Goal: Information Seeking & Learning: Learn about a topic

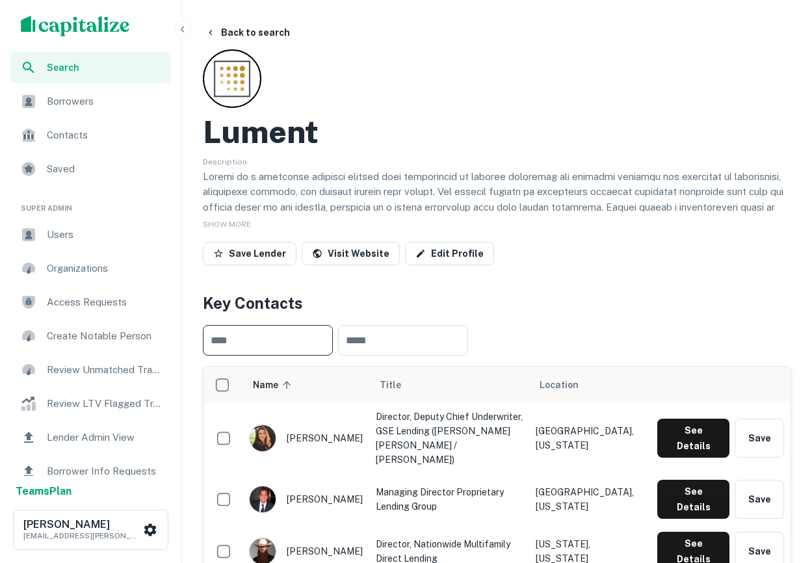
click at [214, 35] on icon "button" at bounding box center [211, 32] width 10 height 10
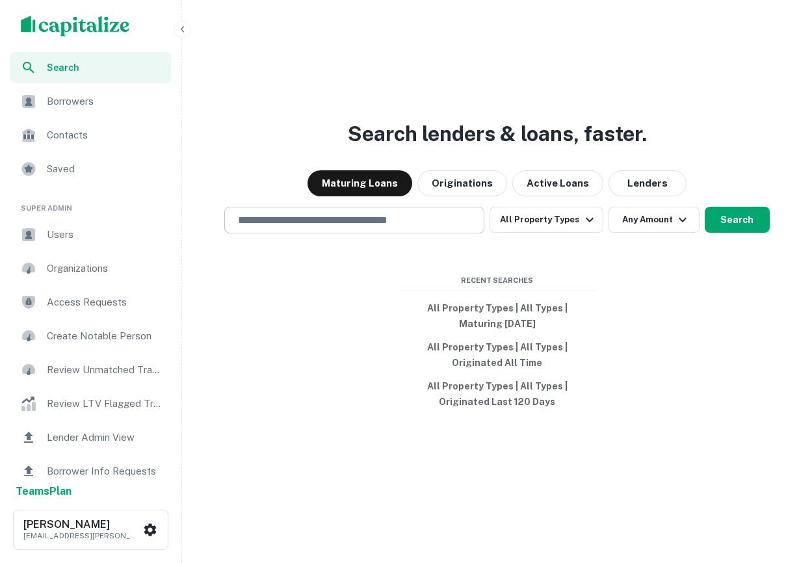
click at [361, 226] on input "text" at bounding box center [354, 220] width 248 height 15
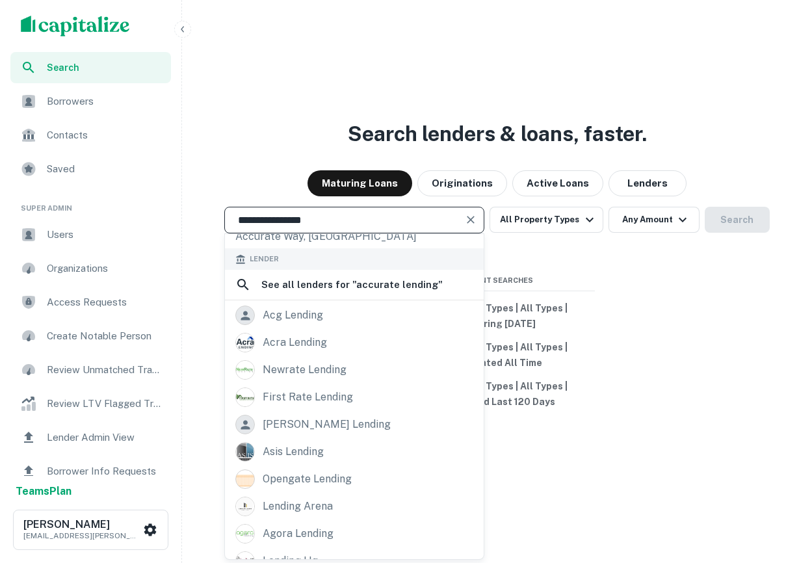
scroll to position [31, 0]
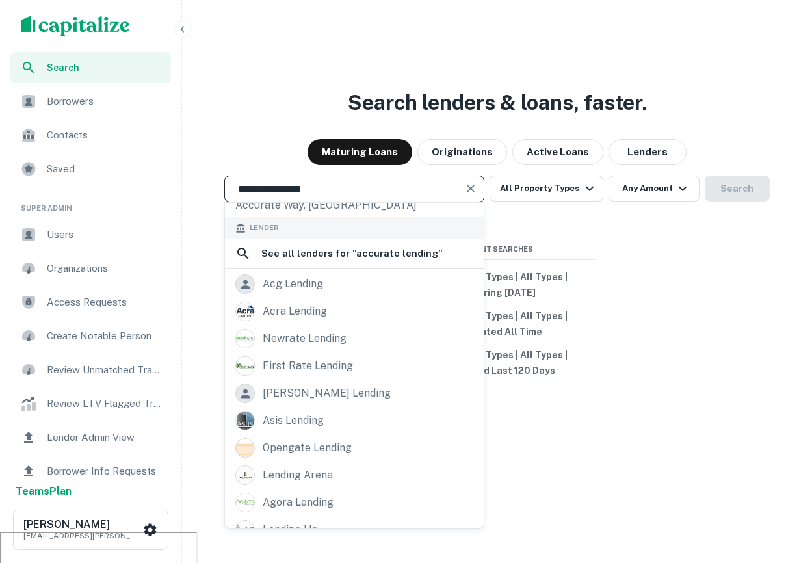
click at [331, 195] on input "**********" at bounding box center [344, 188] width 229 height 15
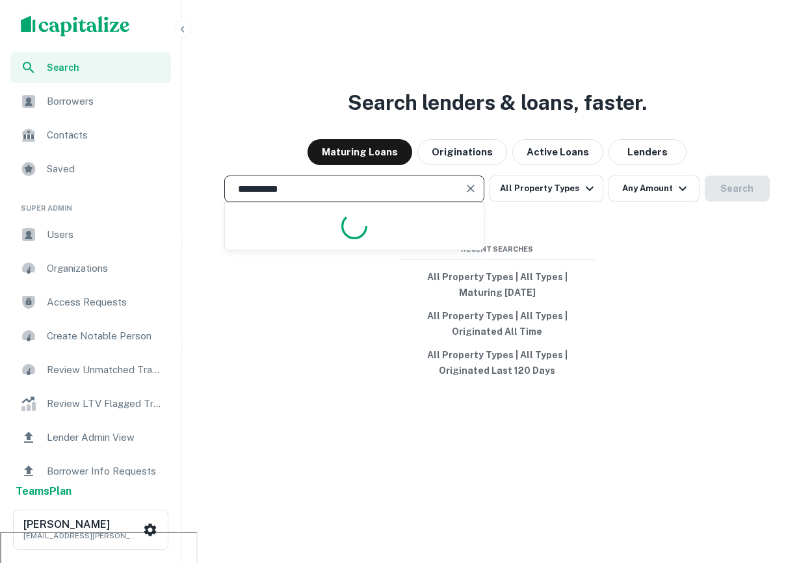
type input "**********"
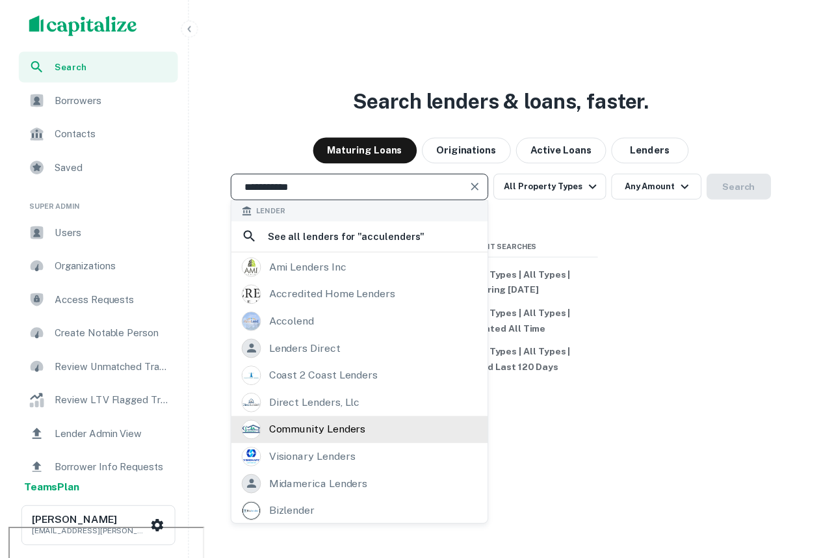
scroll to position [1, 0]
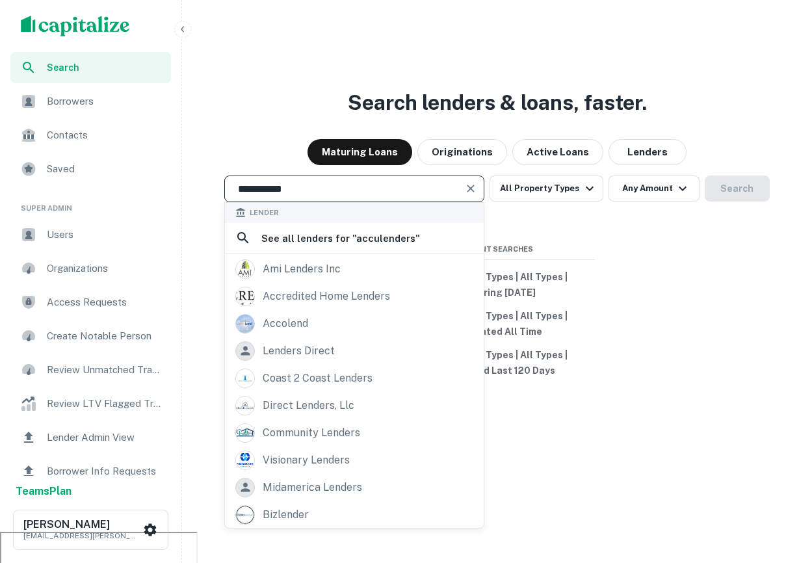
click at [297, 189] on input "**********" at bounding box center [344, 188] width 229 height 15
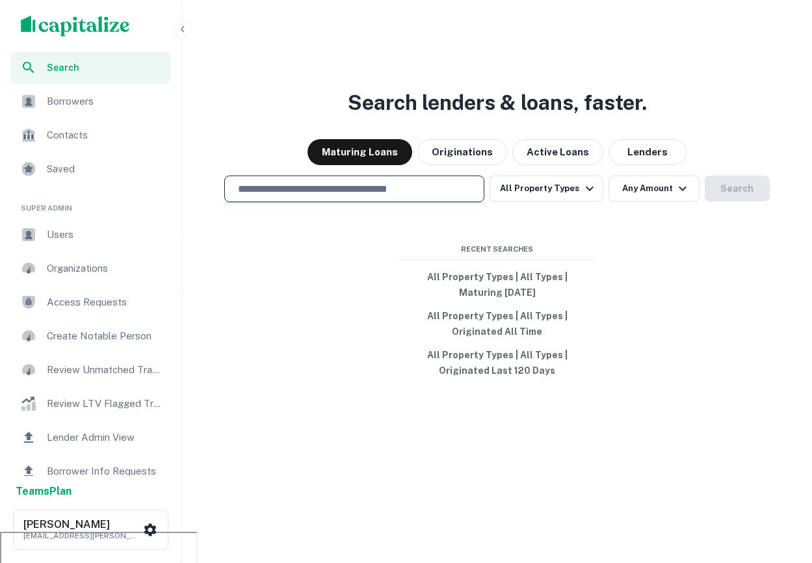
click at [377, 83] on div "Search lenders & loans, faster. Maturing Loans Originations Active Loans Lender…" at bounding box center [497, 281] width 620 height 563
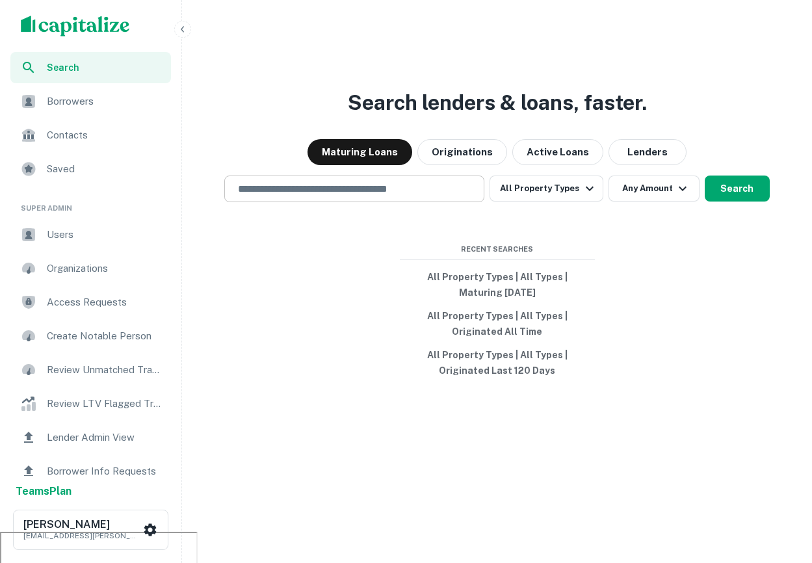
click at [387, 199] on div "​" at bounding box center [354, 189] width 260 height 27
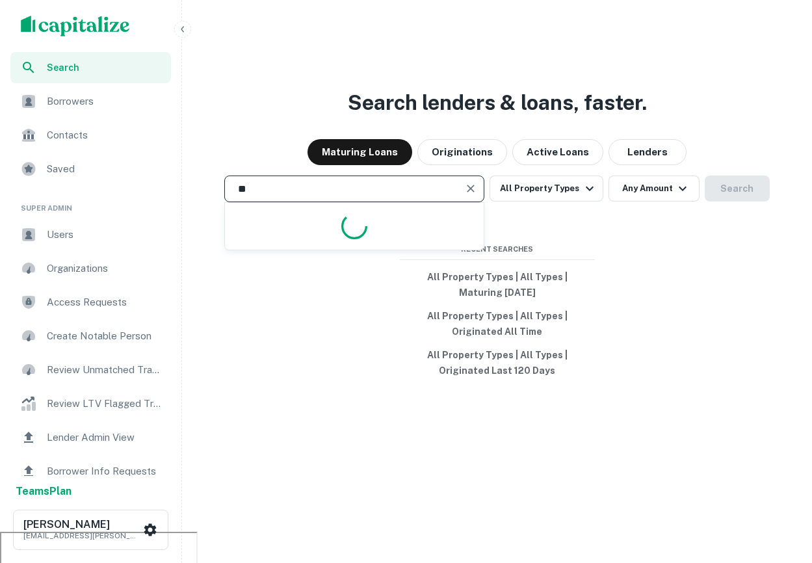
type input "*"
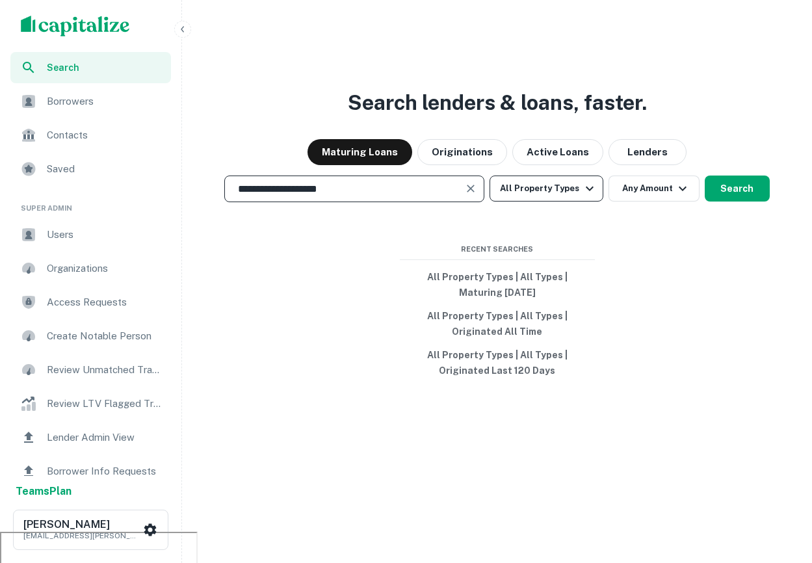
type input "**********"
click at [582, 184] on icon "button" at bounding box center [590, 189] width 16 height 16
click at [808, 110] on div "**********" at bounding box center [406, 266] width 812 height 594
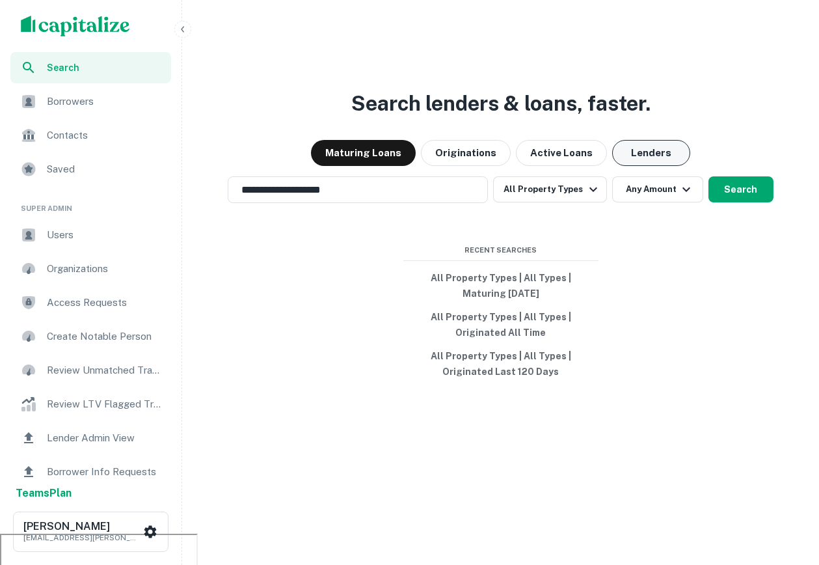
click at [670, 151] on button "Lenders" at bounding box center [651, 153] width 78 height 26
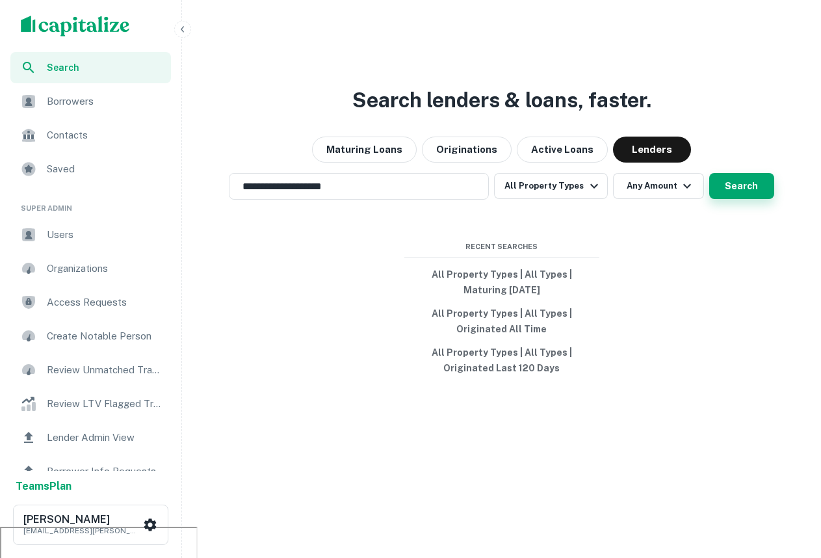
click at [721, 182] on button "Search" at bounding box center [742, 186] width 65 height 26
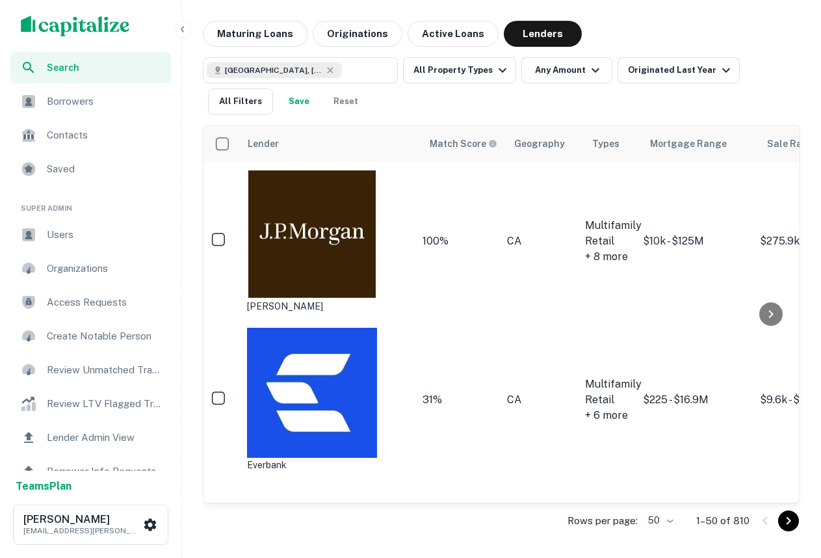
click at [235, 12] on div "Search Borrowers Contacts Saved Super Admin Users Organizations Access Requests…" at bounding box center [410, 279] width 821 height 558
click at [247, 27] on button "Maturing Loans" at bounding box center [255, 34] width 105 height 26
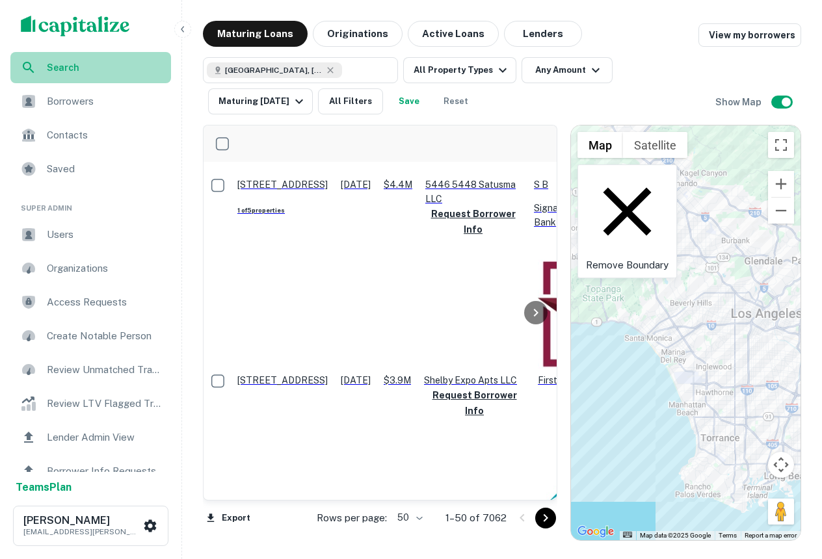
click at [131, 62] on span "Search" at bounding box center [105, 67] width 116 height 14
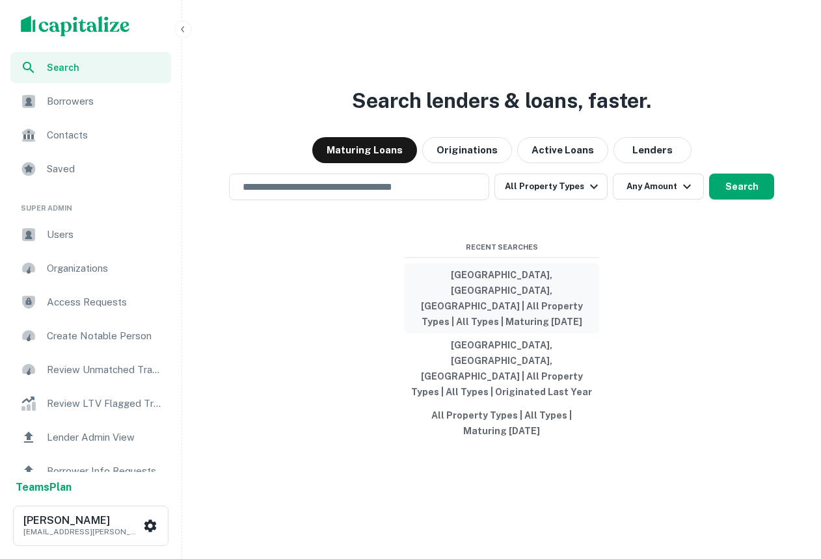
click at [514, 332] on button "Los Angeles, CA, USA | All Property Types | All Types | Maturing In 1 Year" at bounding box center [501, 298] width 195 height 70
type input "**********"
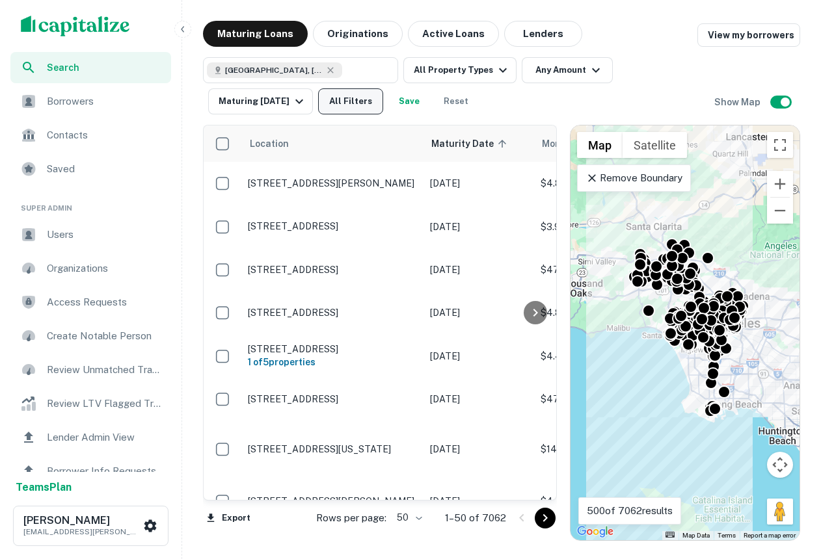
click at [360, 100] on button "All Filters" at bounding box center [350, 101] width 65 height 26
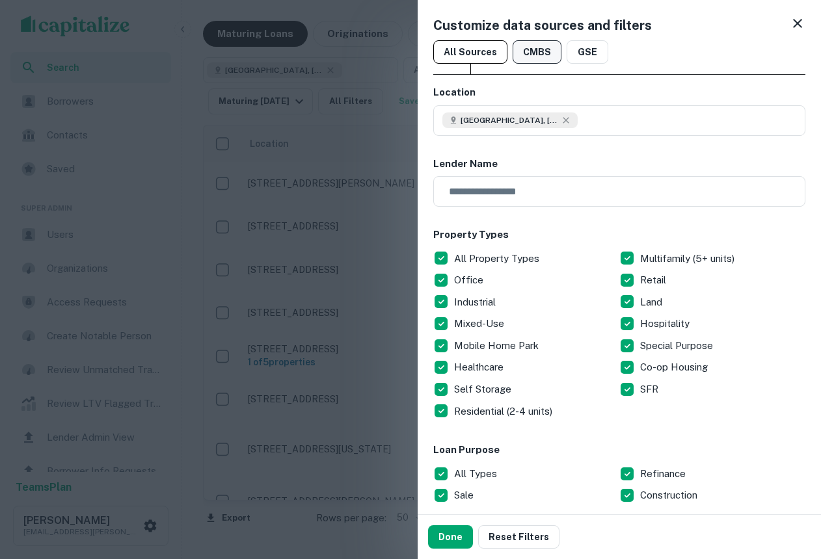
click at [530, 57] on button "CMBS" at bounding box center [537, 51] width 49 height 23
click at [580, 59] on button "GSE" at bounding box center [588, 51] width 42 height 23
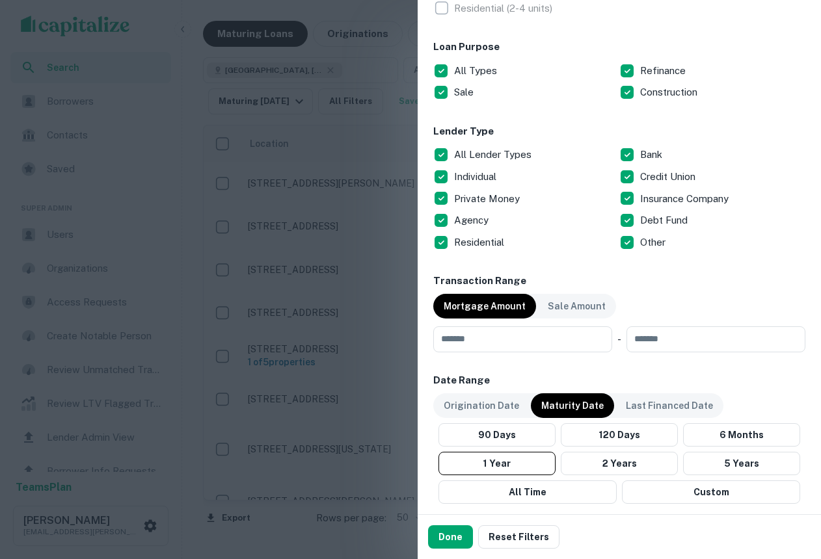
scroll to position [411, 0]
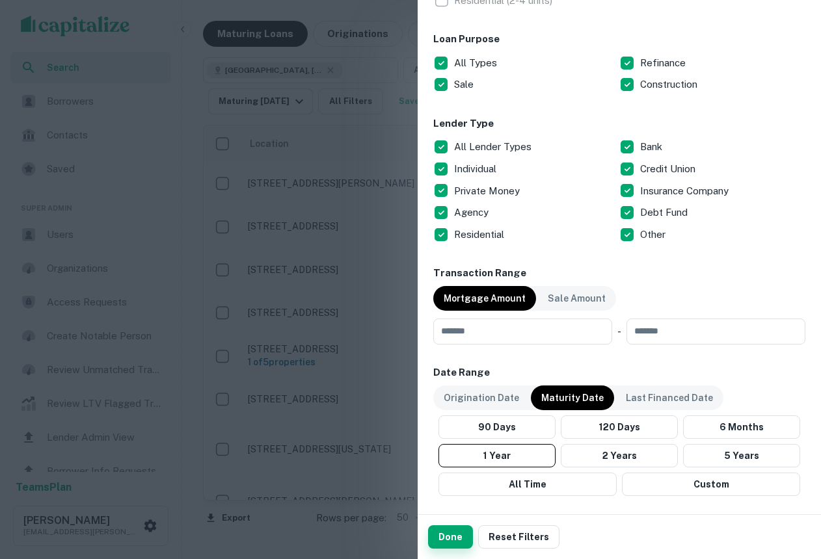
click at [455, 535] on button "Done" at bounding box center [450, 537] width 45 height 23
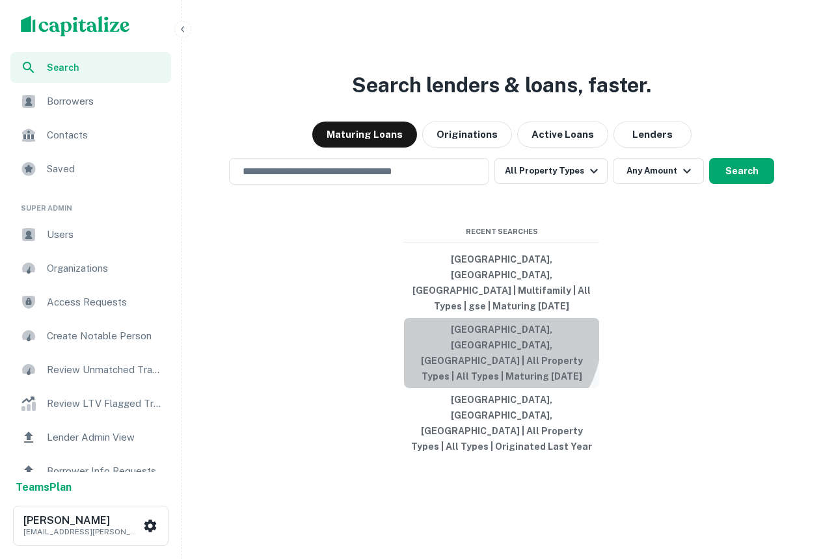
click at [493, 353] on button "[GEOGRAPHIC_DATA], [GEOGRAPHIC_DATA], [GEOGRAPHIC_DATA] | All Property Types | …" at bounding box center [501, 353] width 195 height 70
type input "**********"
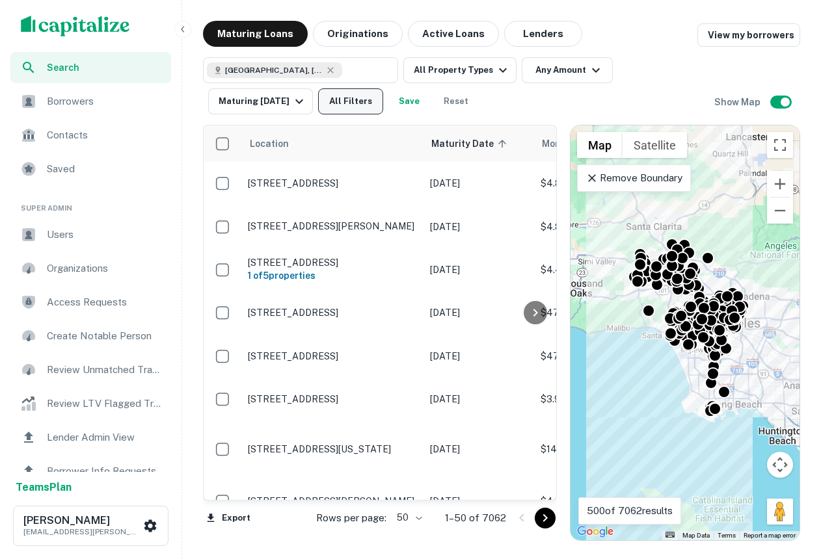
click at [346, 96] on button "All Filters" at bounding box center [350, 101] width 65 height 26
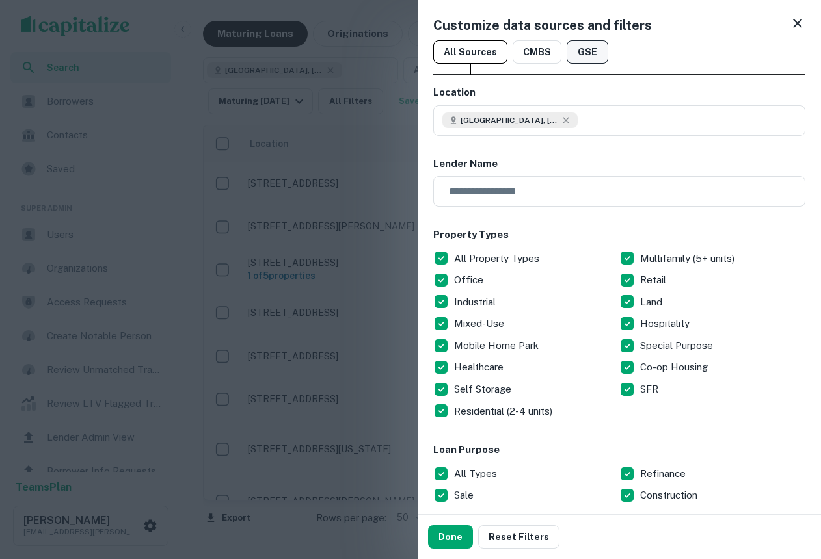
click at [585, 59] on button "GSE" at bounding box center [588, 51] width 42 height 23
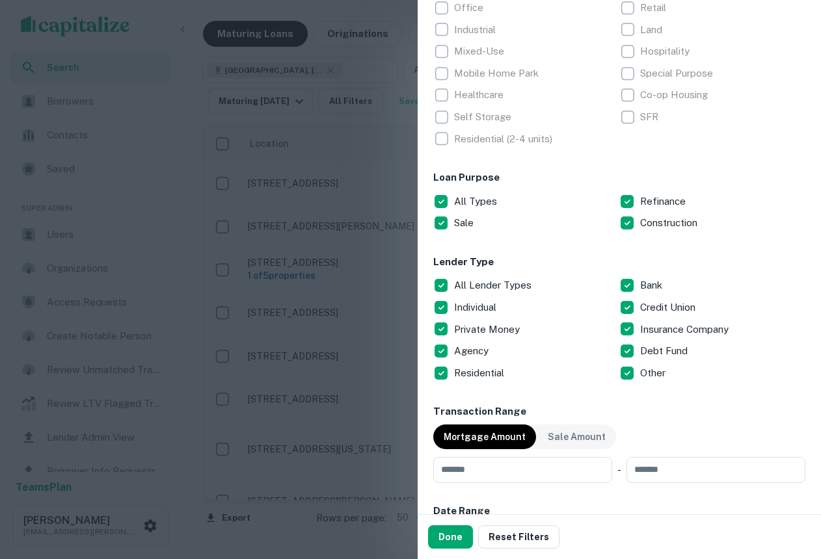
scroll to position [280, 0]
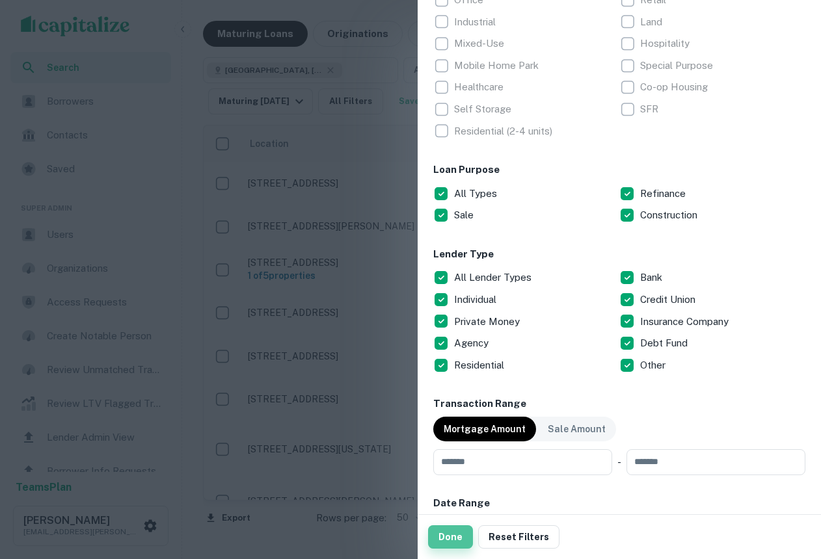
click at [449, 540] on button "Done" at bounding box center [450, 537] width 45 height 23
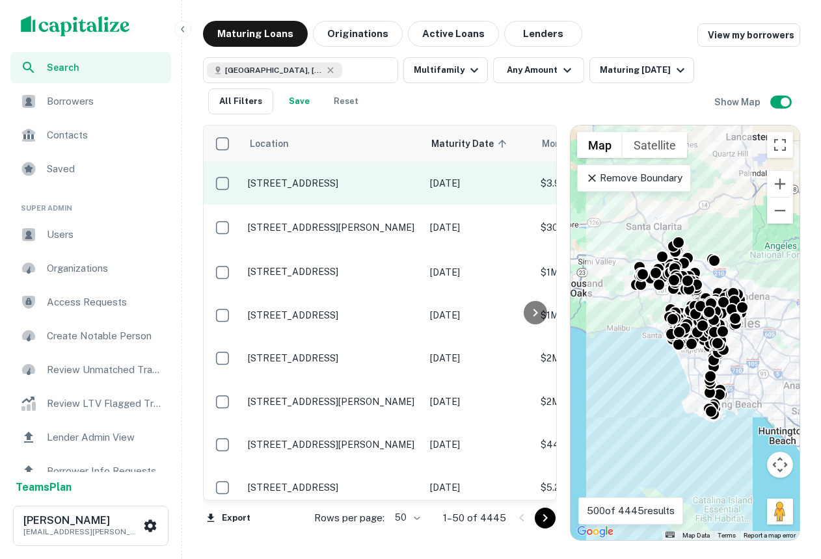
click at [357, 181] on p "3353 Shelby Dr Los Angeles, CA90034" at bounding box center [332, 184] width 169 height 12
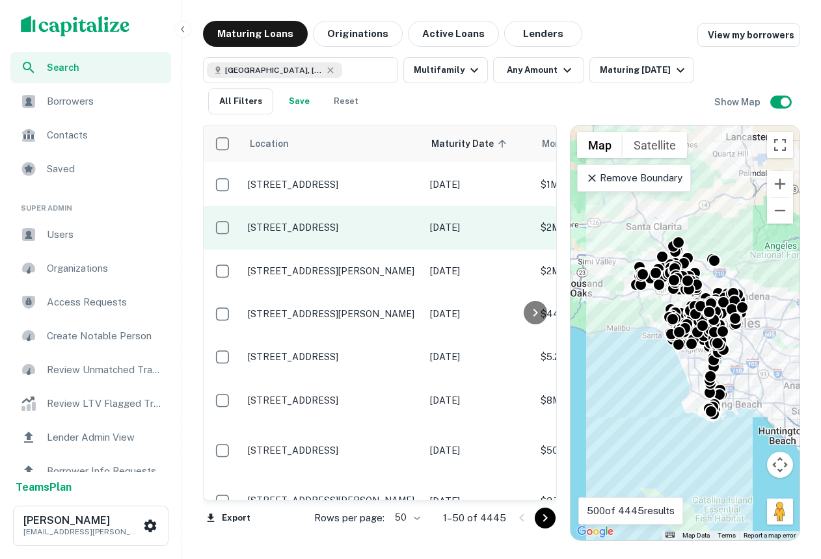
scroll to position [196, 0]
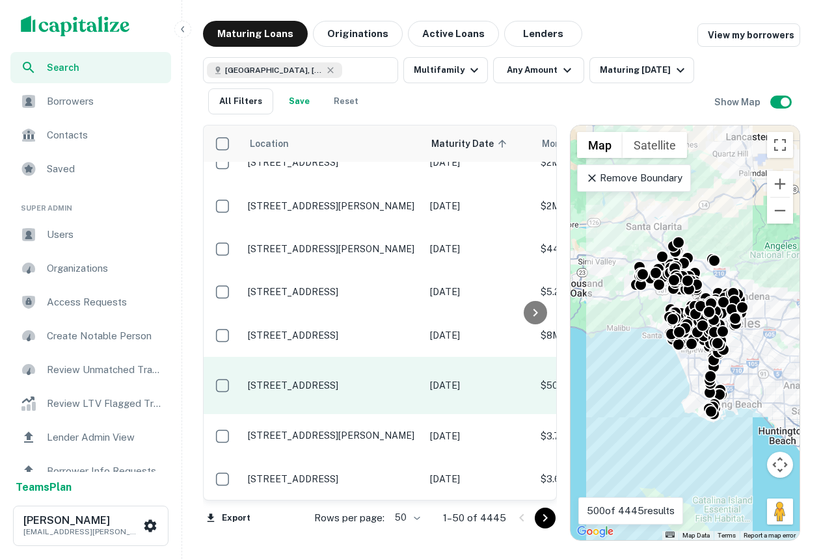
click at [354, 380] on p "11988 Kiowa Ave Los Angeles, CA90049" at bounding box center [332, 386] width 169 height 12
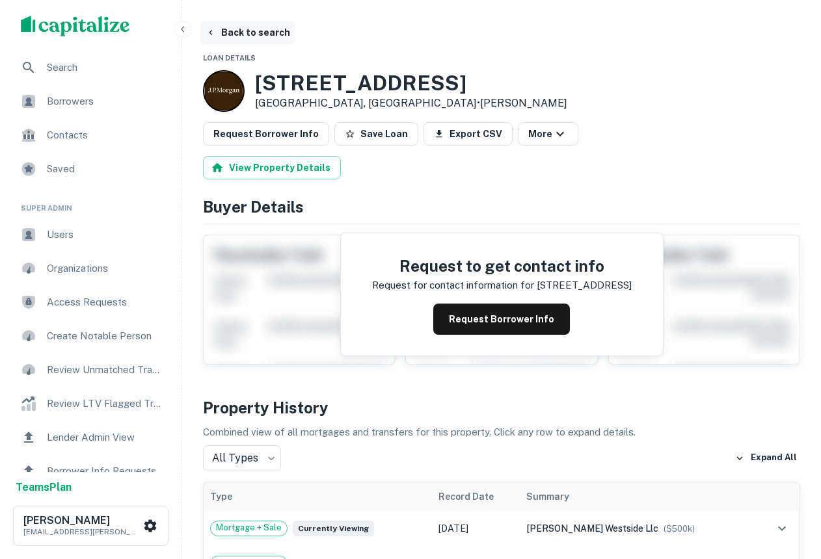
click at [232, 33] on button "Back to search" at bounding box center [247, 32] width 95 height 23
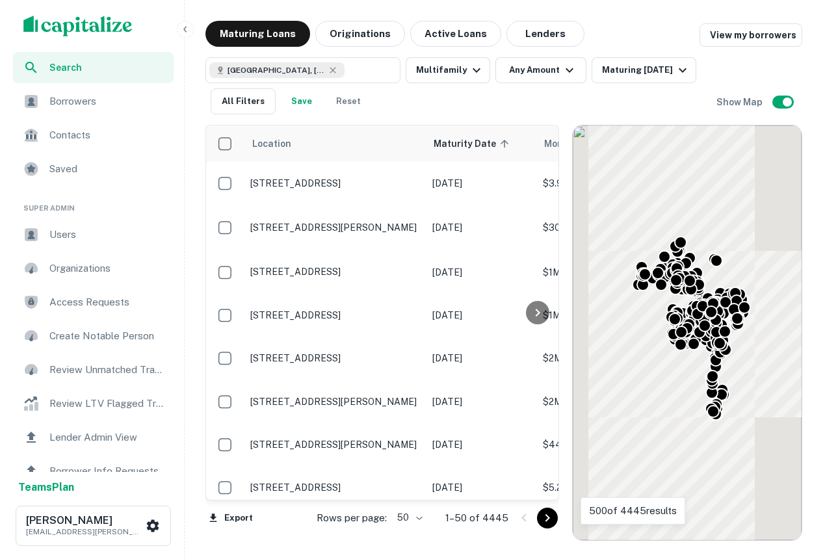
scroll to position [196, 0]
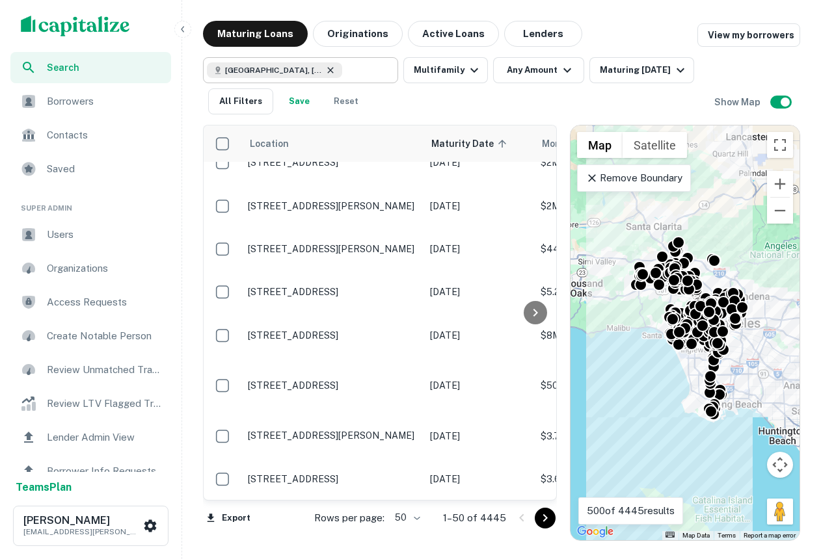
click at [325, 71] on icon at bounding box center [330, 70] width 10 height 10
type input "**********"
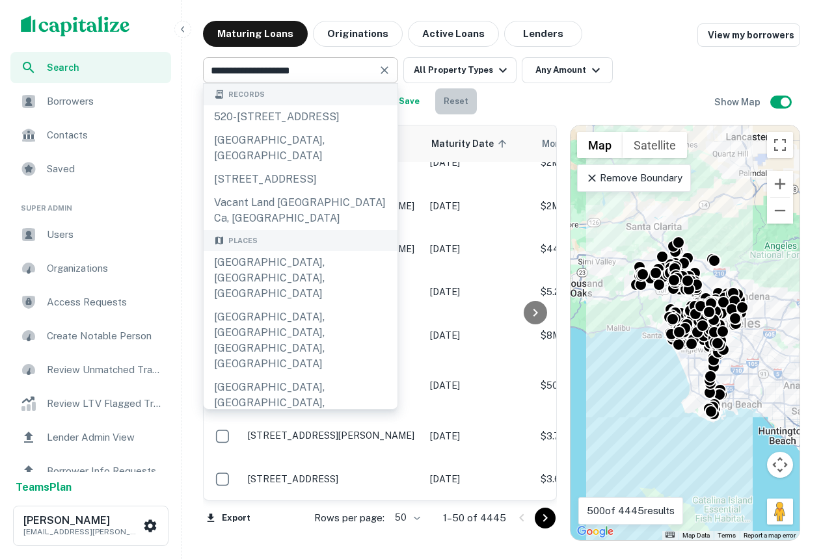
click at [477, 101] on button "Reset" at bounding box center [456, 101] width 42 height 26
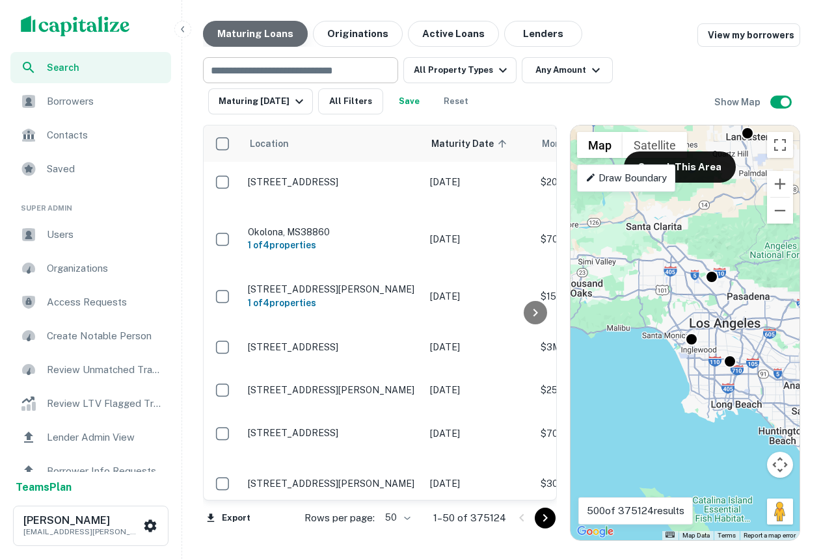
click at [282, 29] on button "Maturing Loans" at bounding box center [255, 34] width 105 height 26
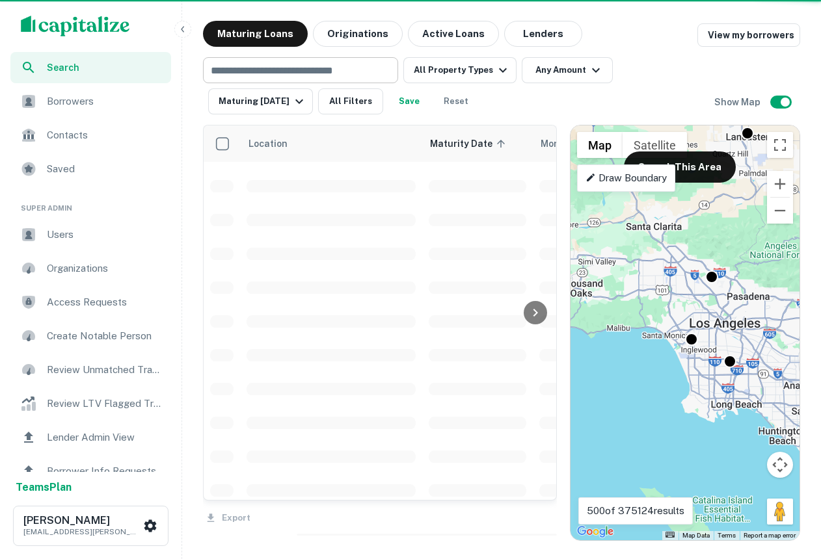
click at [79, 20] on img "scrollable content" at bounding box center [75, 26] width 109 height 21
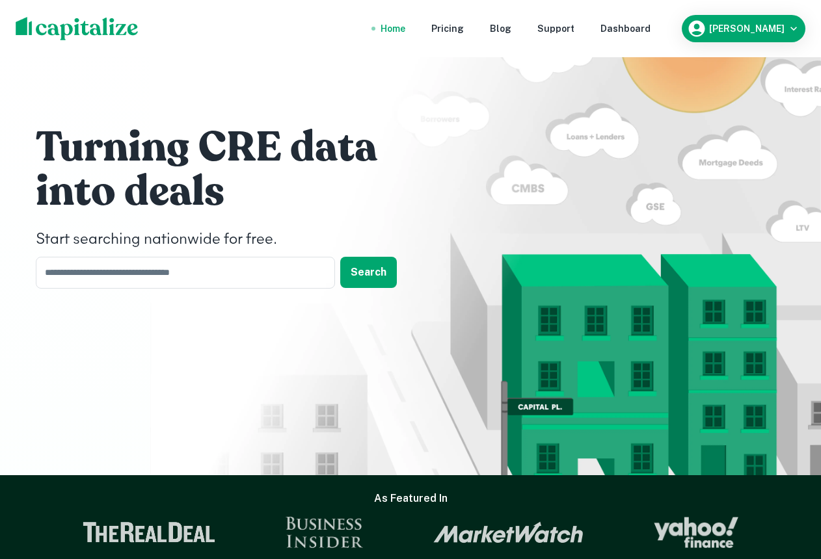
click at [665, 20] on nav "Home Pricing Blog Support Dashboard" at bounding box center [516, 28] width 312 height 29
click at [650, 31] on div "Dashboard" at bounding box center [625, 28] width 50 height 14
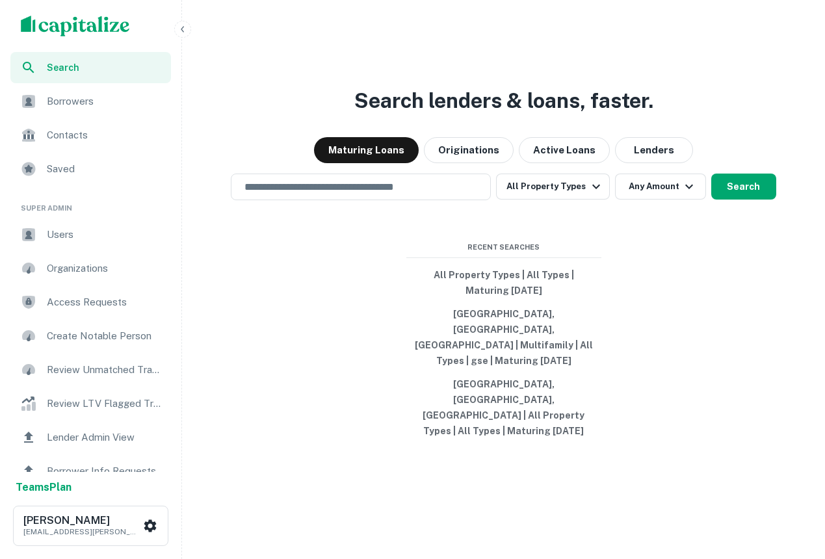
click at [313, 94] on div "Search lenders & loans, faster. Maturing Loans Originations Active Loans Lender…" at bounding box center [503, 310] width 633 height 559
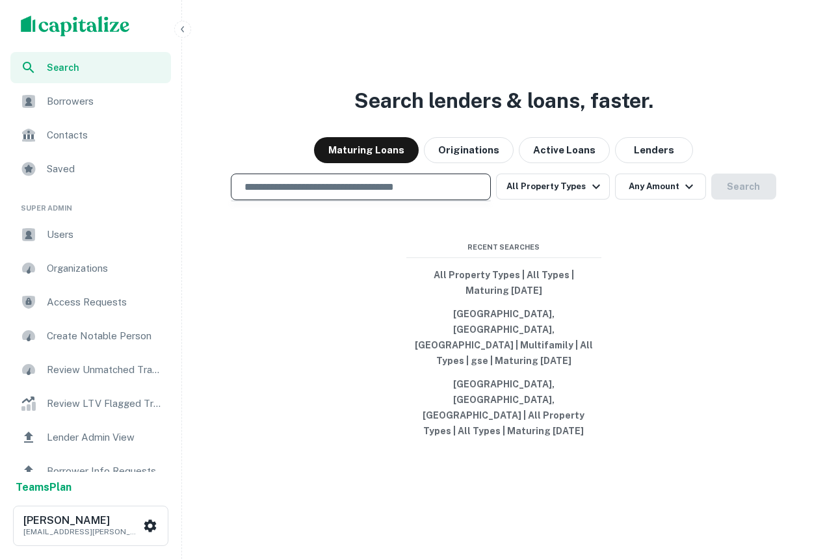
click at [440, 194] on input "text" at bounding box center [361, 187] width 248 height 15
click at [416, 244] on div at bounding box center [361, 232] width 260 height 65
click at [412, 200] on div "​" at bounding box center [361, 187] width 260 height 27
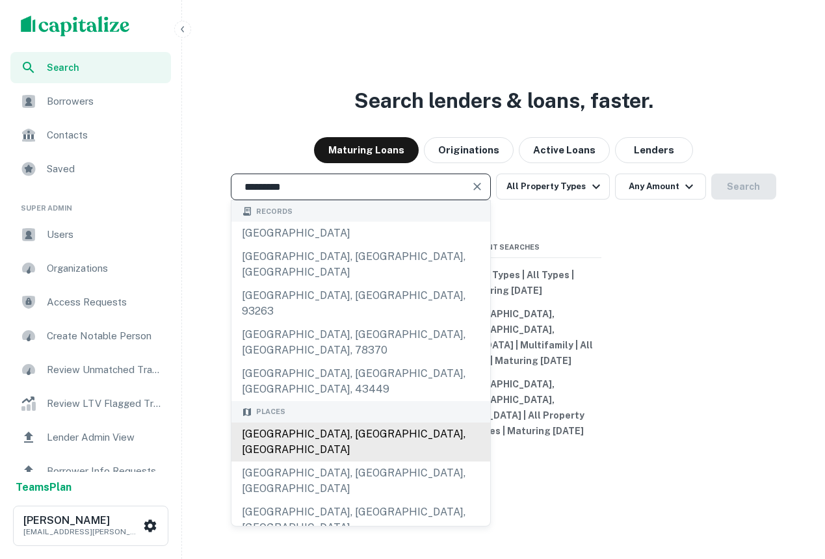
click at [346, 423] on div "San Diego, CA, USA" at bounding box center [361, 442] width 259 height 39
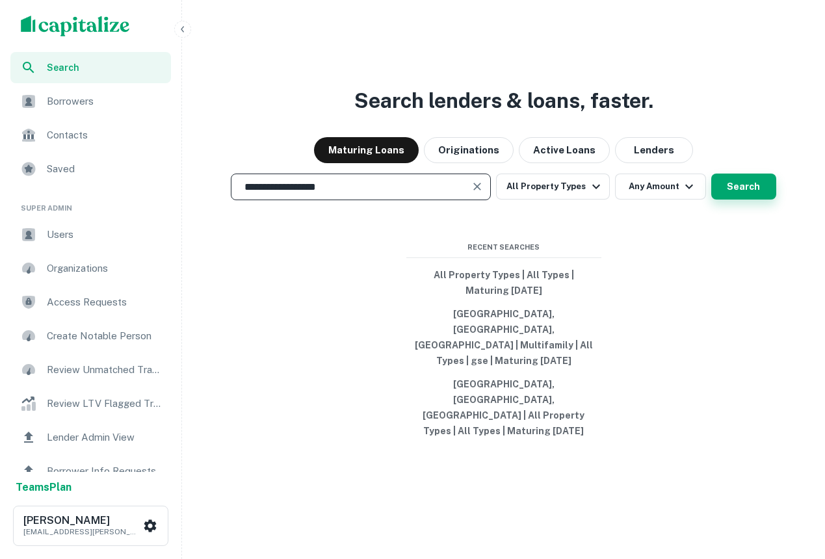
type input "**********"
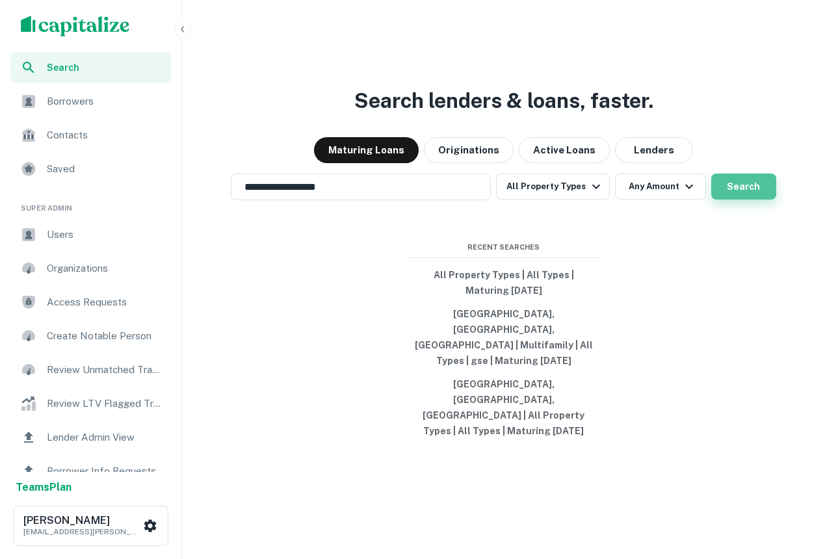
click at [713, 200] on button "Search" at bounding box center [744, 187] width 65 height 26
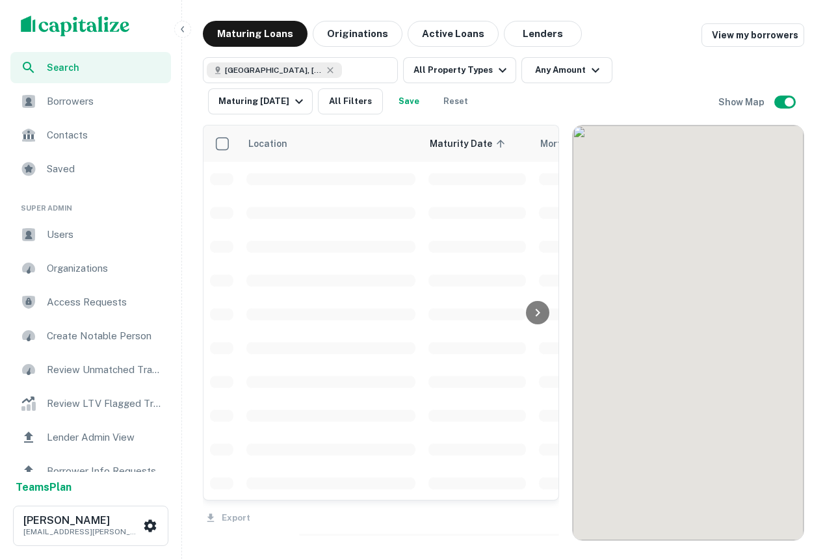
scroll to position [196, 0]
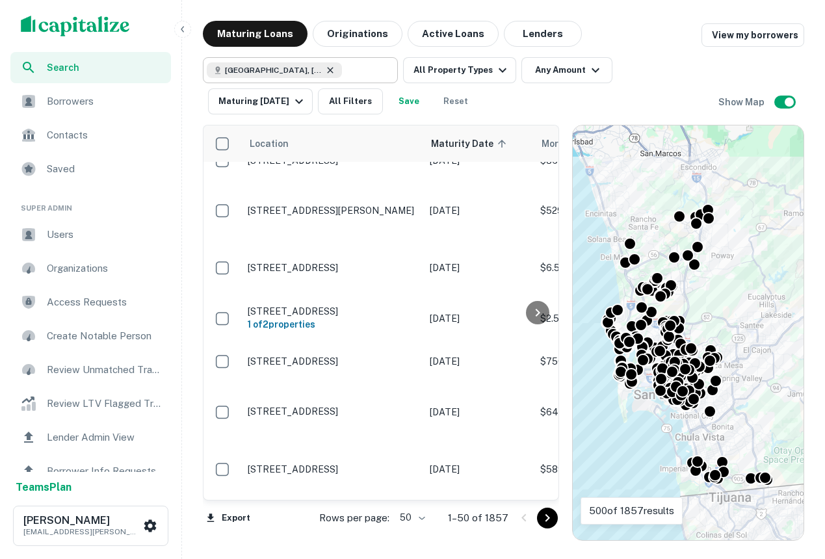
click at [325, 70] on icon at bounding box center [330, 70] width 10 height 10
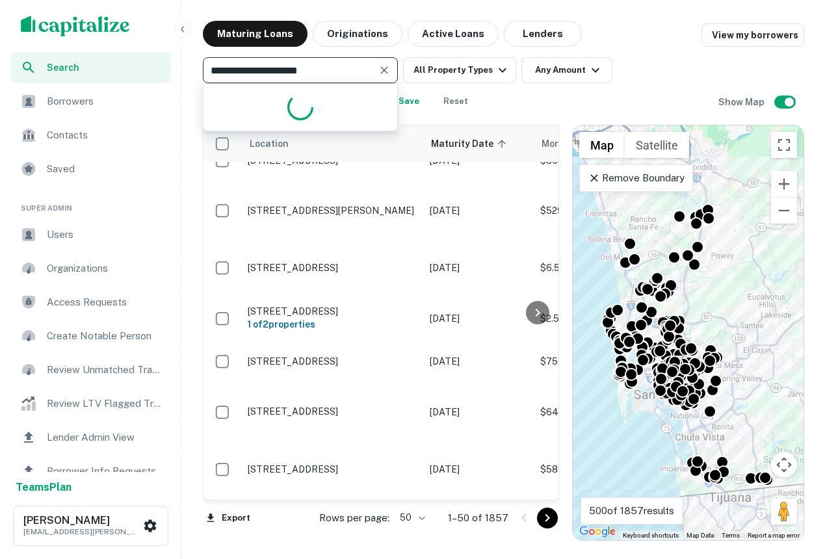
type input "**********"
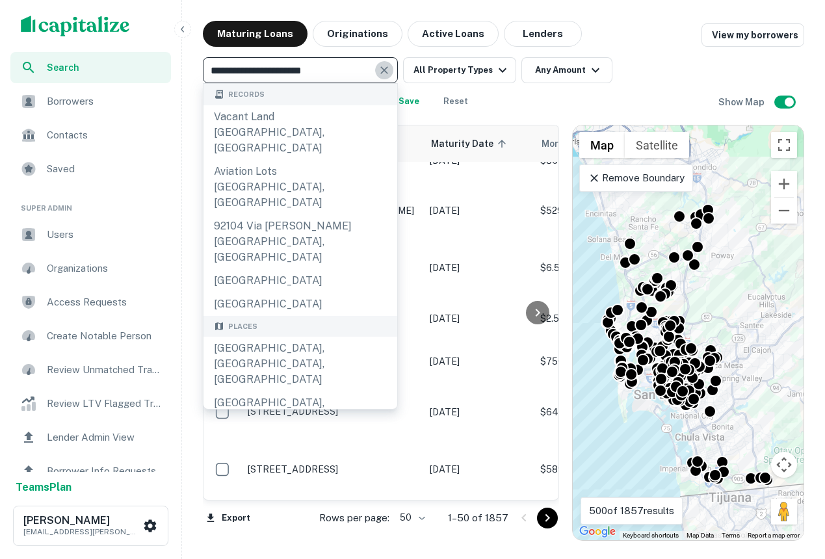
click at [383, 71] on icon "Clear" at bounding box center [384, 70] width 8 height 8
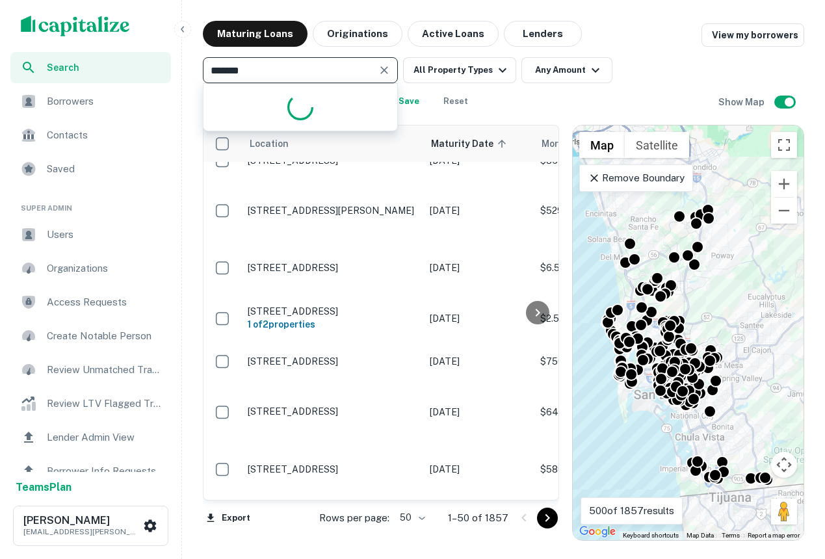
type input "********"
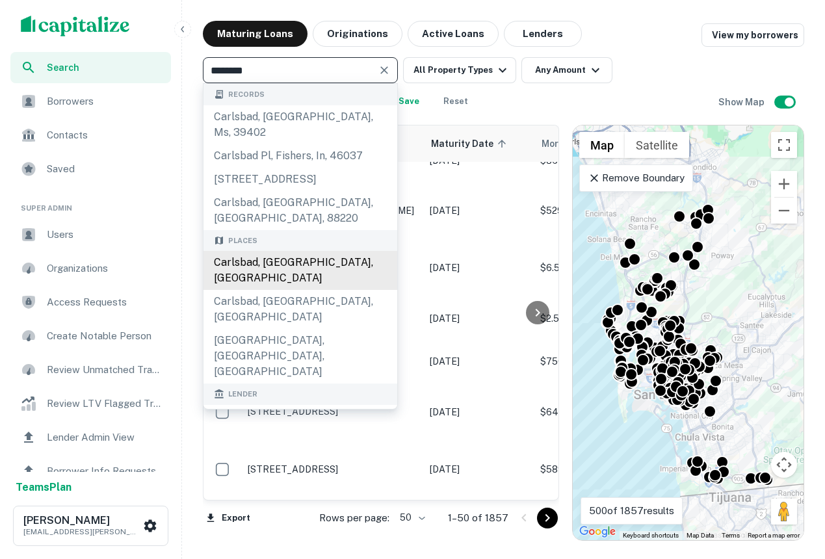
click at [304, 251] on div "Carlsbad, CA, USA" at bounding box center [301, 270] width 194 height 39
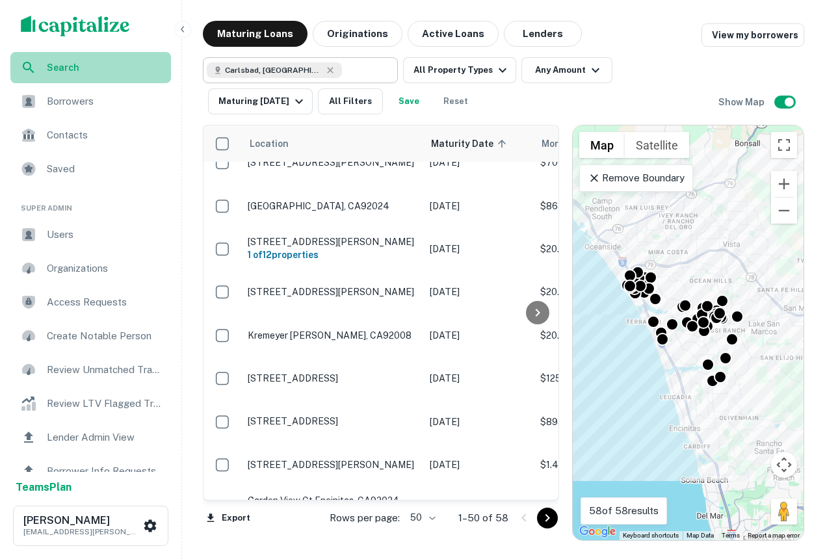
click at [82, 64] on span "Search" at bounding box center [105, 67] width 116 height 14
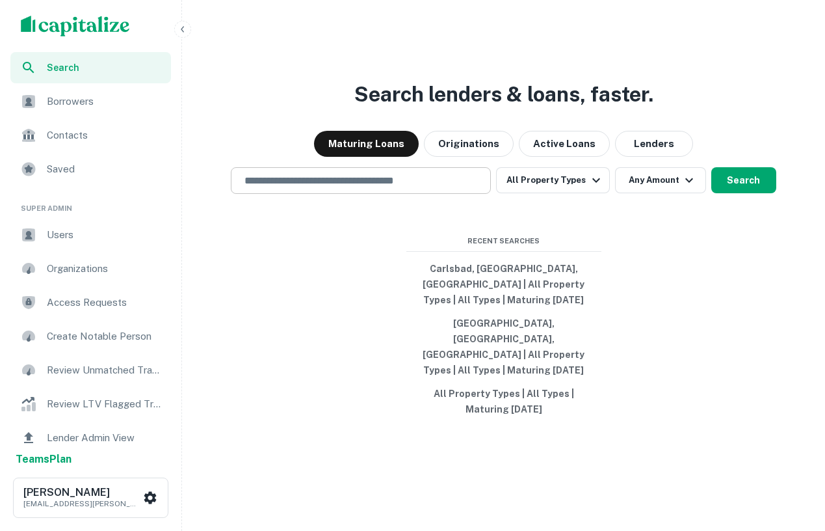
click at [360, 188] on input "text" at bounding box center [361, 180] width 248 height 15
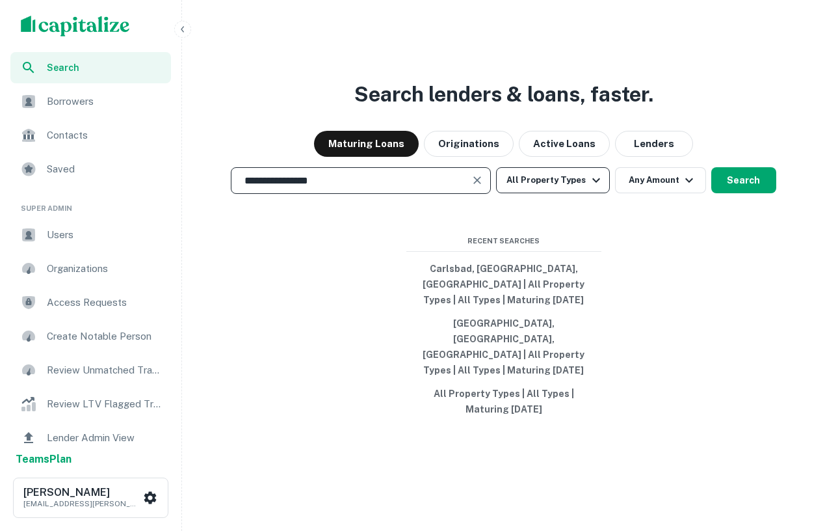
type input "**********"
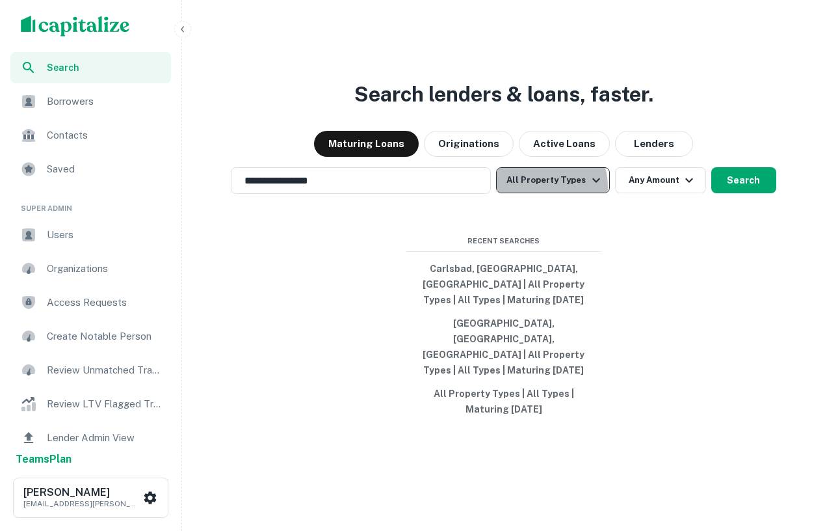
click at [538, 193] on button "All Property Types" at bounding box center [552, 180] width 113 height 26
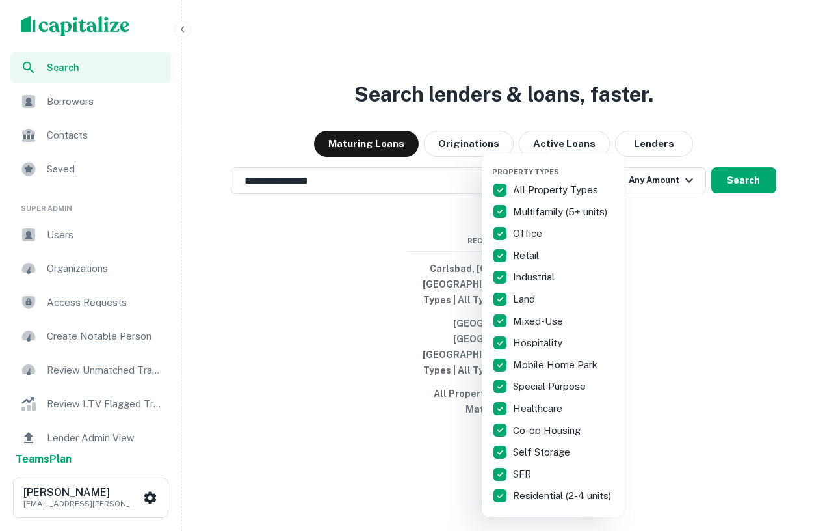
click at [679, 338] on div at bounding box center [412, 265] width 825 height 531
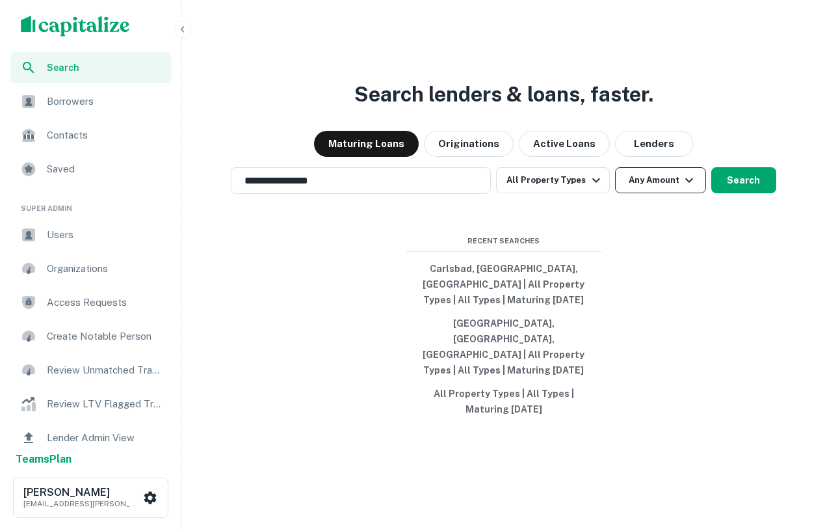
click at [657, 193] on button "Any Amount" at bounding box center [660, 180] width 91 height 26
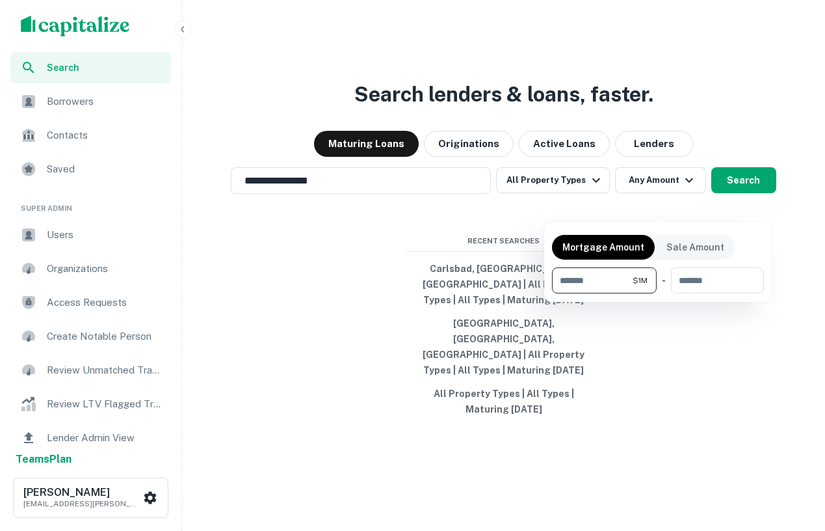
type input "*******"
click at [782, 244] on div at bounding box center [412, 265] width 825 height 531
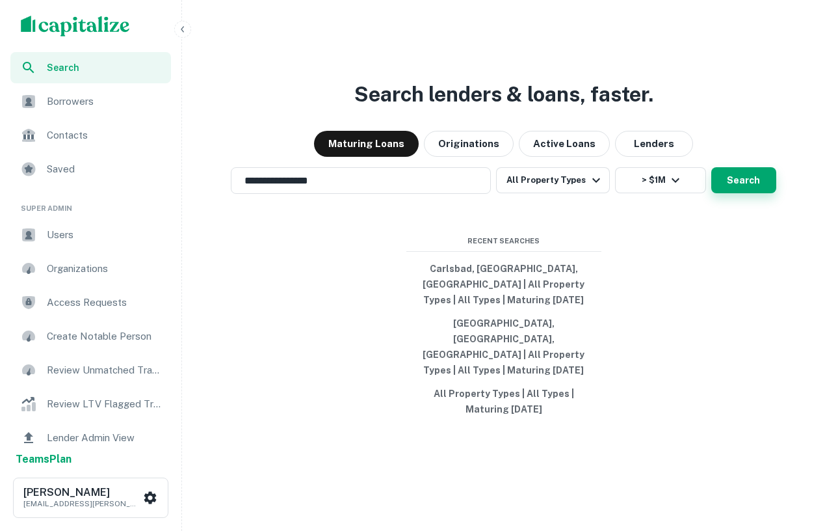
click at [745, 193] on button "Search" at bounding box center [744, 180] width 65 height 26
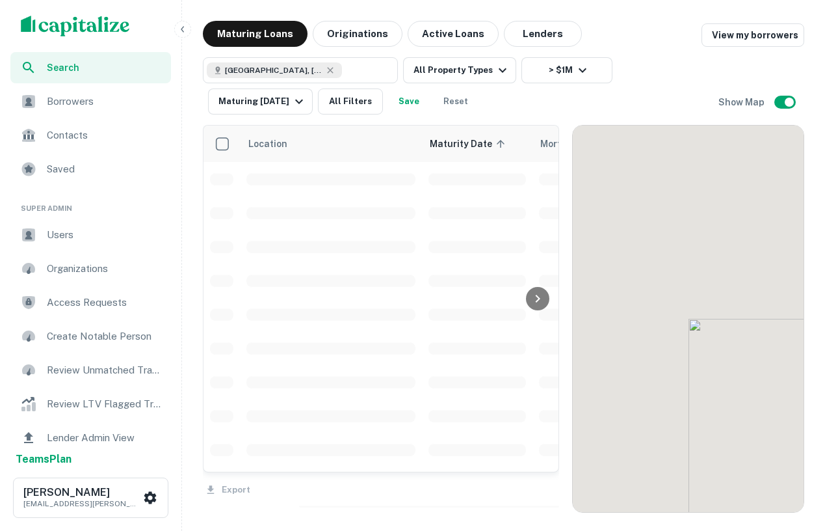
scroll to position [196, 0]
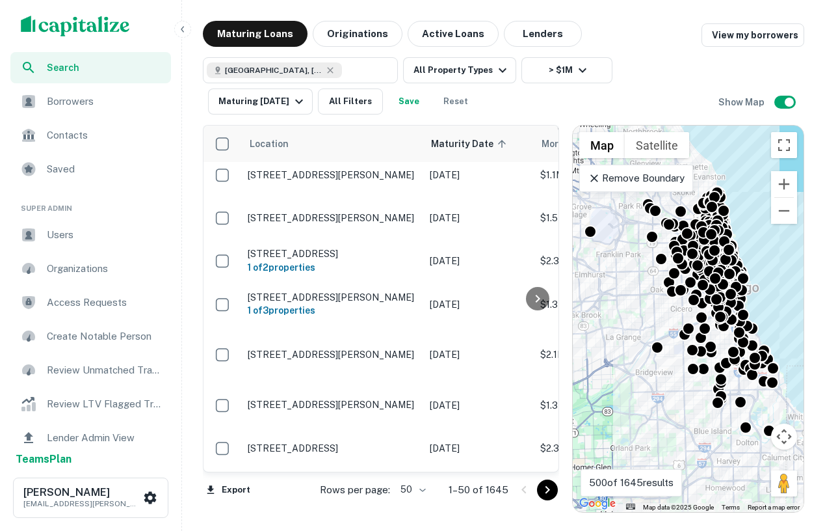
click at [628, 181] on p "Remove Boundary" at bounding box center [636, 178] width 97 height 16
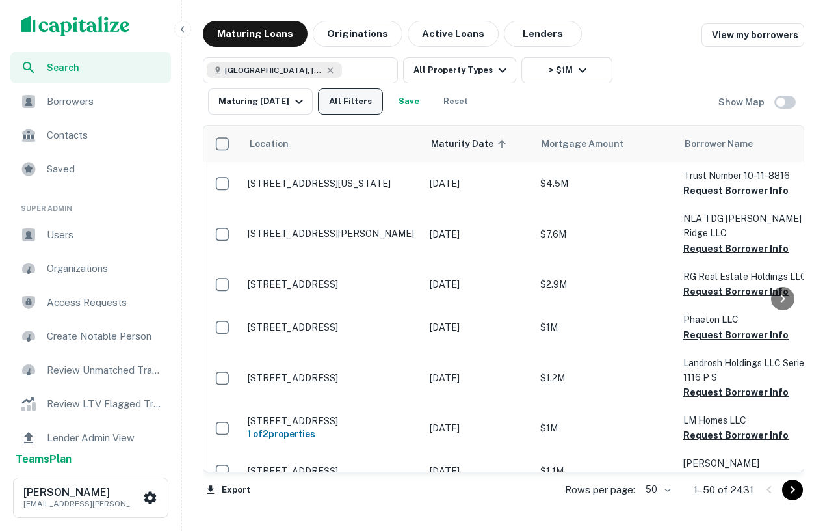
click at [345, 102] on button "All Filters" at bounding box center [350, 101] width 65 height 26
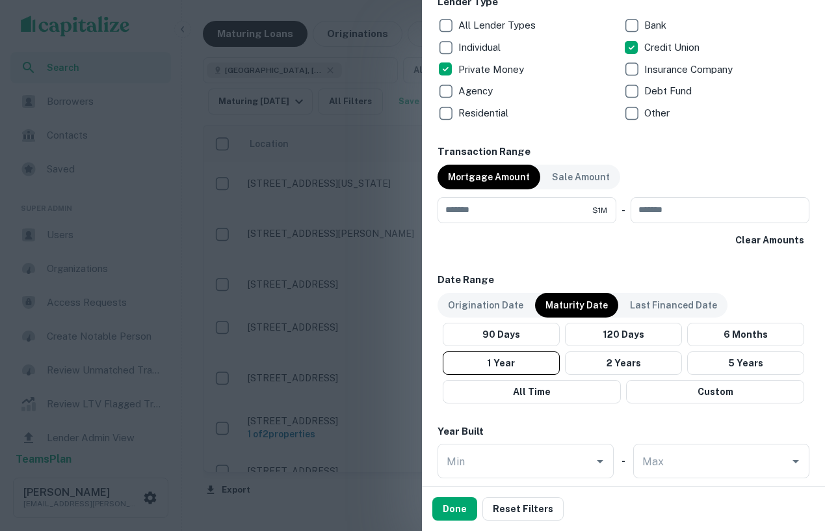
scroll to position [546, 0]
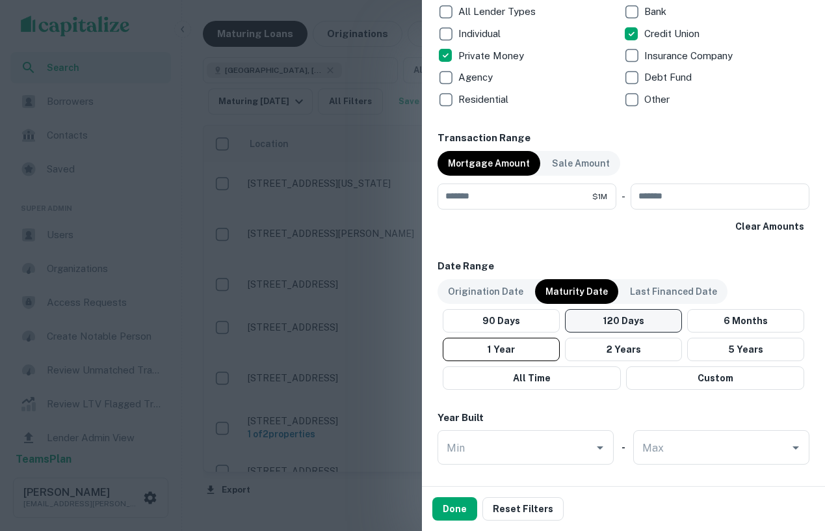
click at [648, 327] on button "120 Days" at bounding box center [623, 320] width 117 height 23
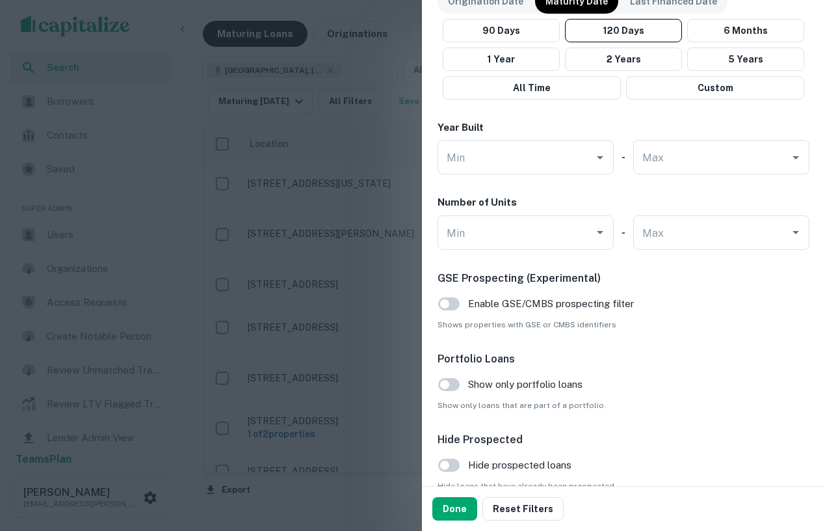
scroll to position [843, 0]
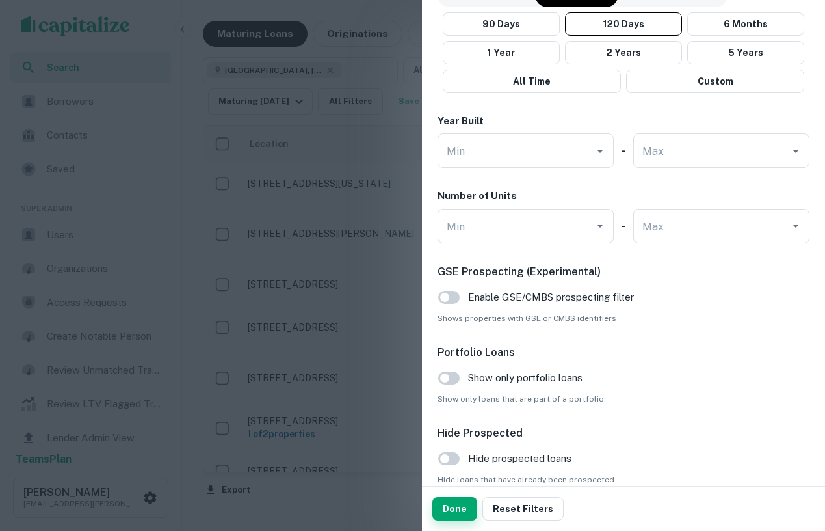
click at [457, 507] on button "Done" at bounding box center [455, 508] width 45 height 23
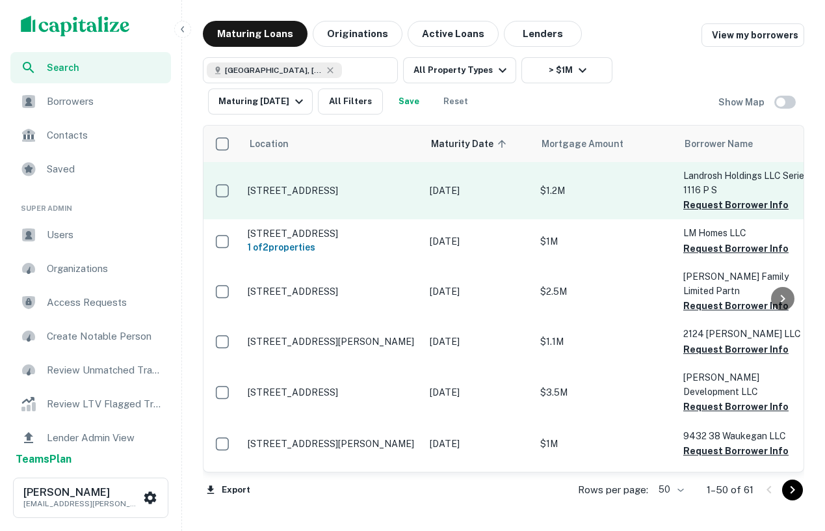
click at [349, 199] on td "[STREET_ADDRESS]" at bounding box center [332, 190] width 182 height 57
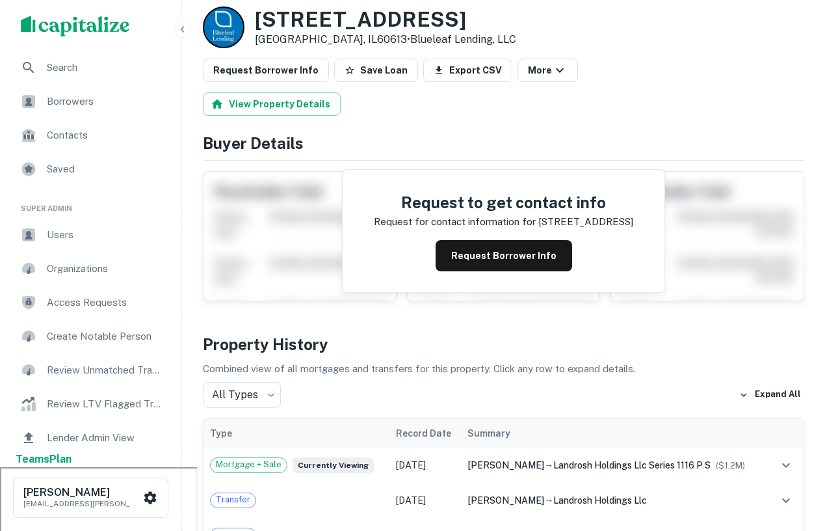
scroll to position [65, 0]
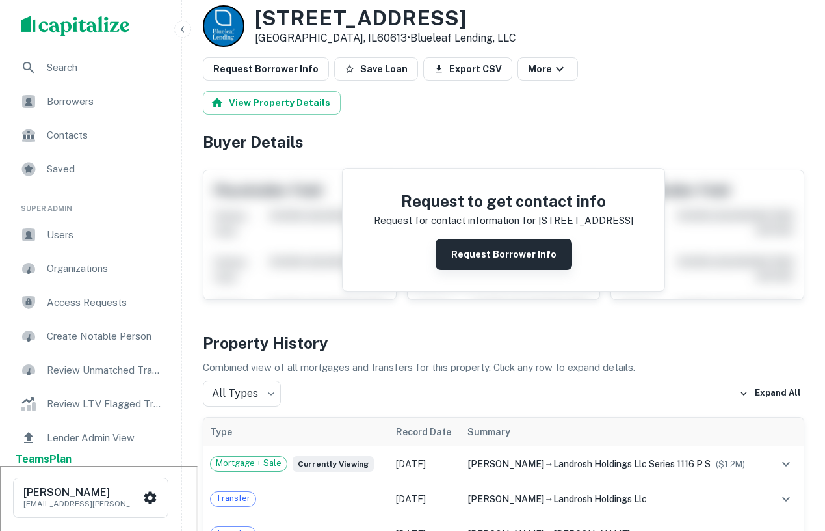
click at [496, 257] on button "Request Borrower Info" at bounding box center [504, 254] width 137 height 31
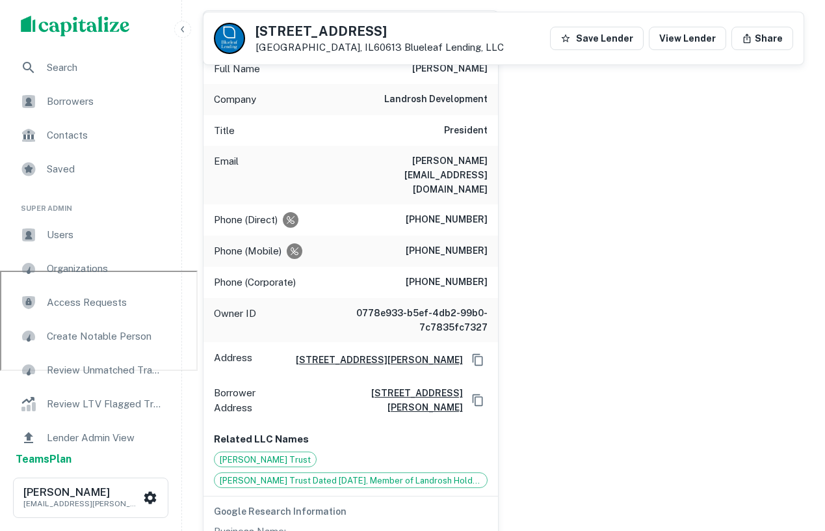
scroll to position [0, 0]
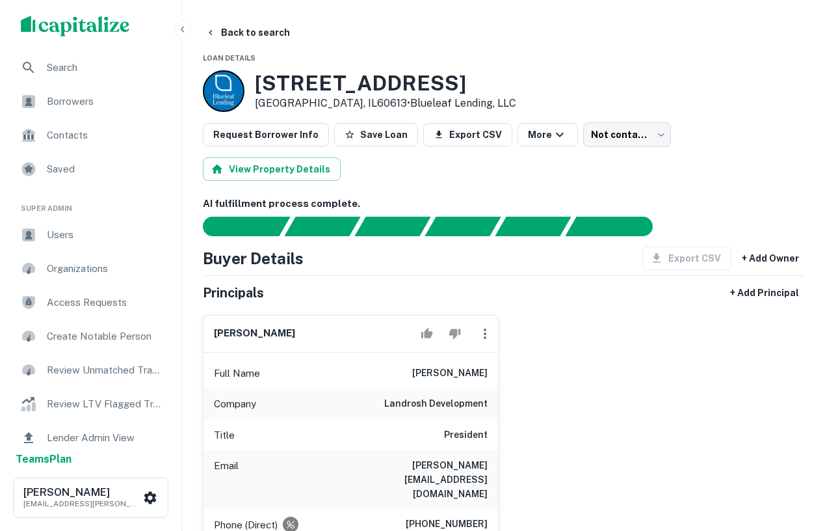
click at [114, 94] on span "Borrowers" at bounding box center [105, 102] width 116 height 16
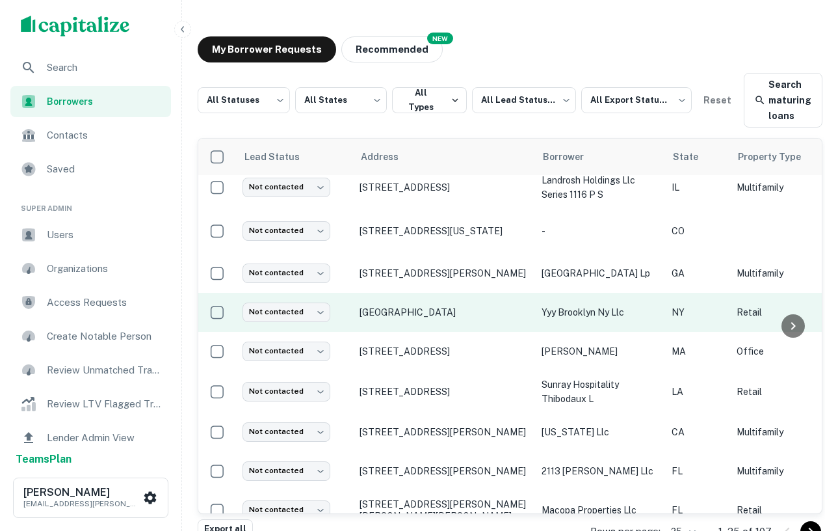
scroll to position [7, 0]
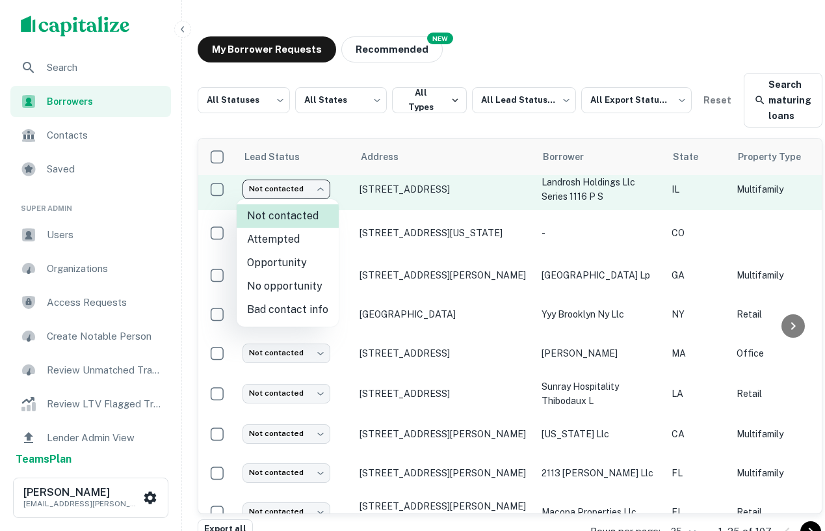
click at [302, 194] on body "Search Borrowers Contacts Saved Super Admin Users Organizations Access Requests…" at bounding box center [412, 265] width 825 height 531
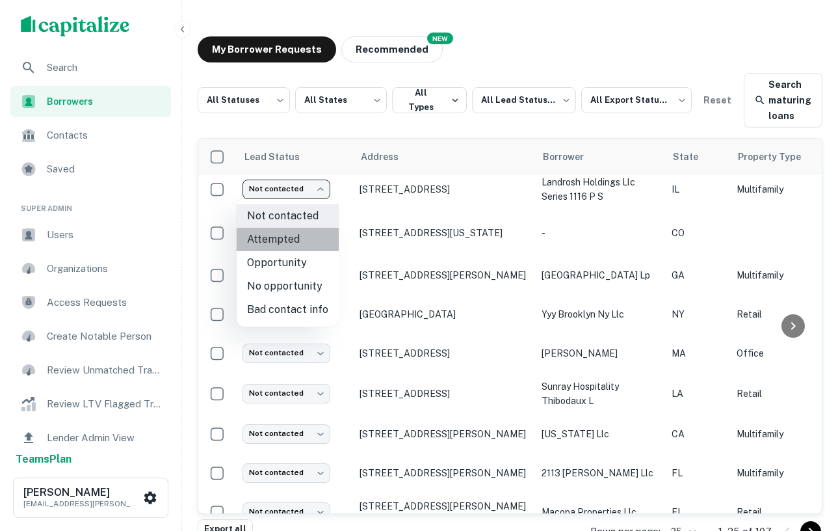
click at [308, 241] on li "Attempted" at bounding box center [288, 239] width 102 height 23
type input "*********"
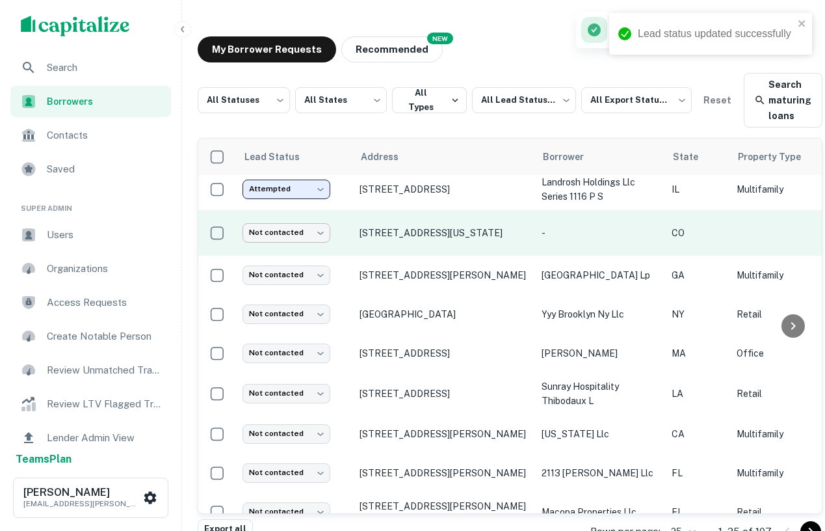
click at [295, 229] on body "Lead status updated successfully Search Borrowers Contacts Saved Super Admin Us…" at bounding box center [412, 265] width 825 height 531
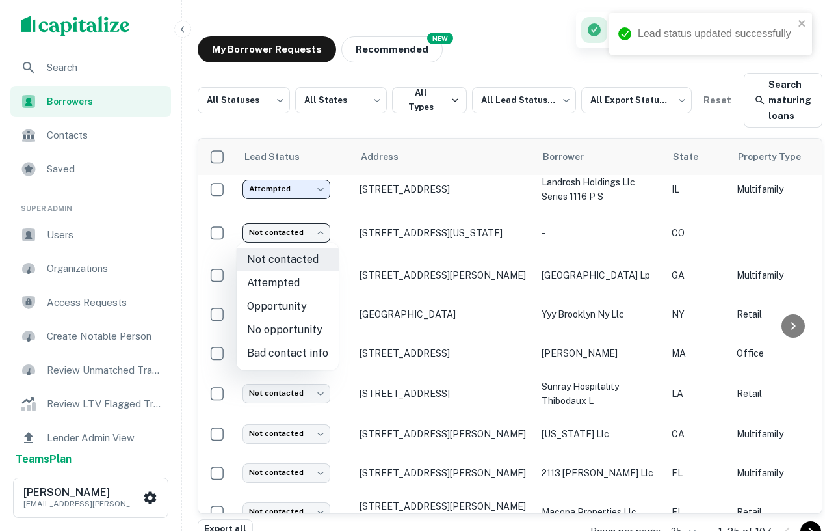
click at [286, 305] on li "Opportunity" at bounding box center [288, 306] width 102 height 23
type input "**********"
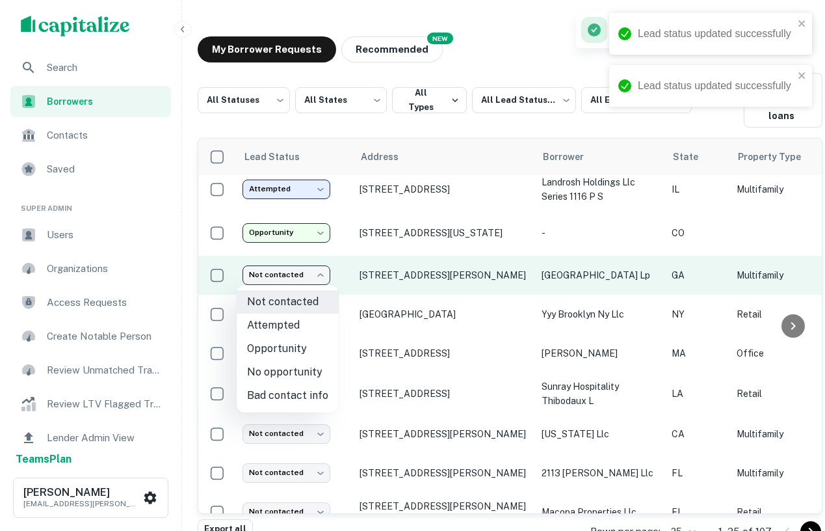
click at [304, 269] on body "Lead status updated successfully Lead status updated successfully Search Borrow…" at bounding box center [412, 265] width 825 height 531
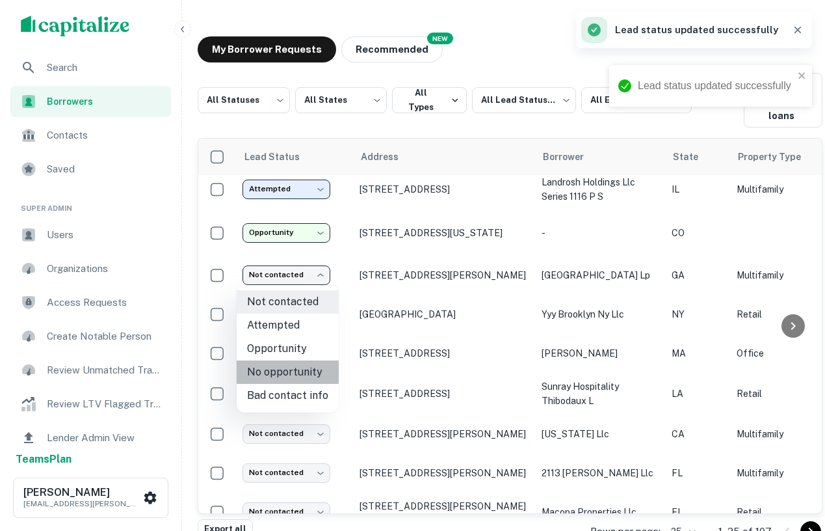
click at [288, 373] on li "No opportunity" at bounding box center [288, 371] width 102 height 23
type input "**********"
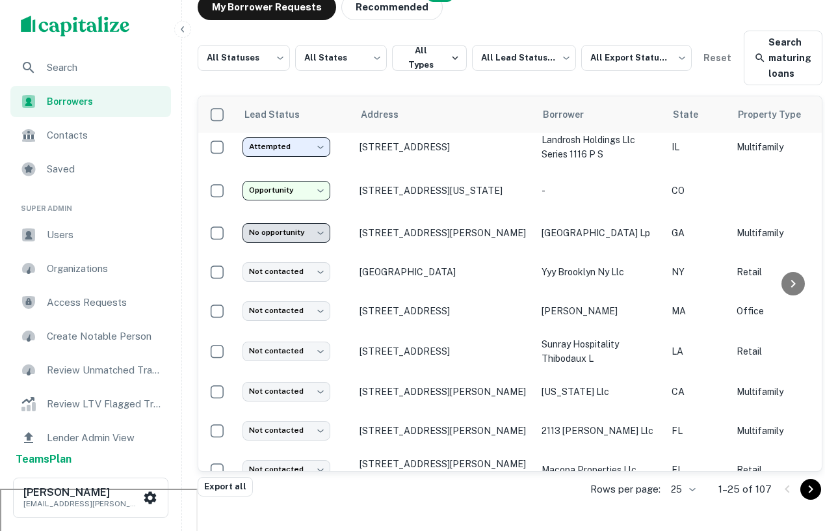
scroll to position [46, 0]
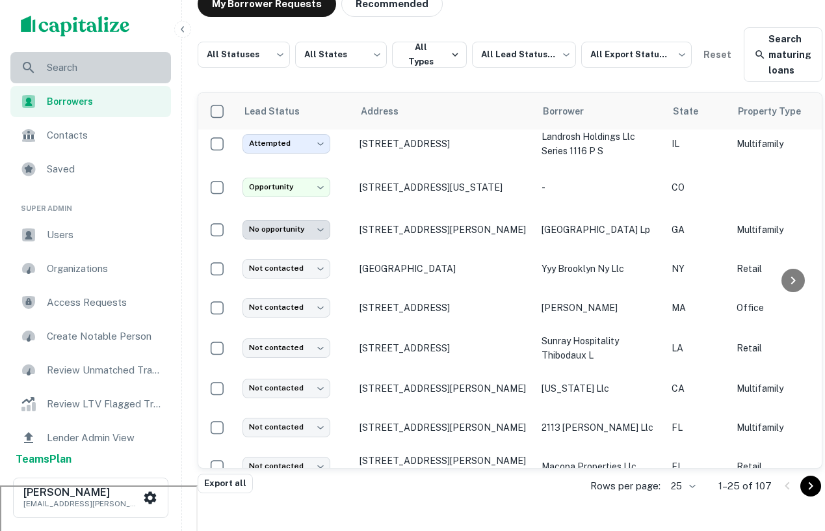
click at [114, 72] on span "Search" at bounding box center [105, 68] width 116 height 16
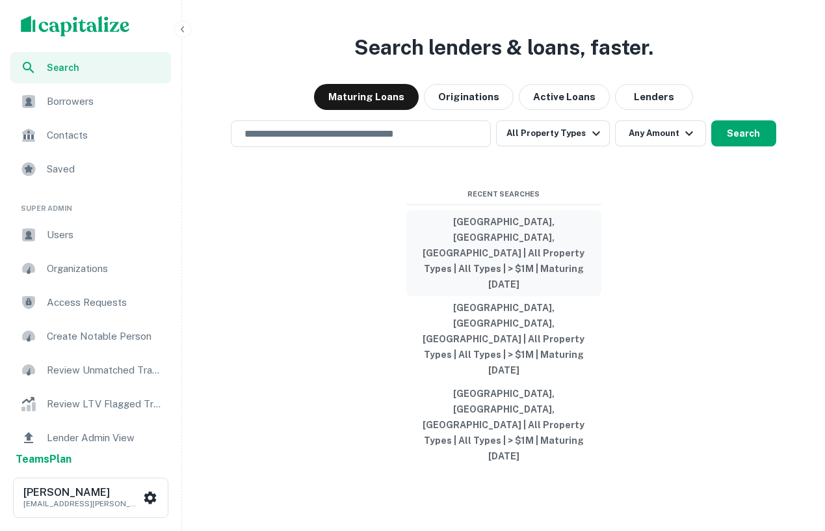
click at [460, 296] on button "Chicago, IL, USA | All Property Types | All Types | > $1M | Maturing In 120 Days" at bounding box center [504, 253] width 195 height 86
type input "**********"
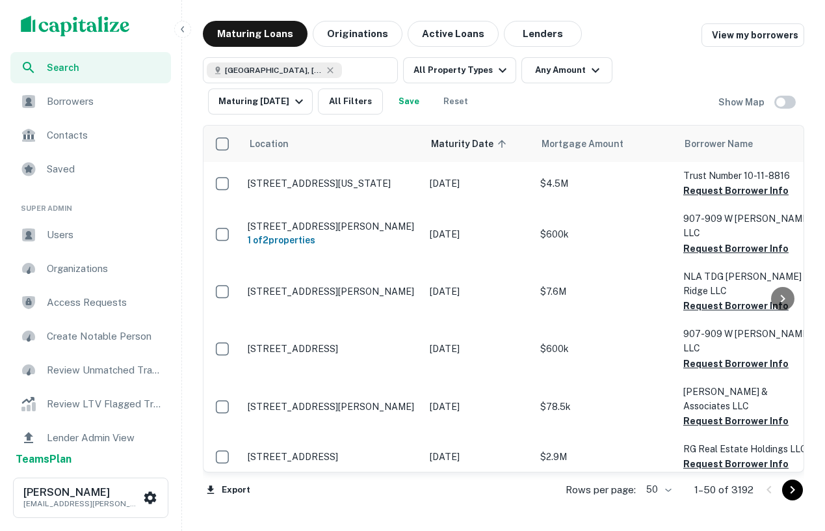
scroll to position [7, 0]
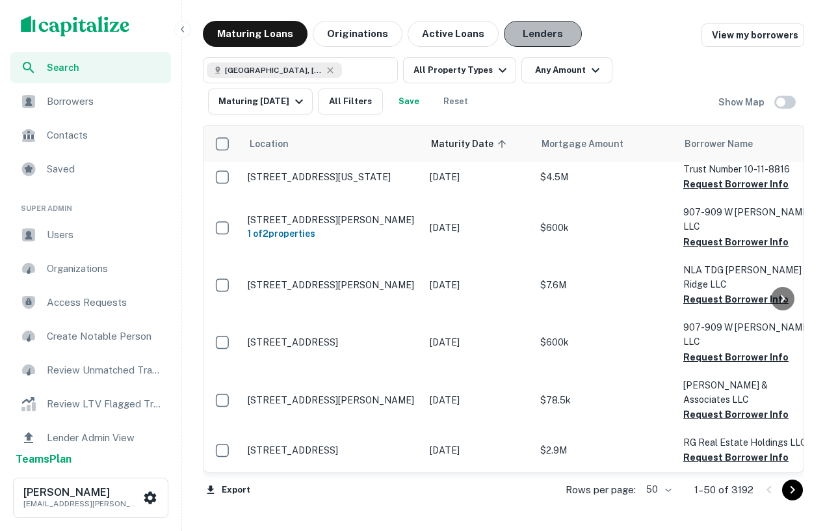
click at [527, 36] on button "Lenders" at bounding box center [543, 34] width 78 height 26
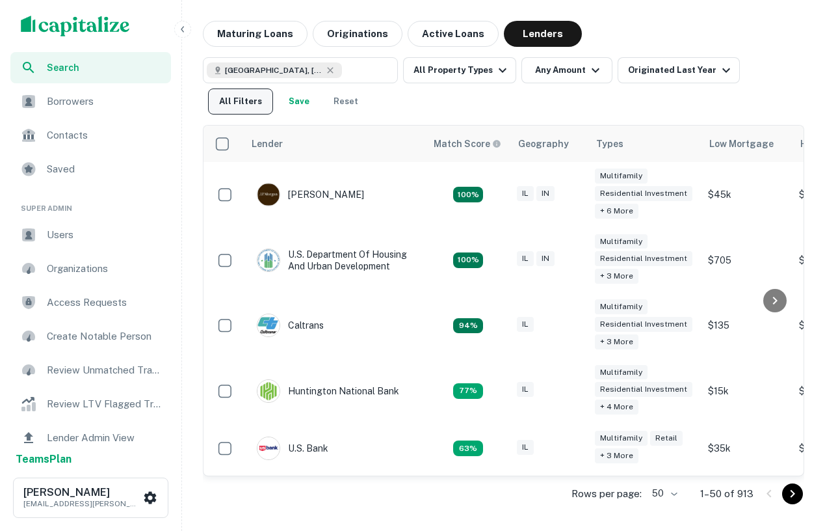
click at [273, 88] on button "All Filters" at bounding box center [240, 101] width 65 height 26
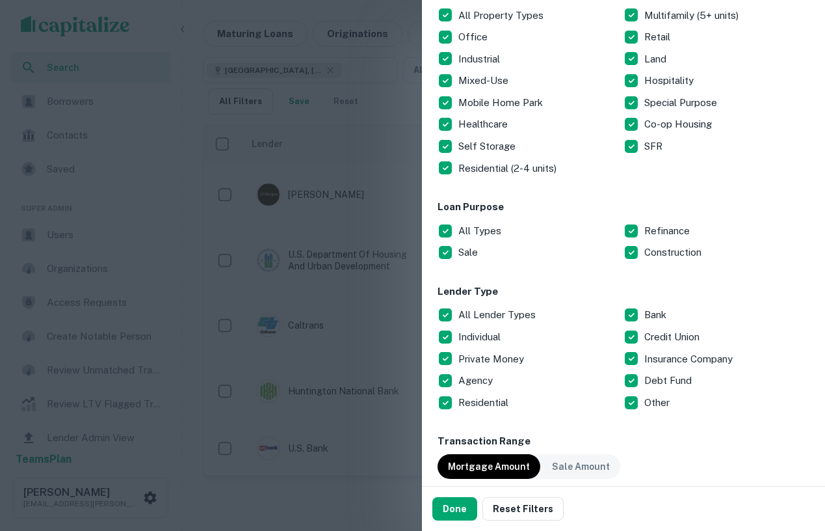
scroll to position [276, 0]
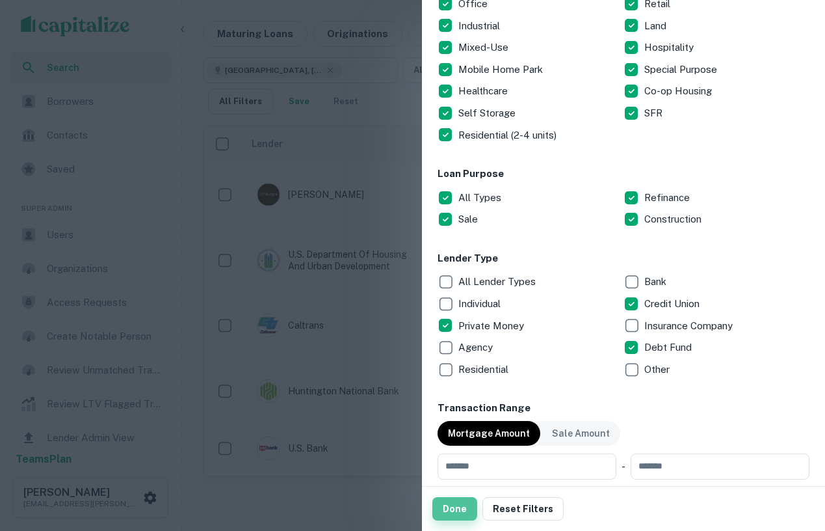
click at [448, 503] on button "Done" at bounding box center [455, 508] width 45 height 23
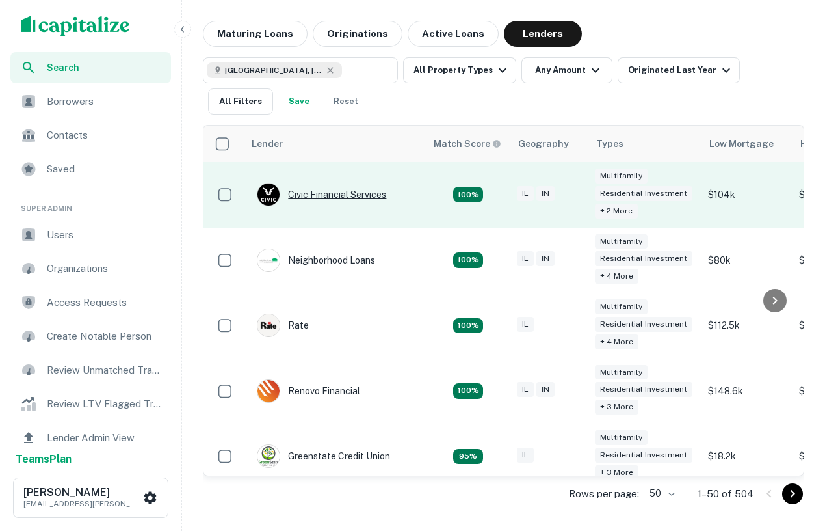
click at [324, 197] on div "Civic Financial Services" at bounding box center [321, 194] width 129 height 23
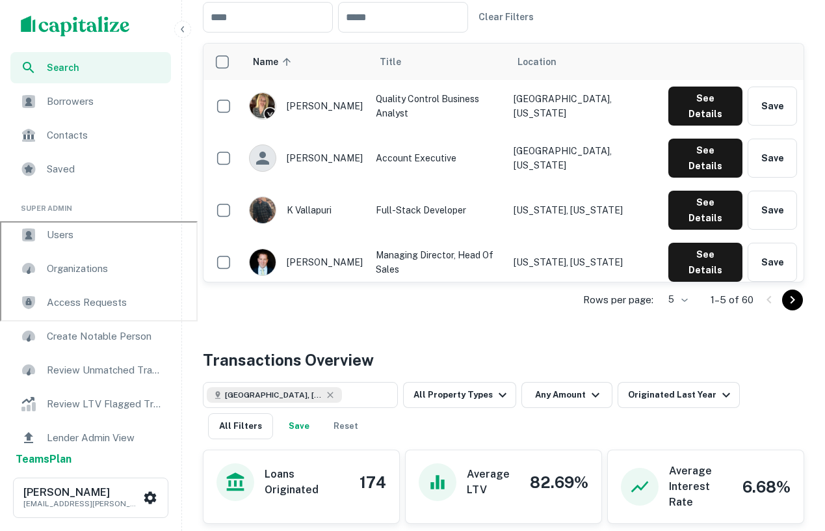
scroll to position [311, 0]
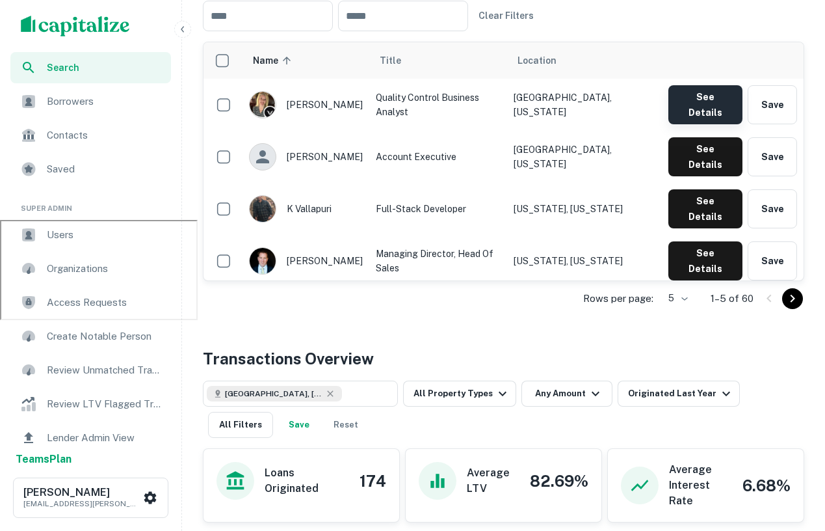
click at [699, 105] on button "See Details" at bounding box center [706, 104] width 74 height 39
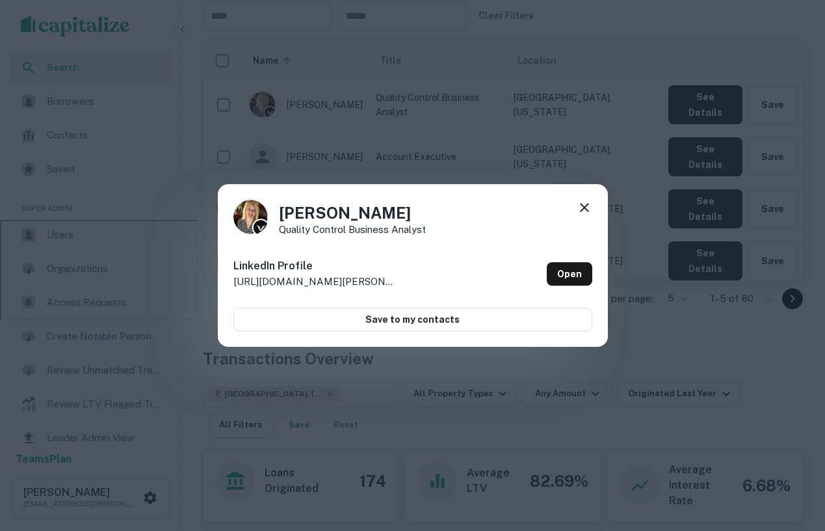
click at [583, 209] on icon at bounding box center [584, 207] width 9 height 9
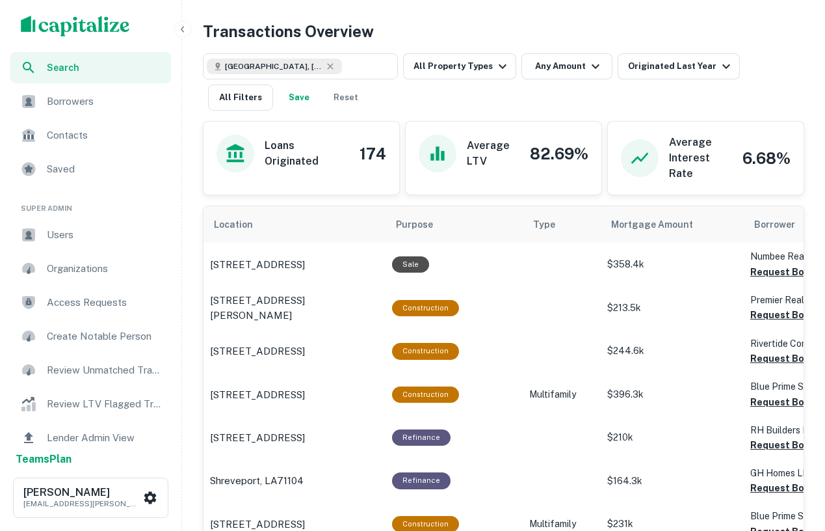
scroll to position [648, 0]
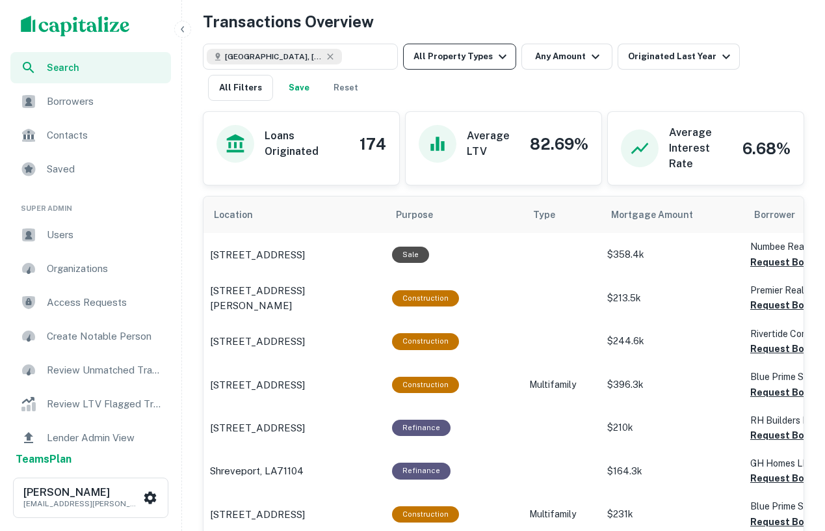
click at [483, 59] on button "All Property Types" at bounding box center [459, 57] width 113 height 26
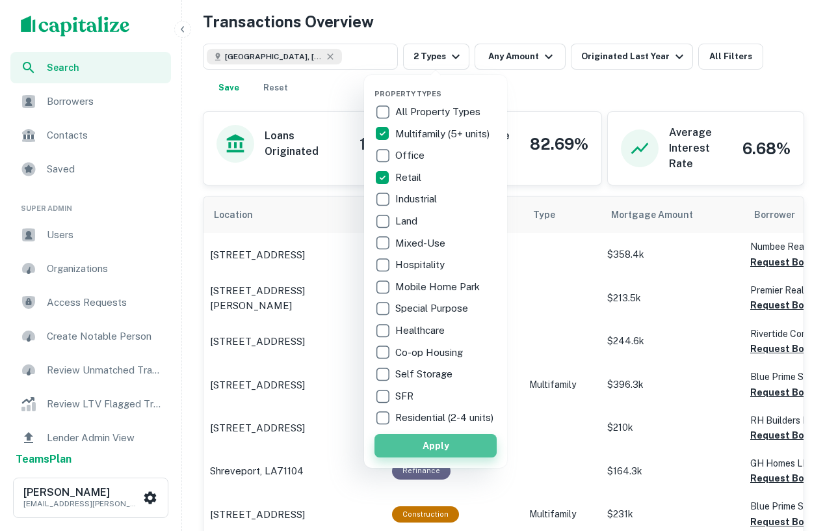
click at [436, 455] on button "Apply" at bounding box center [436, 445] width 122 height 23
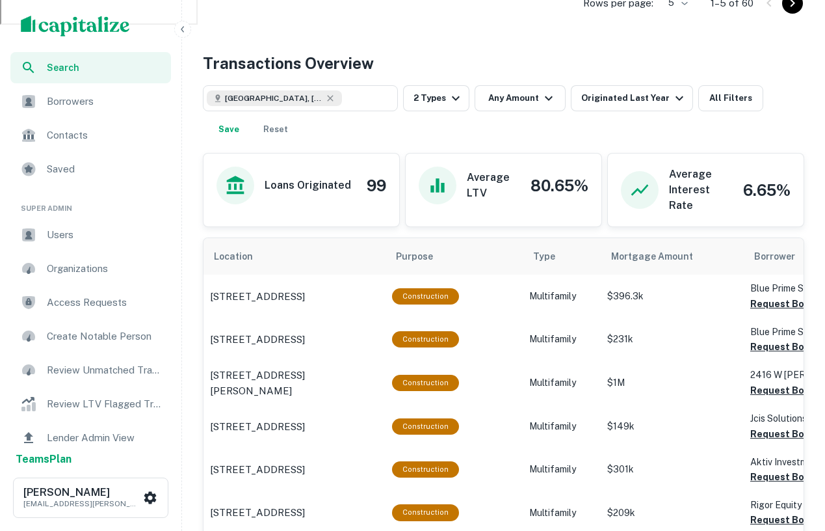
scroll to position [604, 0]
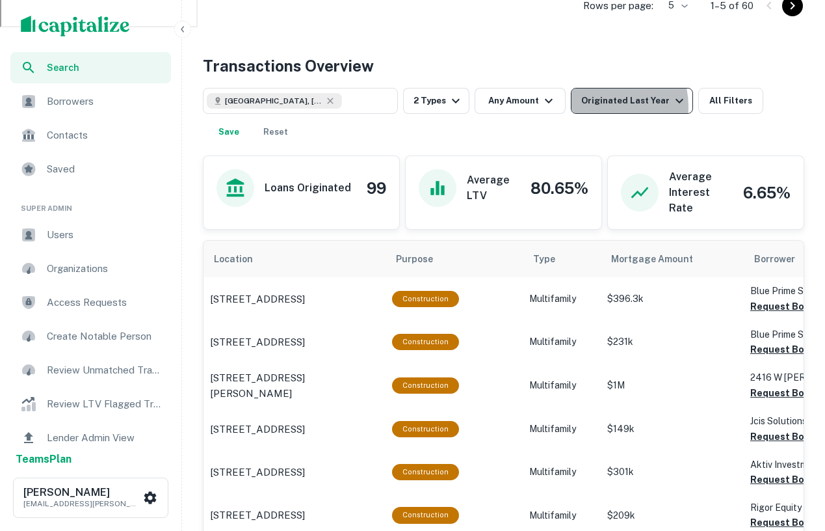
click at [603, 106] on div "Originated Last Year" at bounding box center [634, 101] width 106 height 16
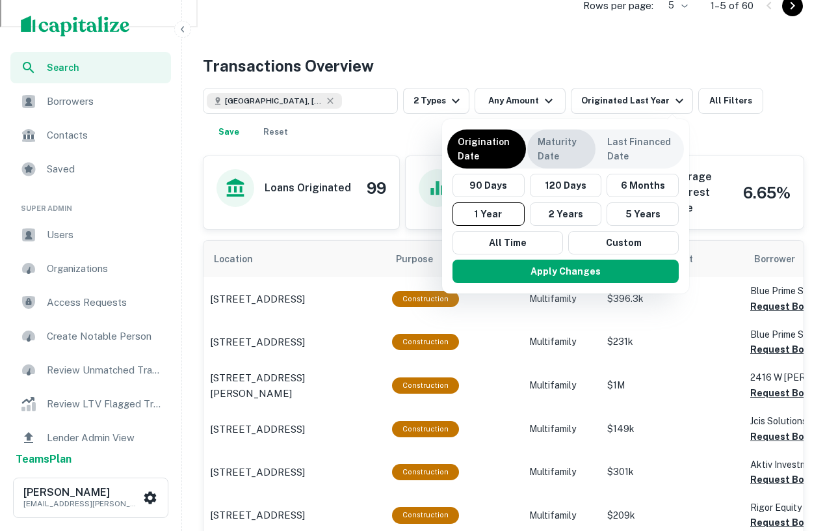
click at [569, 147] on p "Maturity Date" at bounding box center [561, 149] width 47 height 29
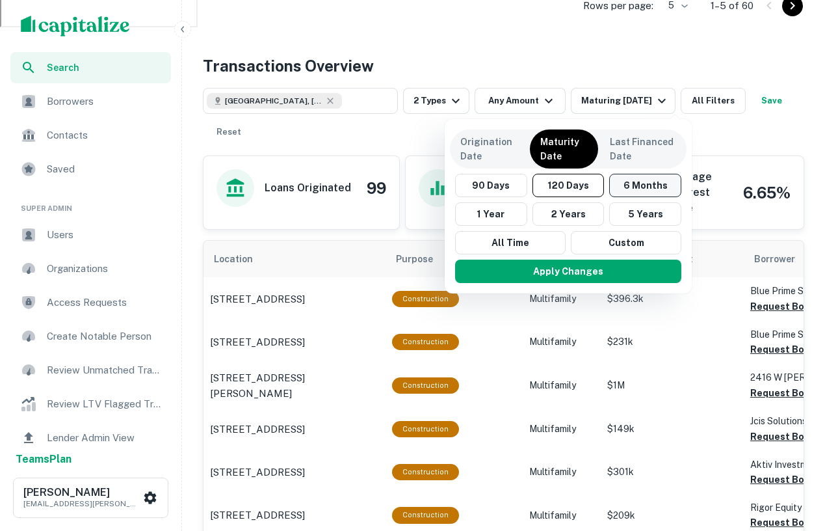
click at [628, 185] on button "6 Months" at bounding box center [645, 185] width 72 height 23
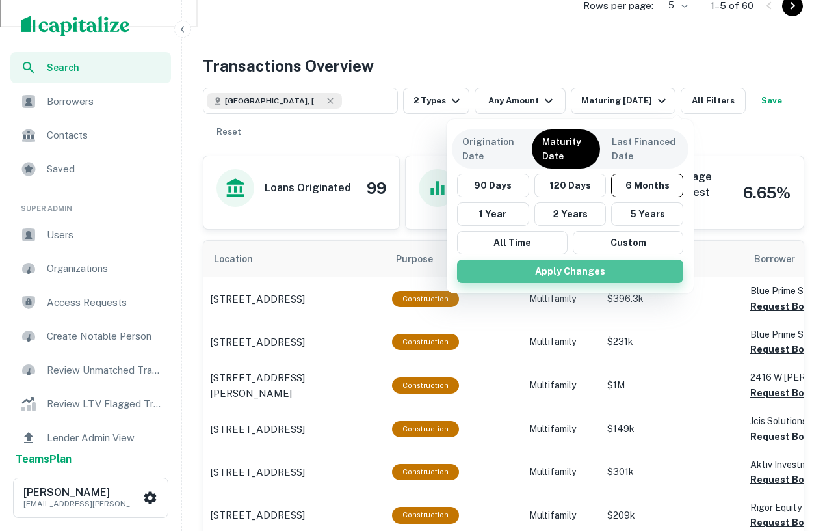
click at [582, 273] on button "Apply Changes" at bounding box center [570, 271] width 226 height 23
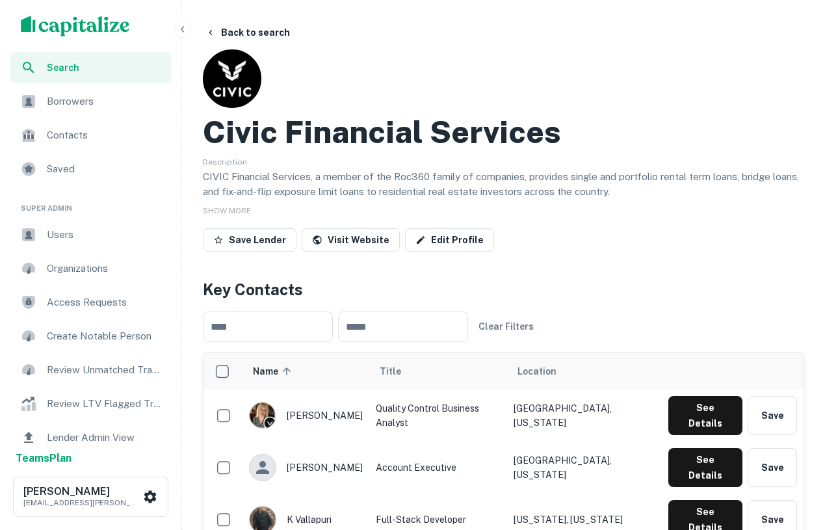
click at [51, 68] on span "Search" at bounding box center [105, 67] width 116 height 14
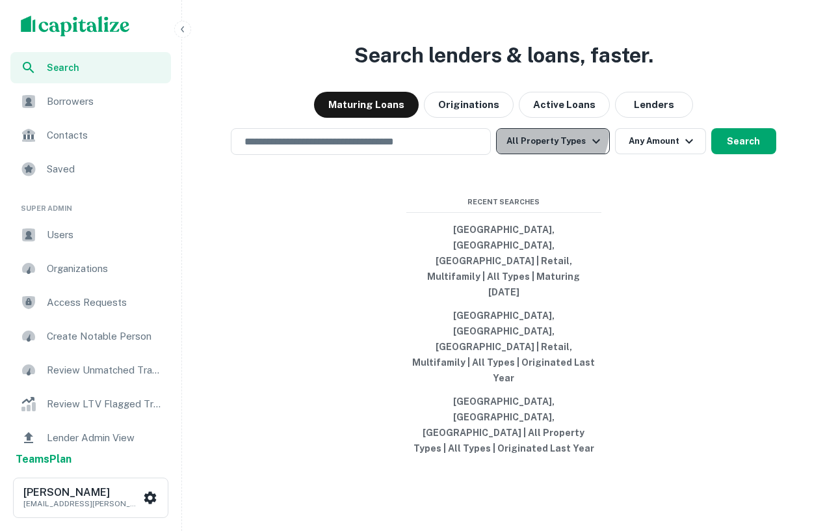
click at [549, 154] on button "All Property Types" at bounding box center [552, 141] width 113 height 26
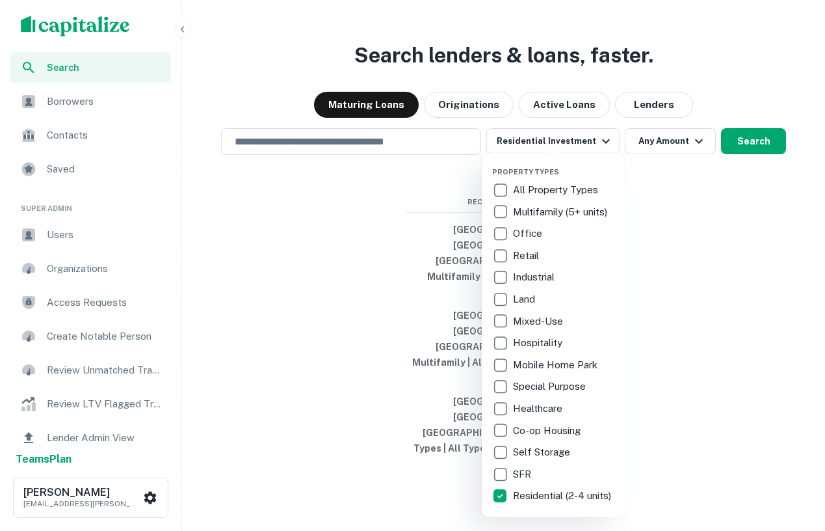
click at [281, 224] on div at bounding box center [412, 265] width 825 height 531
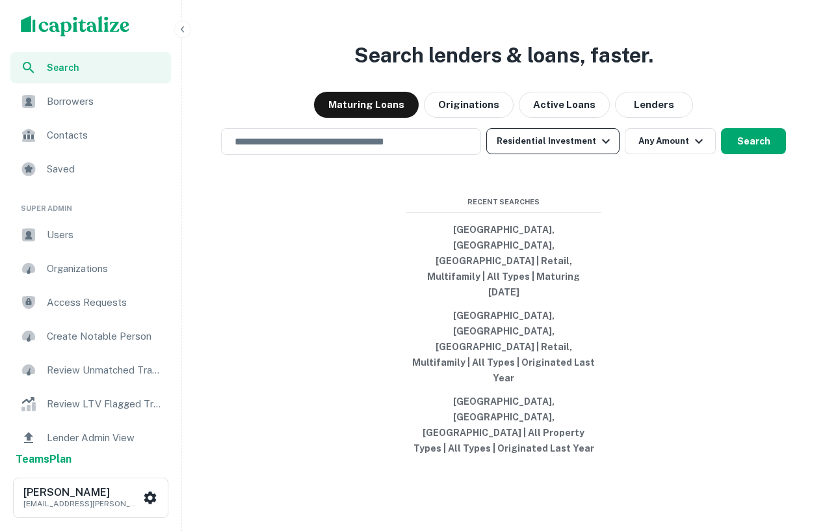
click at [539, 154] on button "Residential Investment" at bounding box center [553, 141] width 133 height 26
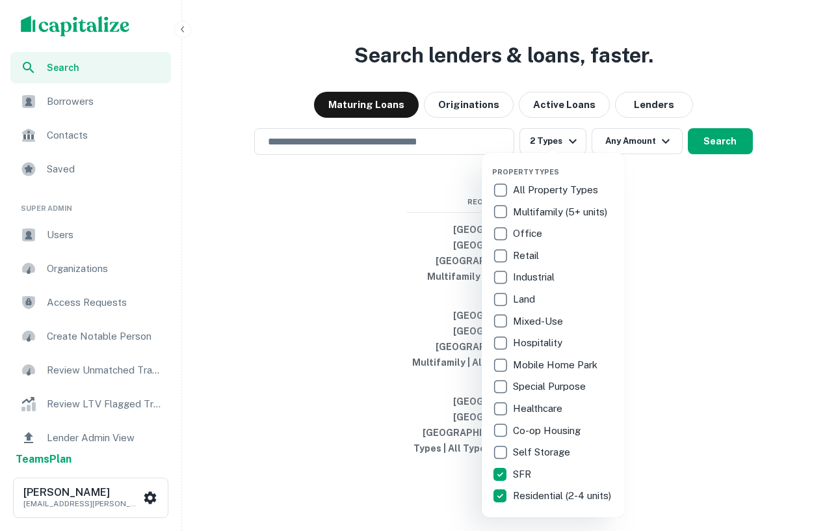
click at [368, 338] on div at bounding box center [412, 265] width 825 height 531
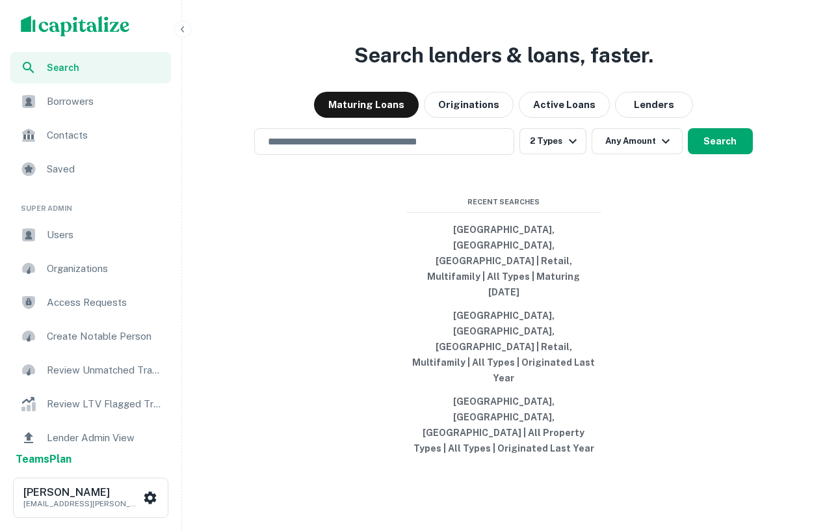
click at [404, 185] on div "Search lenders & loans, faster. Maturing Loans Originations Active Loans Lender…" at bounding box center [503, 296] width 633 height 531
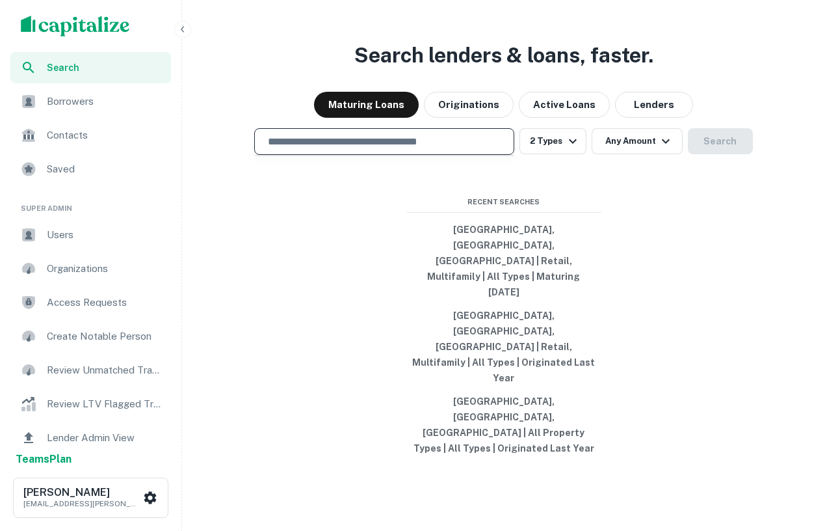
click at [404, 149] on input "text" at bounding box center [384, 141] width 248 height 15
type input "**********"
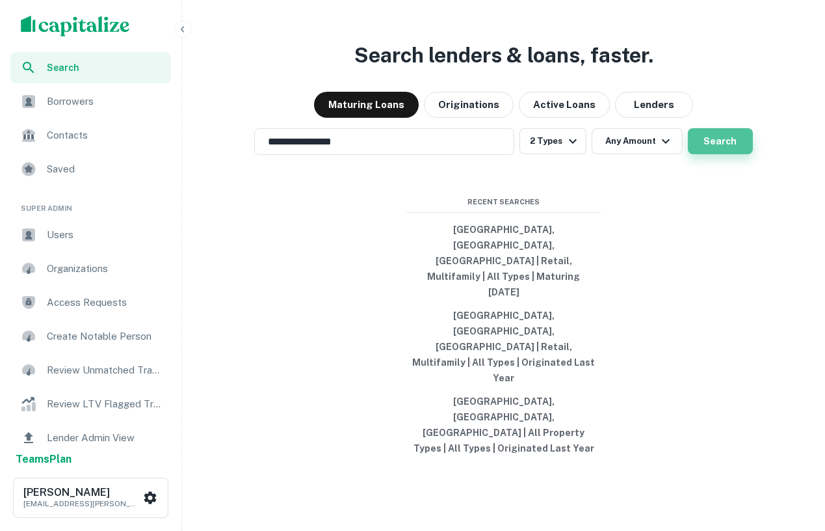
click at [723, 154] on button "Search" at bounding box center [720, 141] width 65 height 26
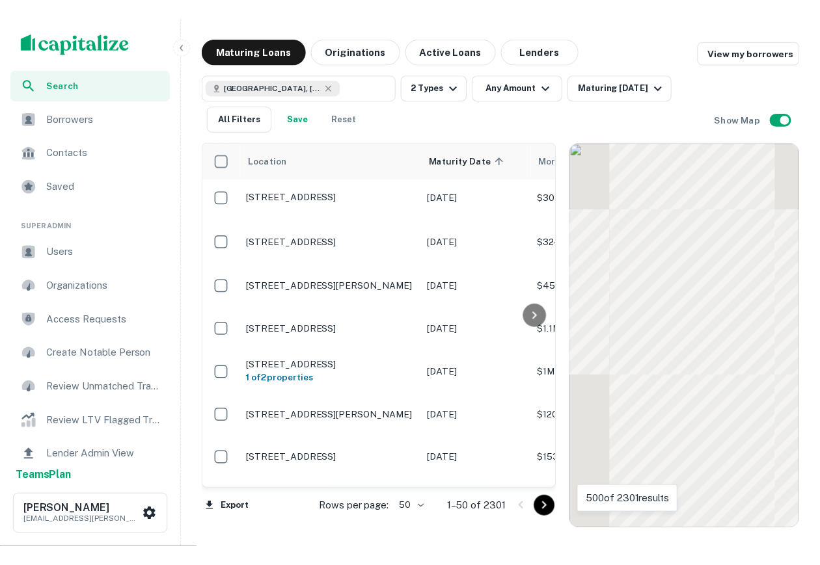
scroll to position [116, 0]
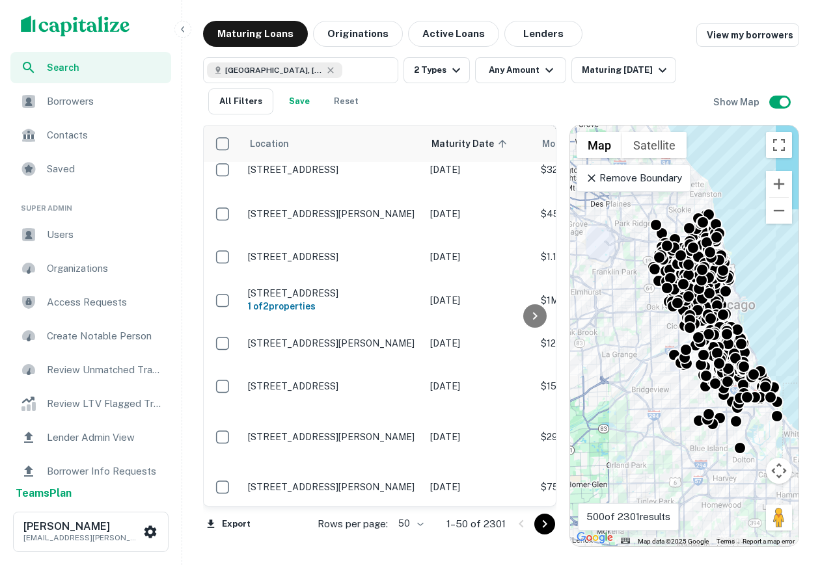
click at [90, 59] on div "Search" at bounding box center [90, 67] width 161 height 31
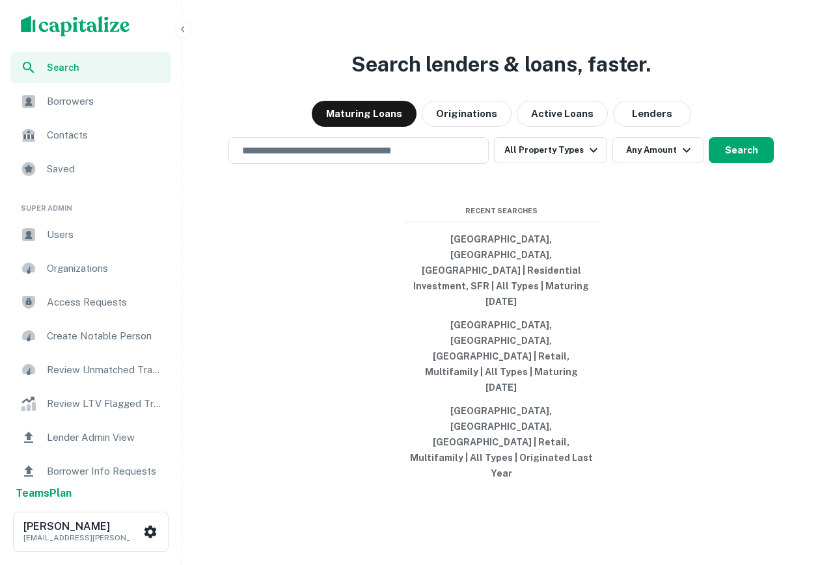
drag, startPoint x: 635, startPoint y: 438, endPoint x: 341, endPoint y: 286, distance: 331.6
click at [341, 286] on div "Search lenders & loans, faster. Maturing Loans Originations Active Loans Lender…" at bounding box center [500, 313] width 627 height 565
click at [741, 319] on div "Search lenders & loans, faster. Maturing Loans Originations Active Loans Lender…" at bounding box center [500, 313] width 627 height 565
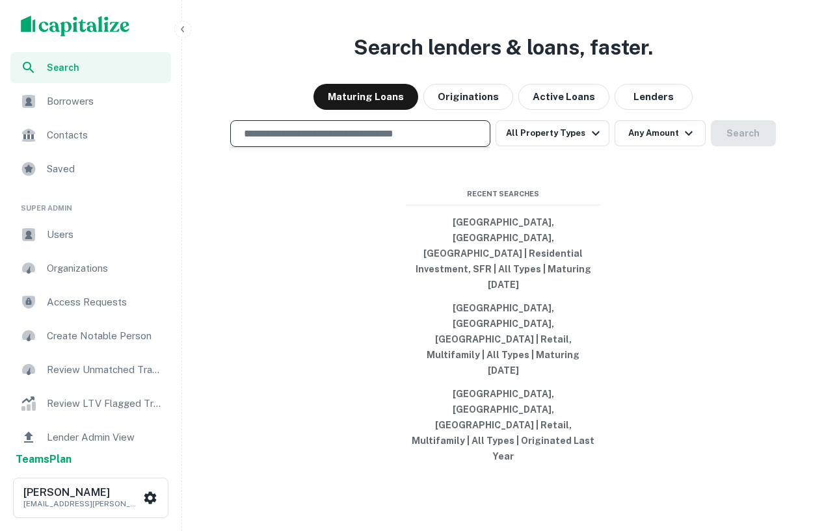
click at [374, 141] on input "text" at bounding box center [360, 133] width 248 height 15
click at [349, 141] on input "text" at bounding box center [360, 133] width 248 height 15
type input "**********"
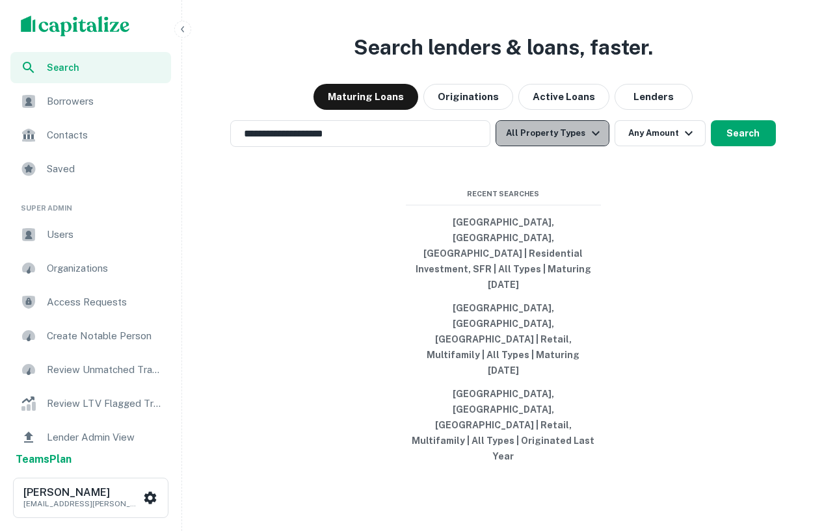
click at [577, 146] on button "All Property Types" at bounding box center [552, 133] width 113 height 26
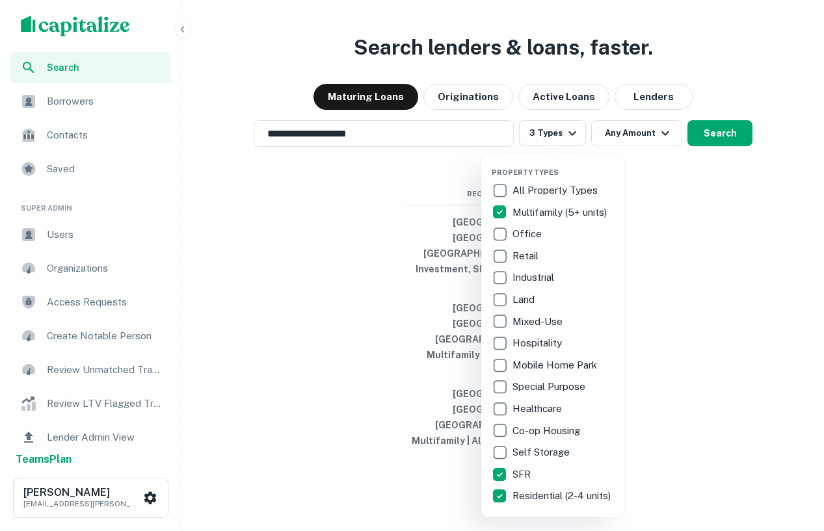
click at [513, 293] on p "Land" at bounding box center [525, 300] width 25 height 16
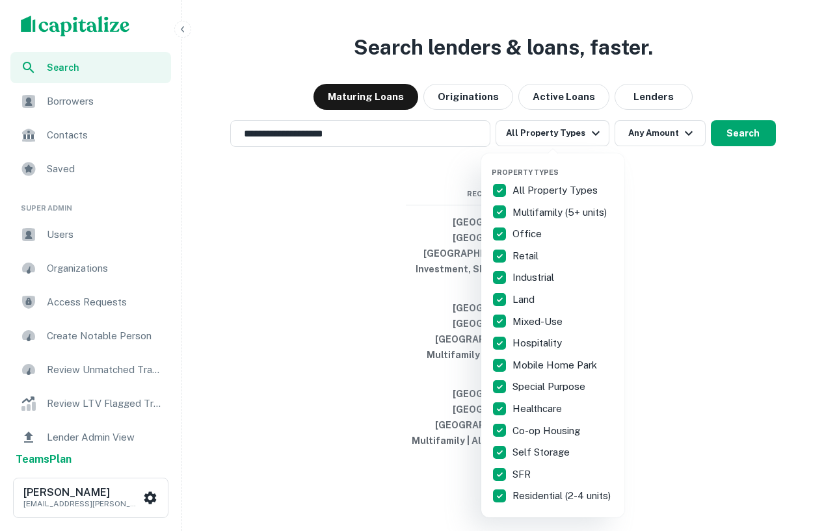
click at [708, 302] on div at bounding box center [412, 265] width 824 height 531
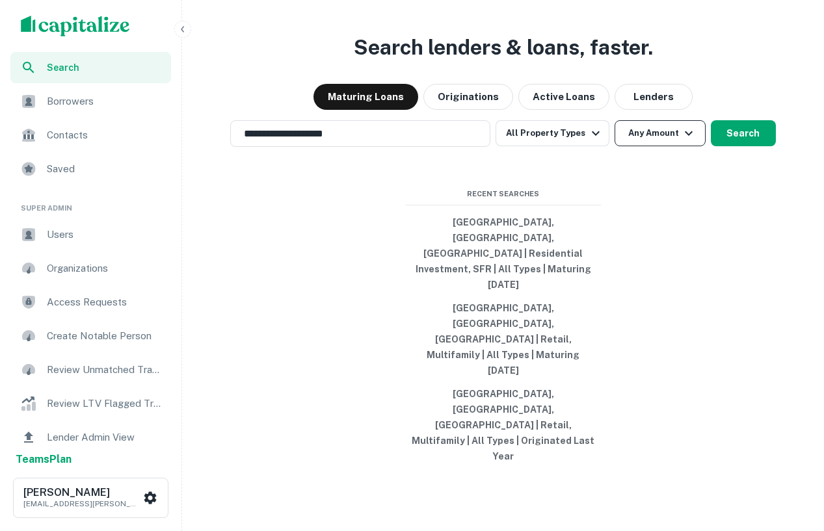
click at [661, 146] on button "Any Amount" at bounding box center [660, 133] width 91 height 26
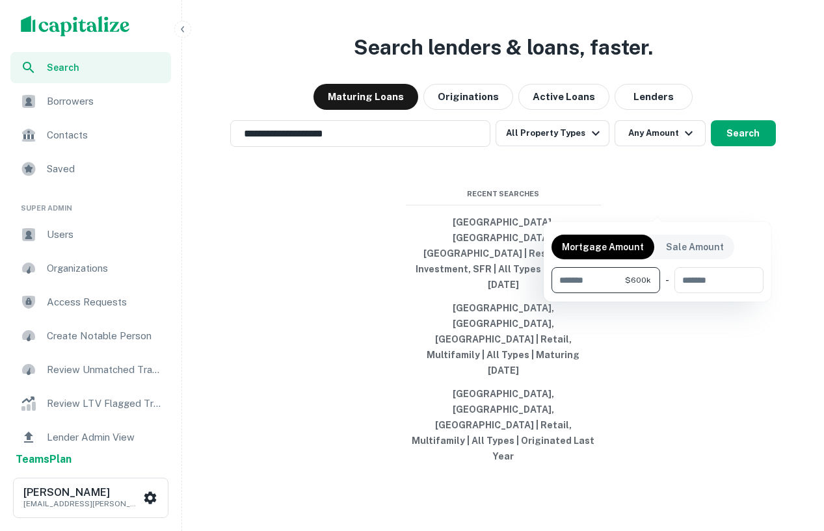
type input "******"
click at [749, 202] on div at bounding box center [412, 265] width 824 height 531
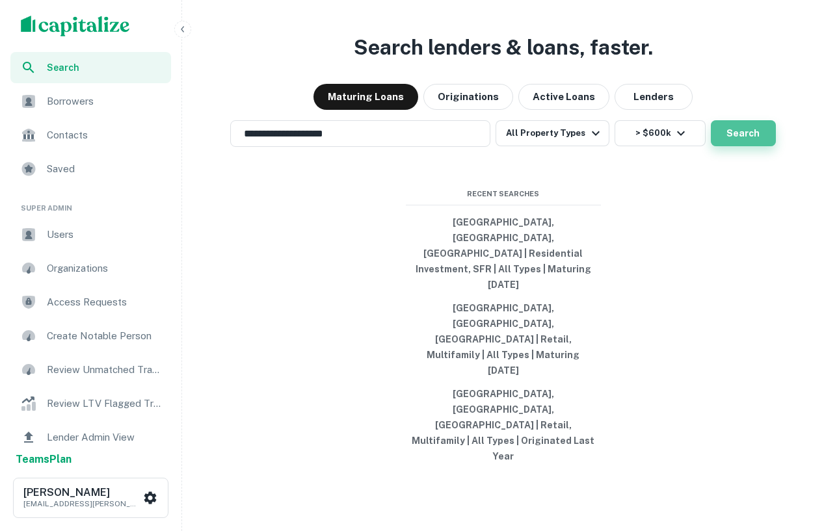
click at [749, 146] on button "Search" at bounding box center [743, 133] width 65 height 26
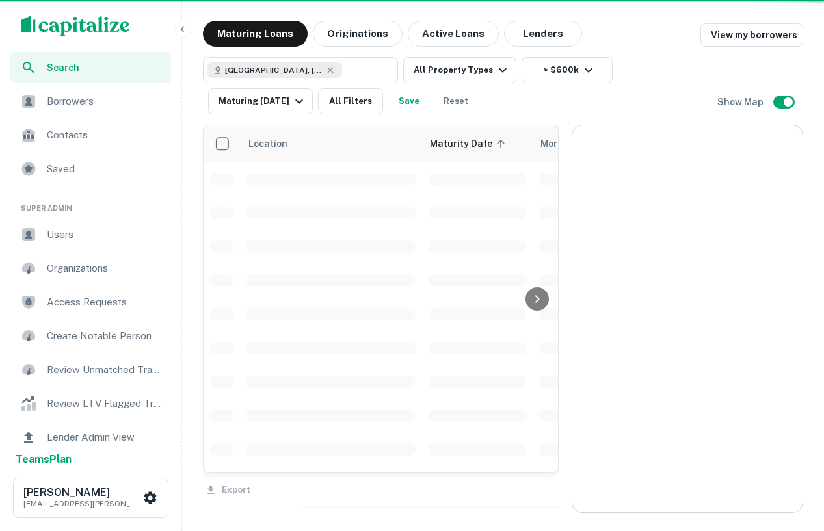
scroll to position [116, 0]
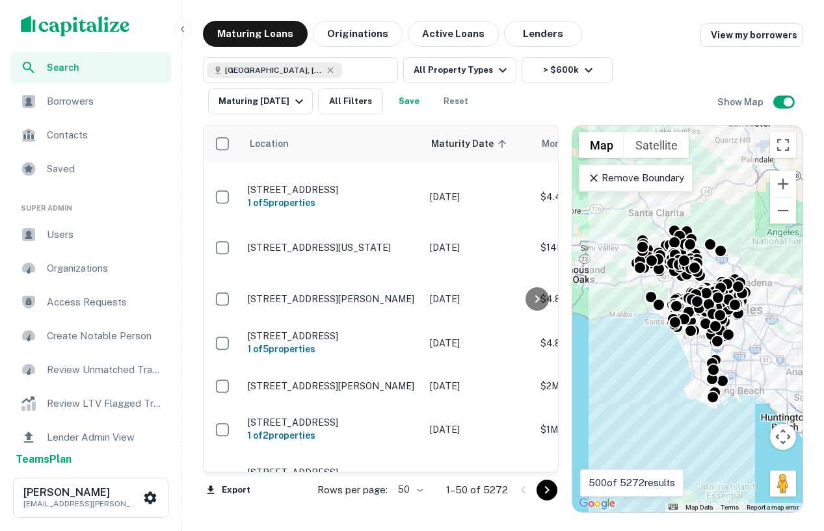
click at [630, 185] on p "Remove Boundary" at bounding box center [635, 178] width 97 height 16
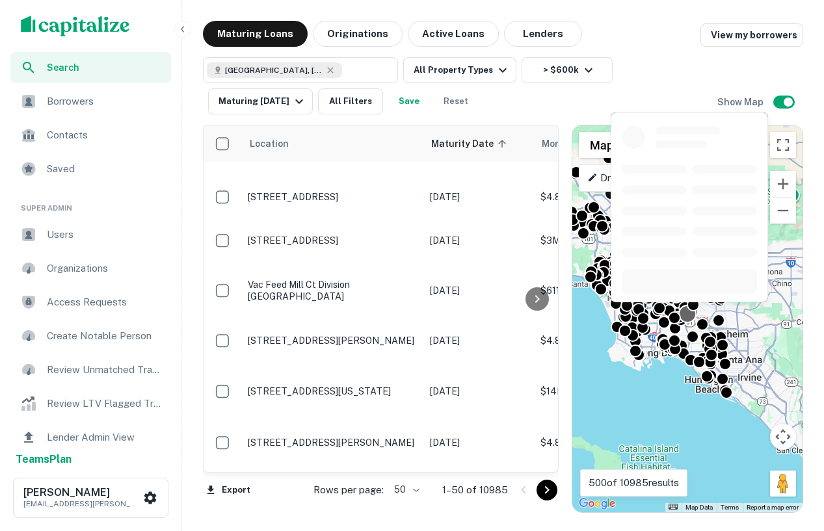
drag, startPoint x: 763, startPoint y: 355, endPoint x: 685, endPoint y: 319, distance: 86.1
click at [685, 317] on div at bounding box center [687, 313] width 19 height 19
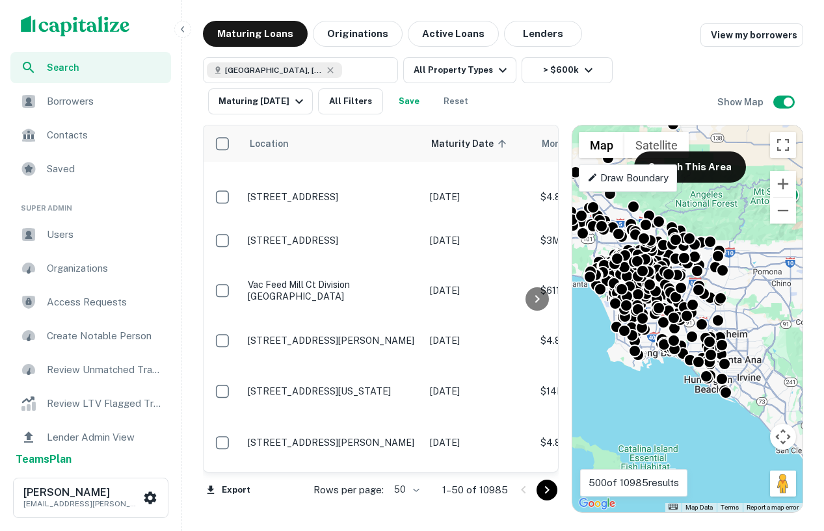
click at [634, 185] on p "Draw Boundary" at bounding box center [627, 178] width 81 height 16
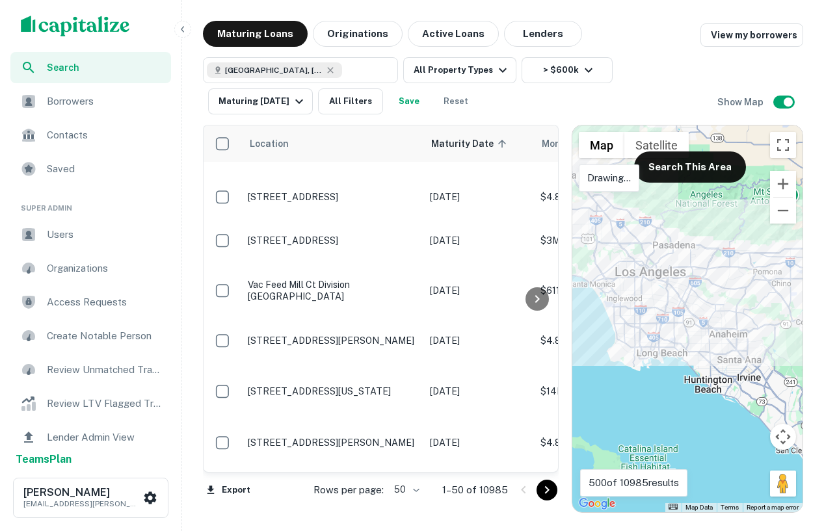
drag, startPoint x: 645, startPoint y: 201, endPoint x: 650, endPoint y: 197, distance: 7.0
click at [650, 197] on div at bounding box center [687, 319] width 230 height 387
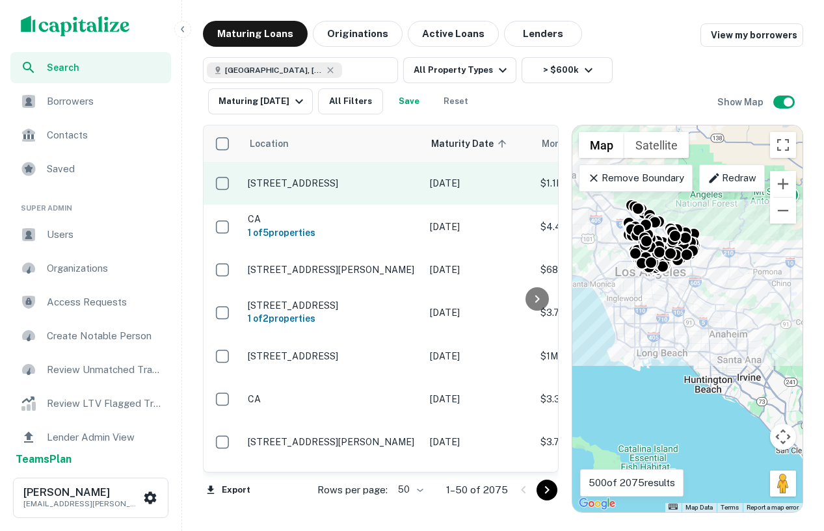
click at [338, 186] on p "5516 Sultana Ave Temple City, CA91780" at bounding box center [332, 184] width 169 height 12
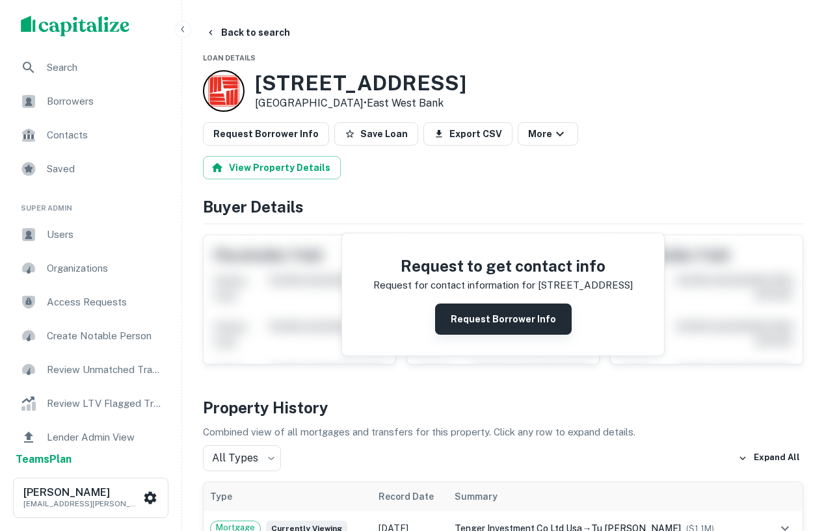
click at [503, 319] on button "Request Borrower Info" at bounding box center [503, 319] width 137 height 31
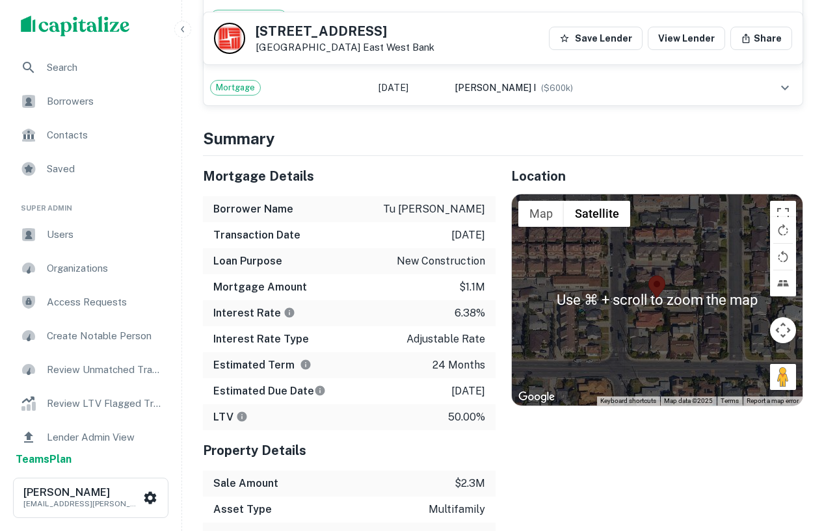
scroll to position [1383, 0]
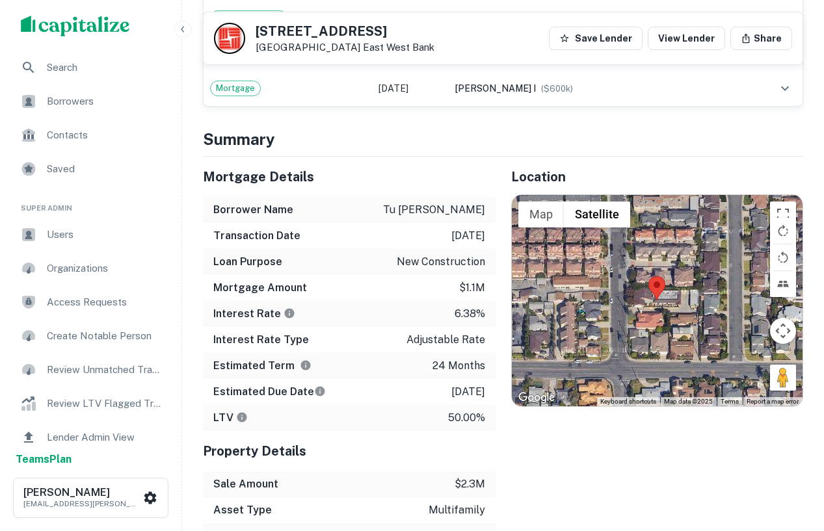
click at [436, 158] on div "Mortgage Details" at bounding box center [349, 177] width 293 height 40
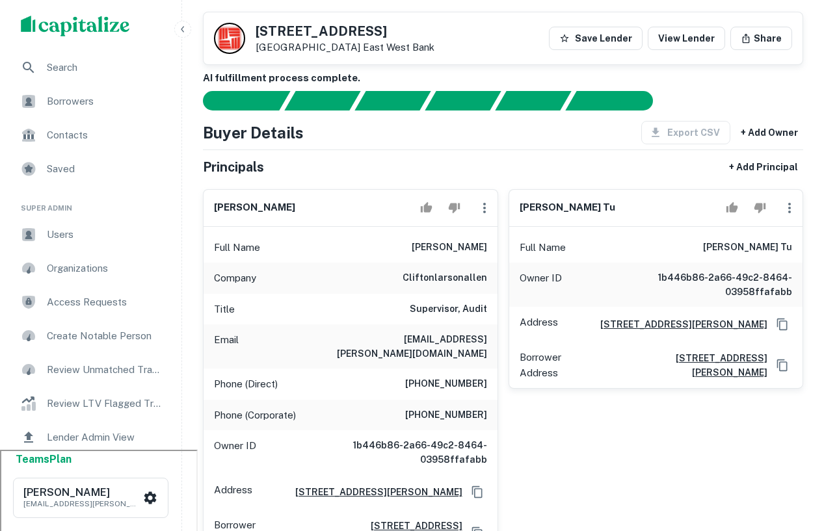
scroll to position [0, 0]
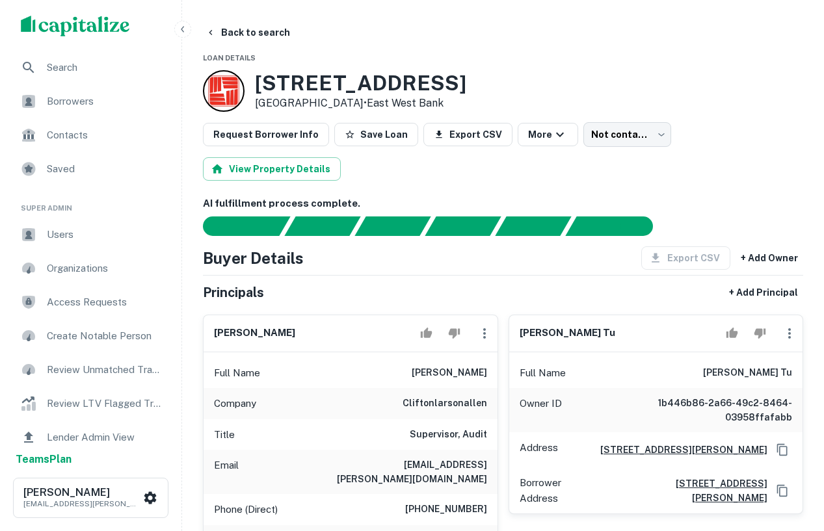
click at [228, 86] on div at bounding box center [224, 91] width 42 height 42
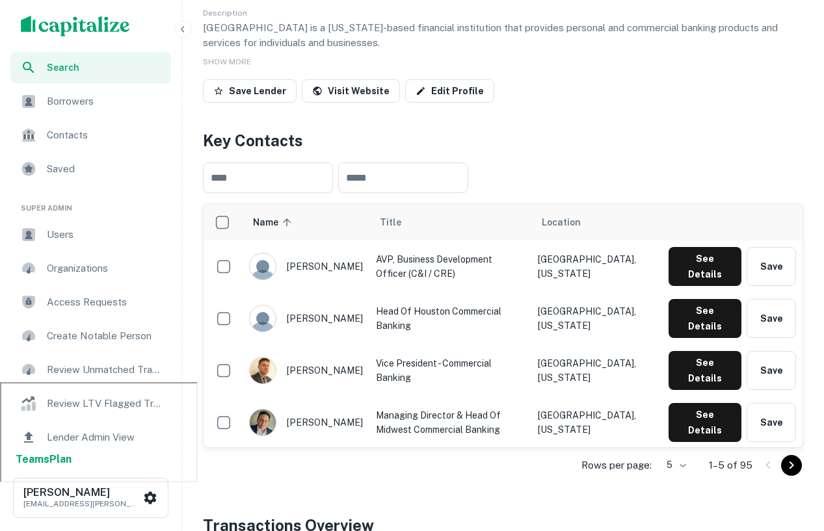
scroll to position [150, 0]
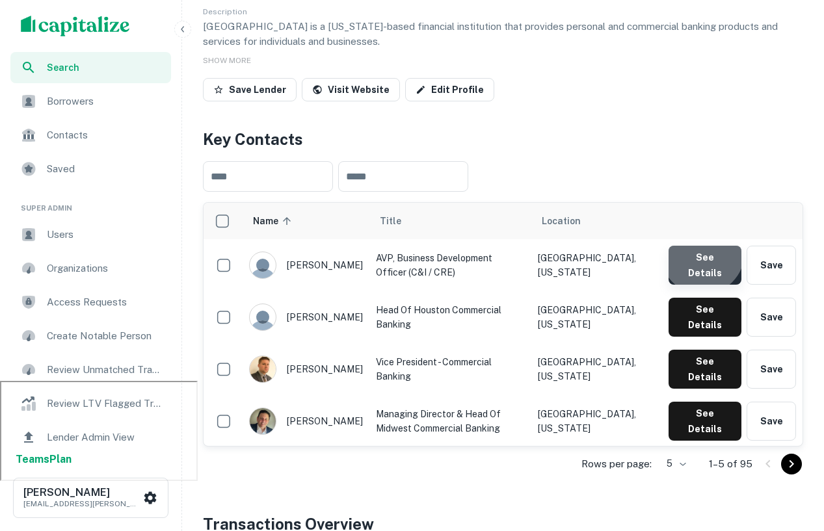
click at [704, 255] on button "See Details" at bounding box center [705, 265] width 73 height 39
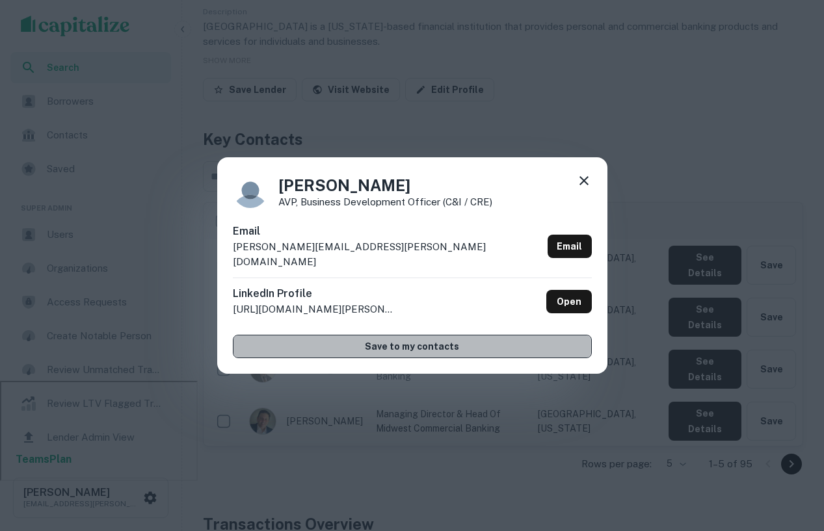
click at [464, 338] on button "Save to my contacts" at bounding box center [412, 346] width 359 height 23
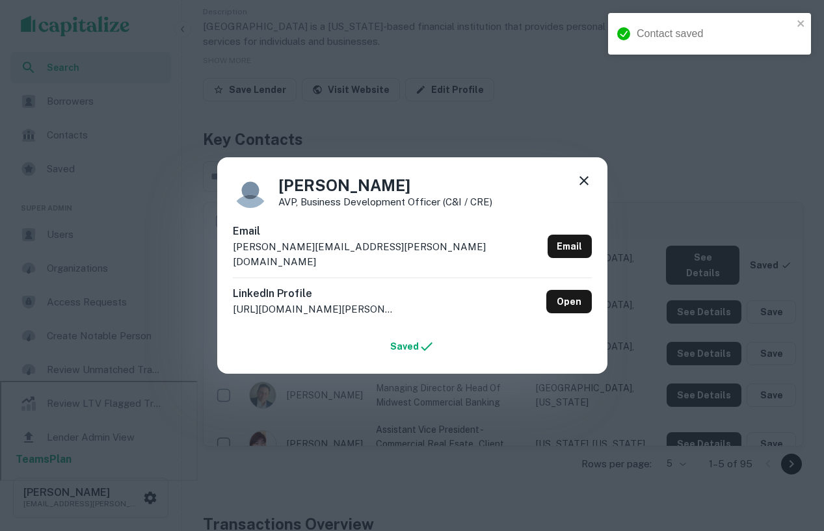
click at [585, 185] on icon at bounding box center [584, 180] width 9 height 9
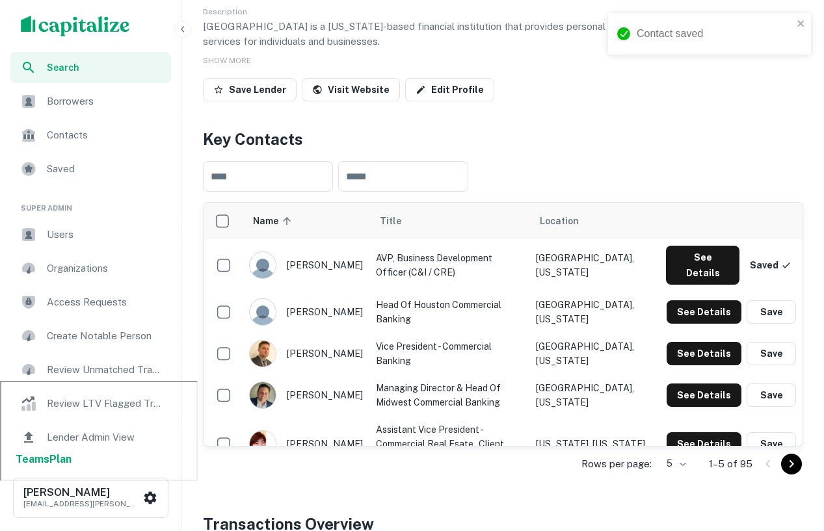
click at [114, 131] on span "Contacts" at bounding box center [105, 135] width 116 height 16
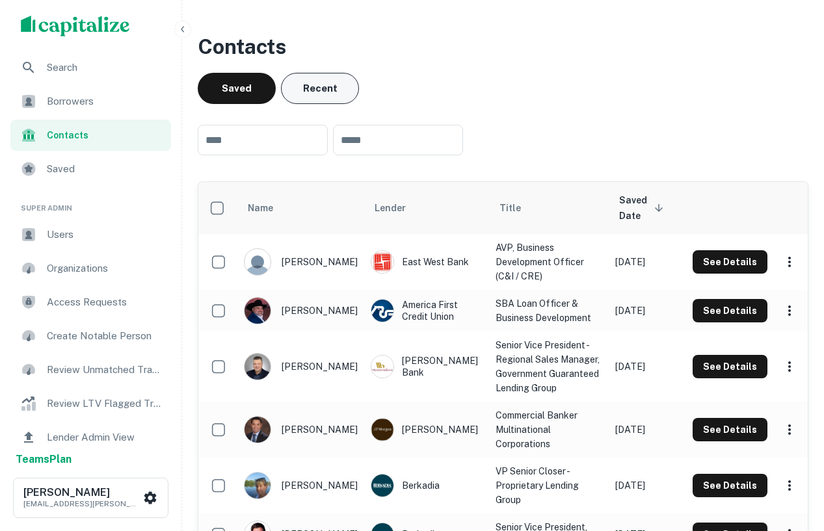
click at [304, 91] on button "Recent" at bounding box center [320, 88] width 78 height 31
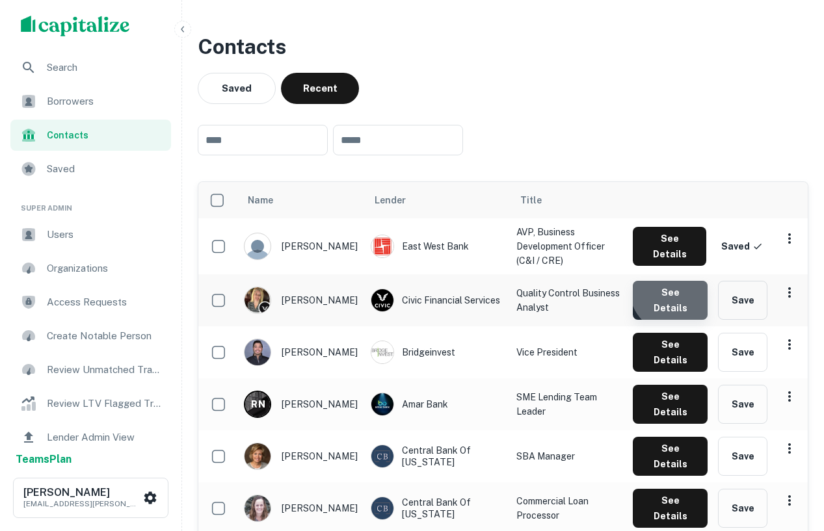
click at [677, 281] on button "See Details" at bounding box center [670, 300] width 75 height 39
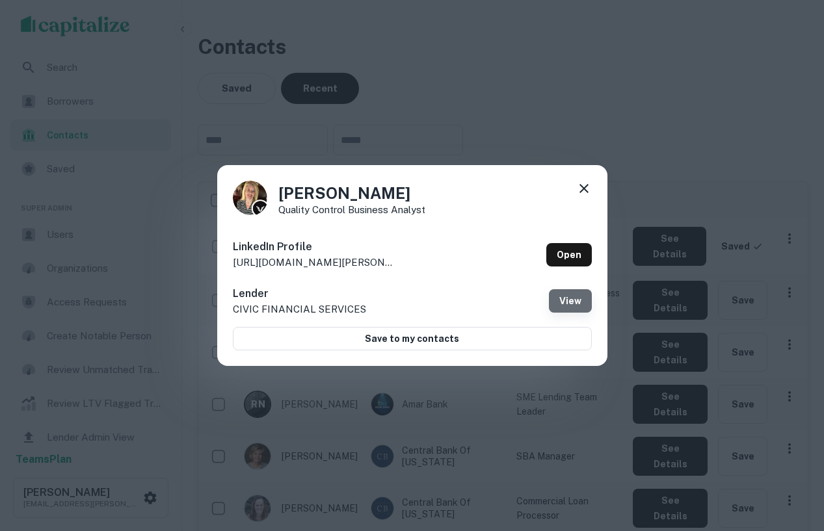
click at [568, 295] on button "View" at bounding box center [570, 300] width 43 height 23
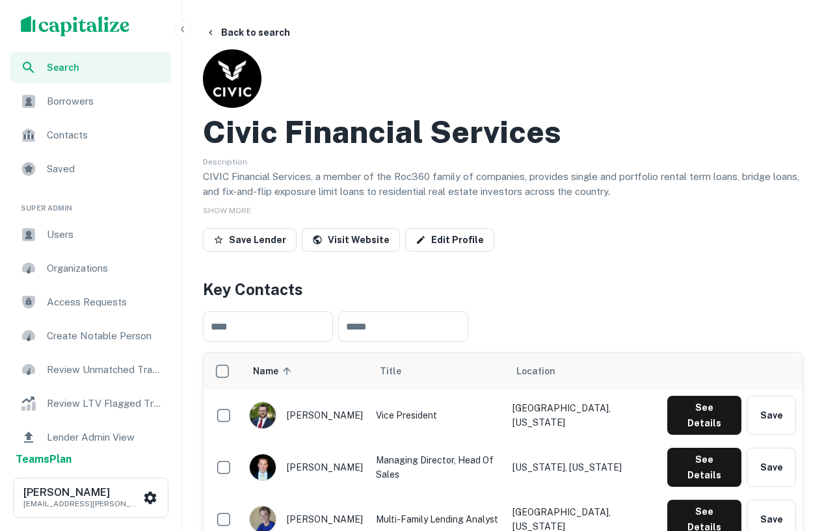
click at [117, 62] on span "Search" at bounding box center [105, 67] width 116 height 14
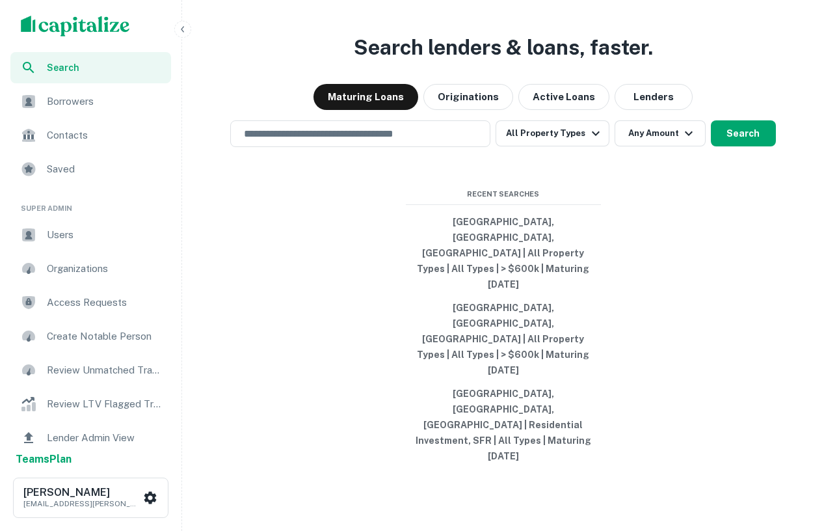
click at [100, 105] on span "Borrowers" at bounding box center [105, 102] width 116 height 16
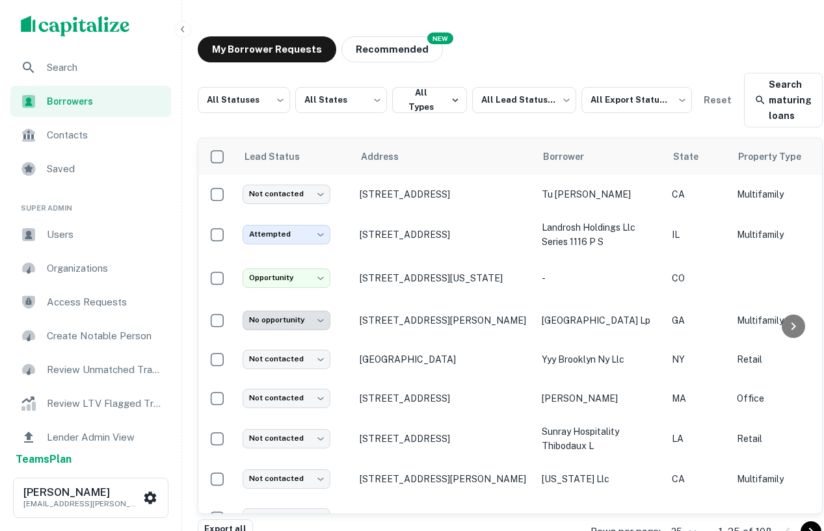
click at [87, 57] on div "Search" at bounding box center [90, 67] width 161 height 31
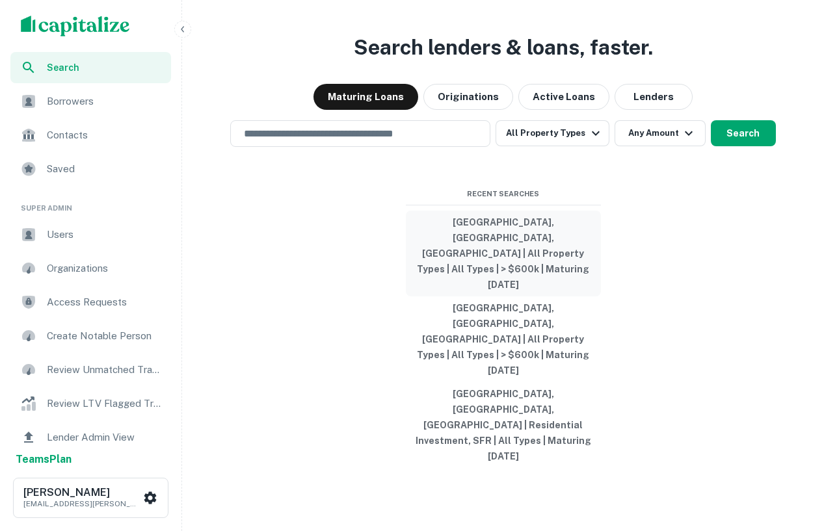
click at [496, 297] on button "[GEOGRAPHIC_DATA], [GEOGRAPHIC_DATA], [GEOGRAPHIC_DATA] | All Property Types | …" at bounding box center [503, 254] width 195 height 86
type input "**********"
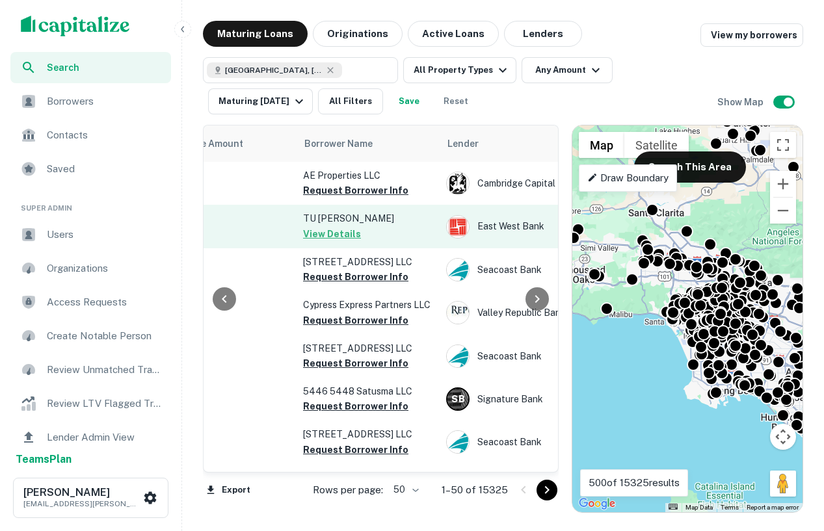
scroll to position [0, 383]
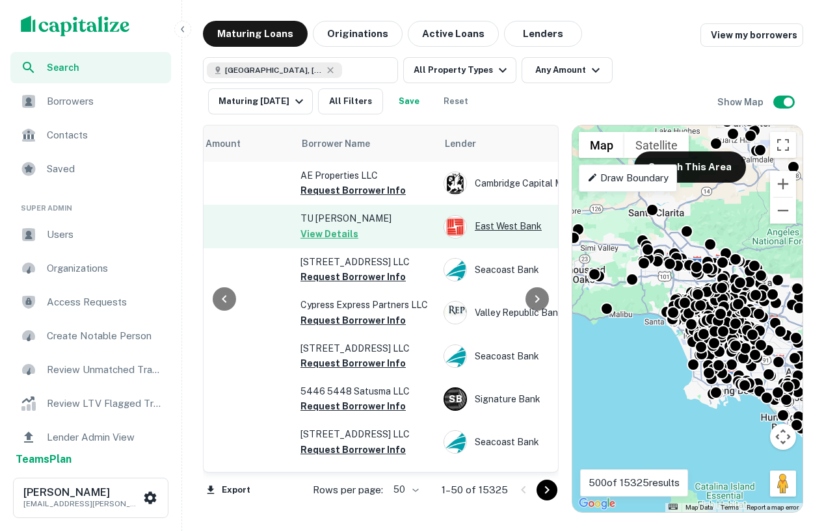
click at [480, 222] on div "East West Bank" at bounding box center [541, 226] width 195 height 23
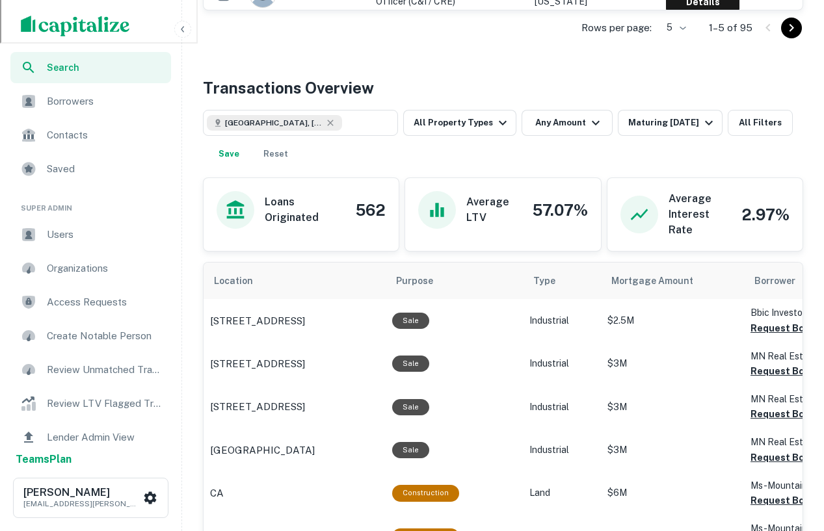
scroll to position [587, 0]
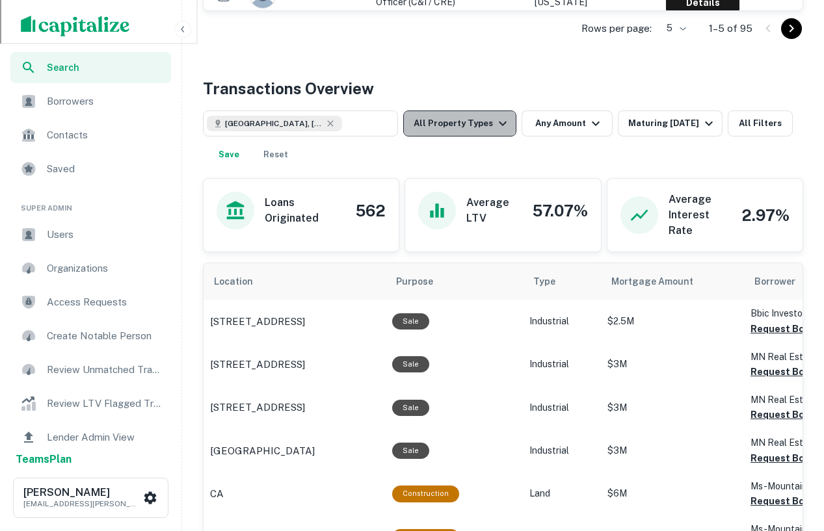
click at [500, 126] on icon "button" at bounding box center [503, 124] width 16 height 16
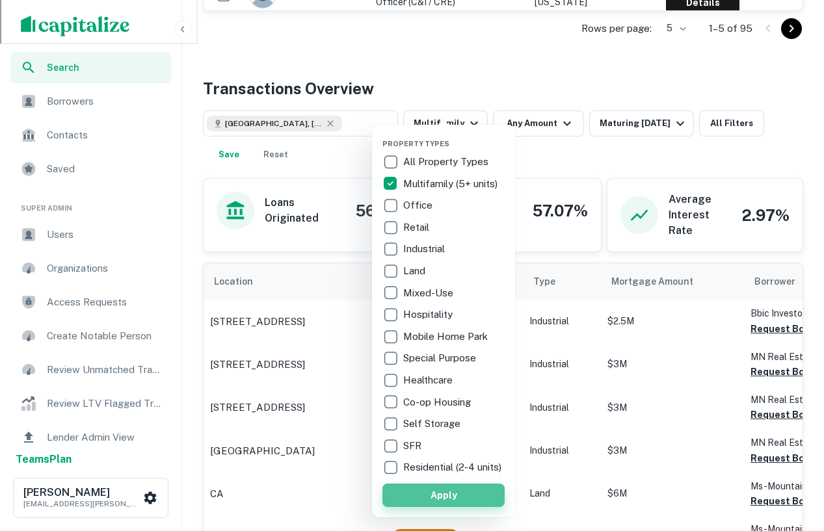
click at [464, 507] on button "Apply" at bounding box center [443, 495] width 122 height 23
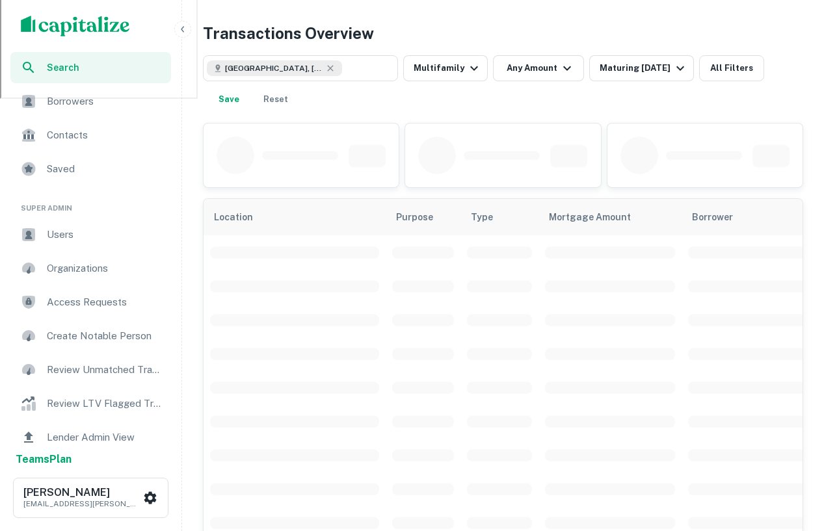
scroll to position [514, 0]
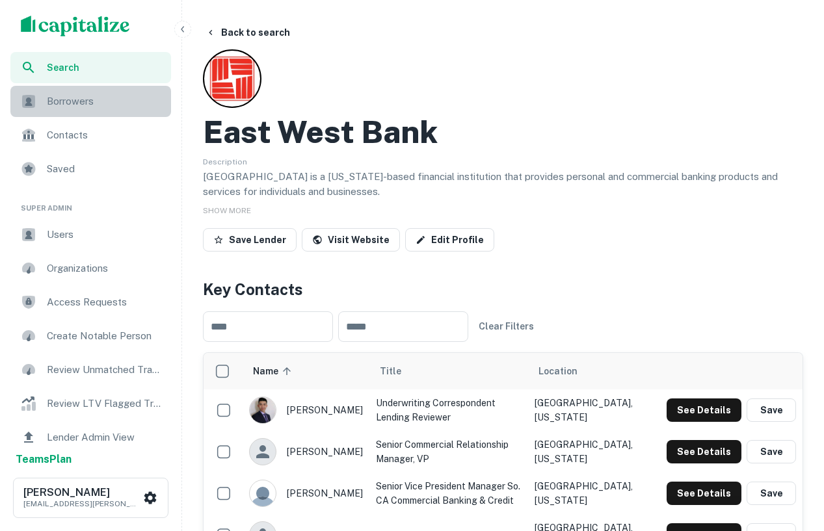
click at [54, 94] on span "Borrowers" at bounding box center [105, 102] width 116 height 16
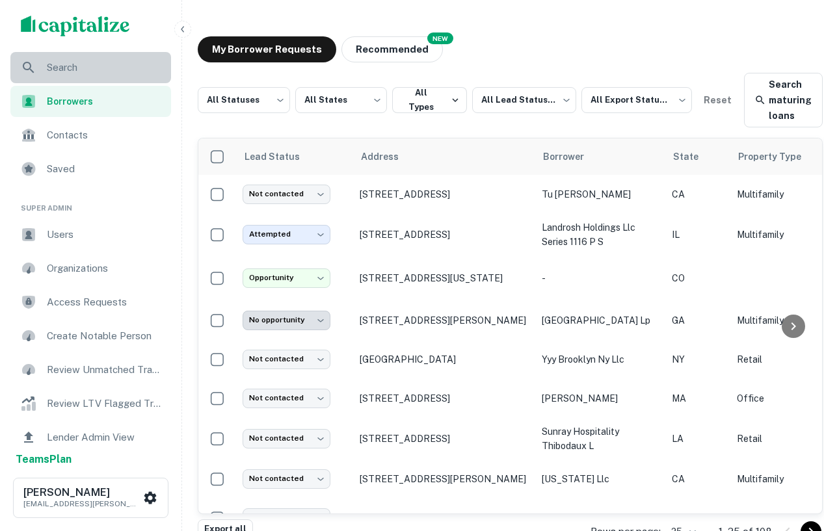
click at [129, 64] on span "Search" at bounding box center [105, 68] width 116 height 16
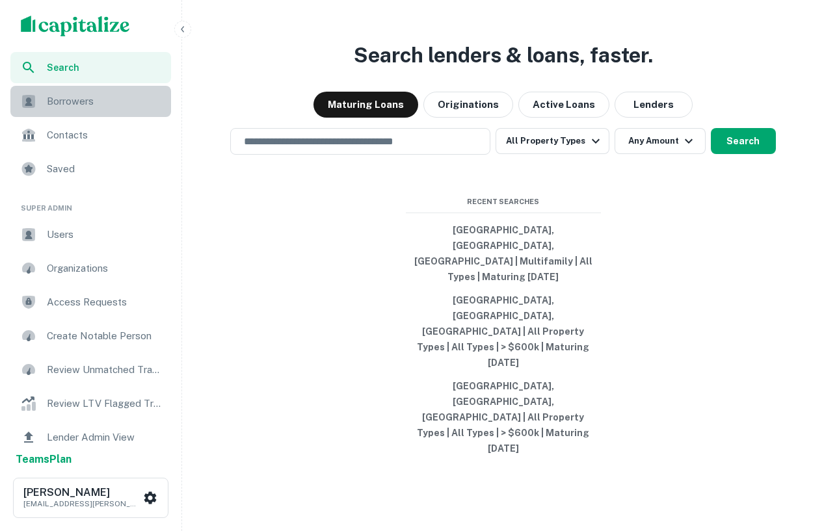
click at [101, 113] on div "Borrowers" at bounding box center [90, 101] width 161 height 31
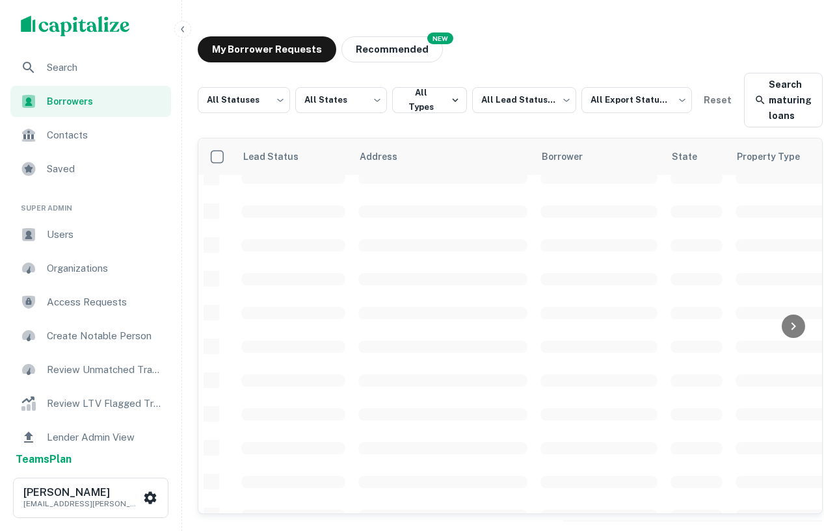
scroll to position [55, 0]
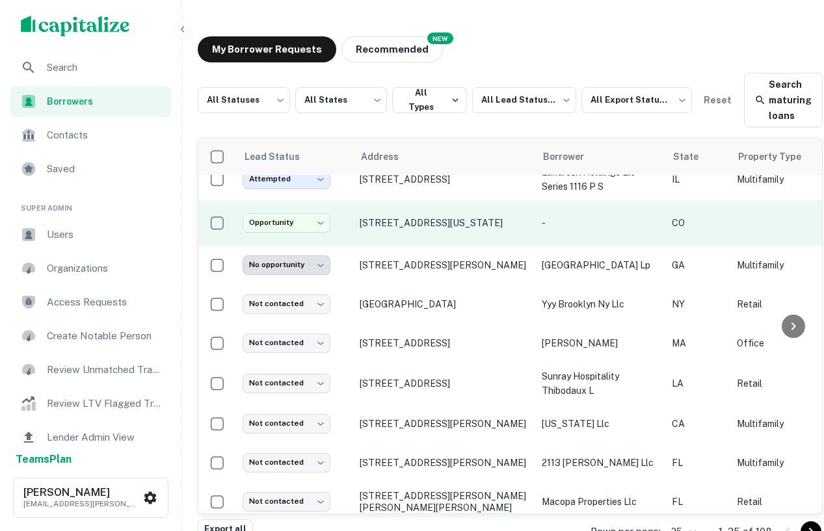
click at [425, 228] on p "830 Colorado Blvd, Denver, CO, 80206" at bounding box center [444, 223] width 169 height 12
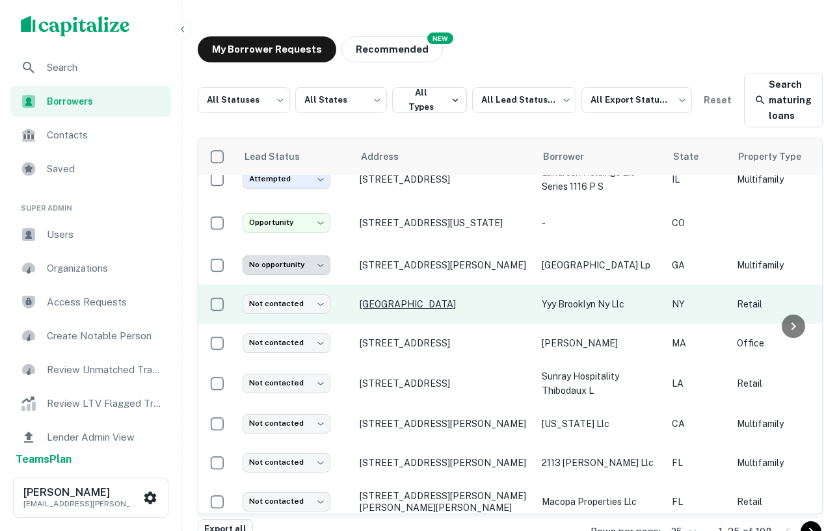
click at [444, 309] on p "Myrtle Ave Brooklyn, NY11205" at bounding box center [444, 305] width 169 height 12
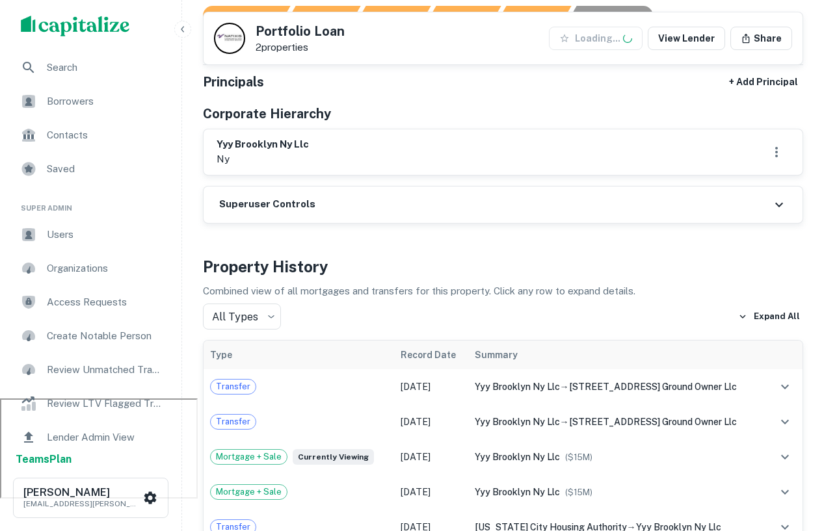
scroll to position [139, 0]
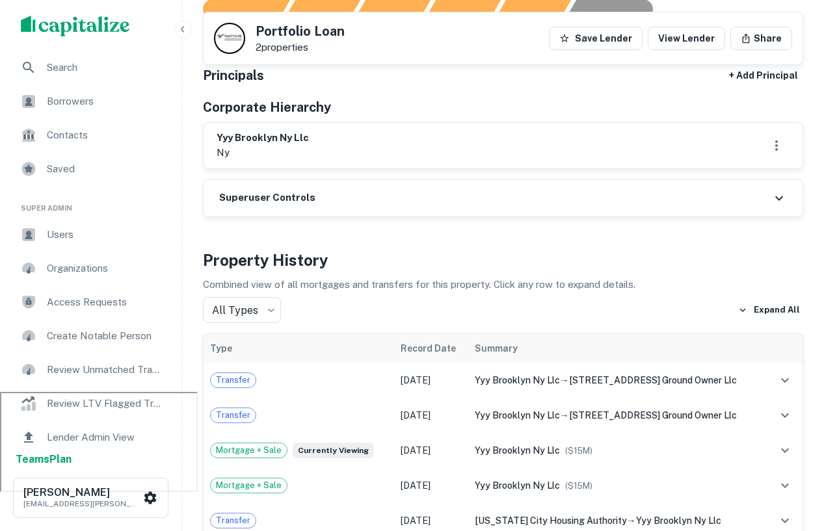
click at [88, 107] on span "Borrowers" at bounding box center [105, 102] width 116 height 16
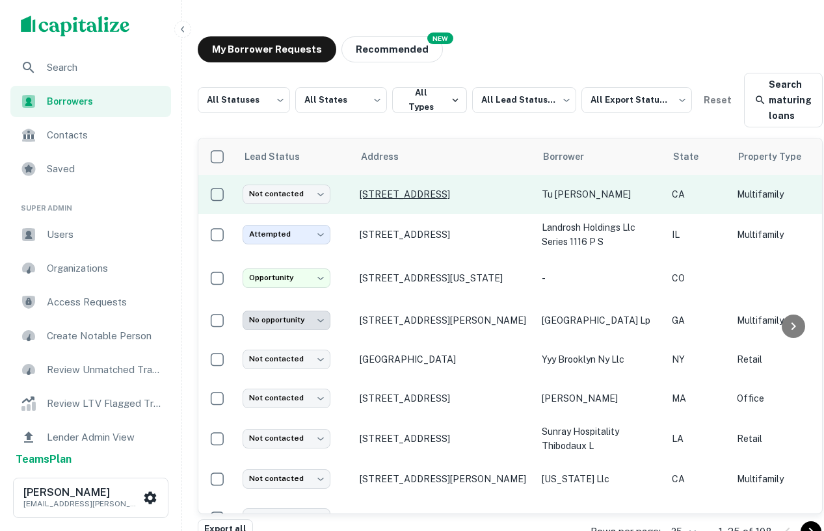
click at [432, 195] on p "5516 Sultana Ave Temple City, CA91780" at bounding box center [444, 195] width 169 height 12
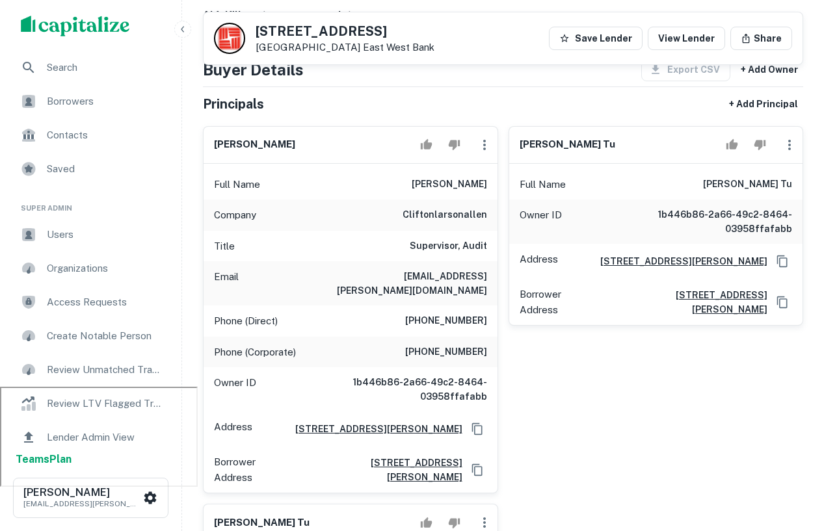
scroll to position [30, 0]
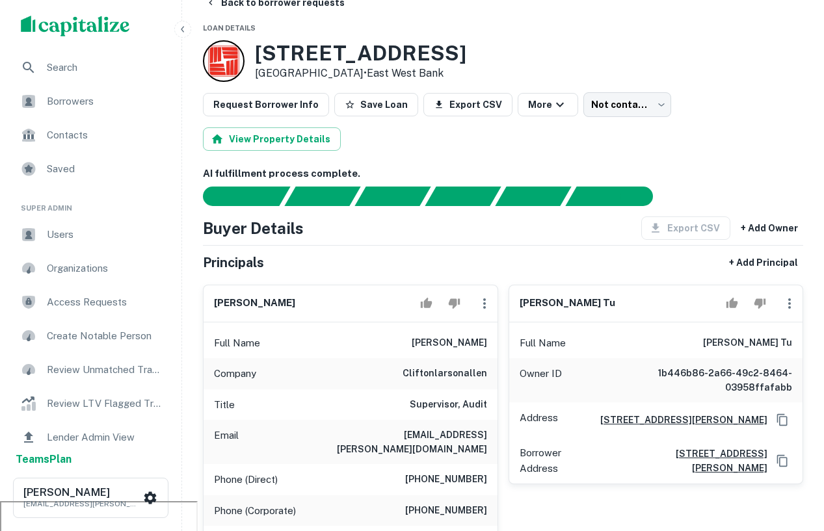
click at [77, 137] on span "Contacts" at bounding box center [105, 135] width 116 height 16
